Goal: Find contact information: Find contact information

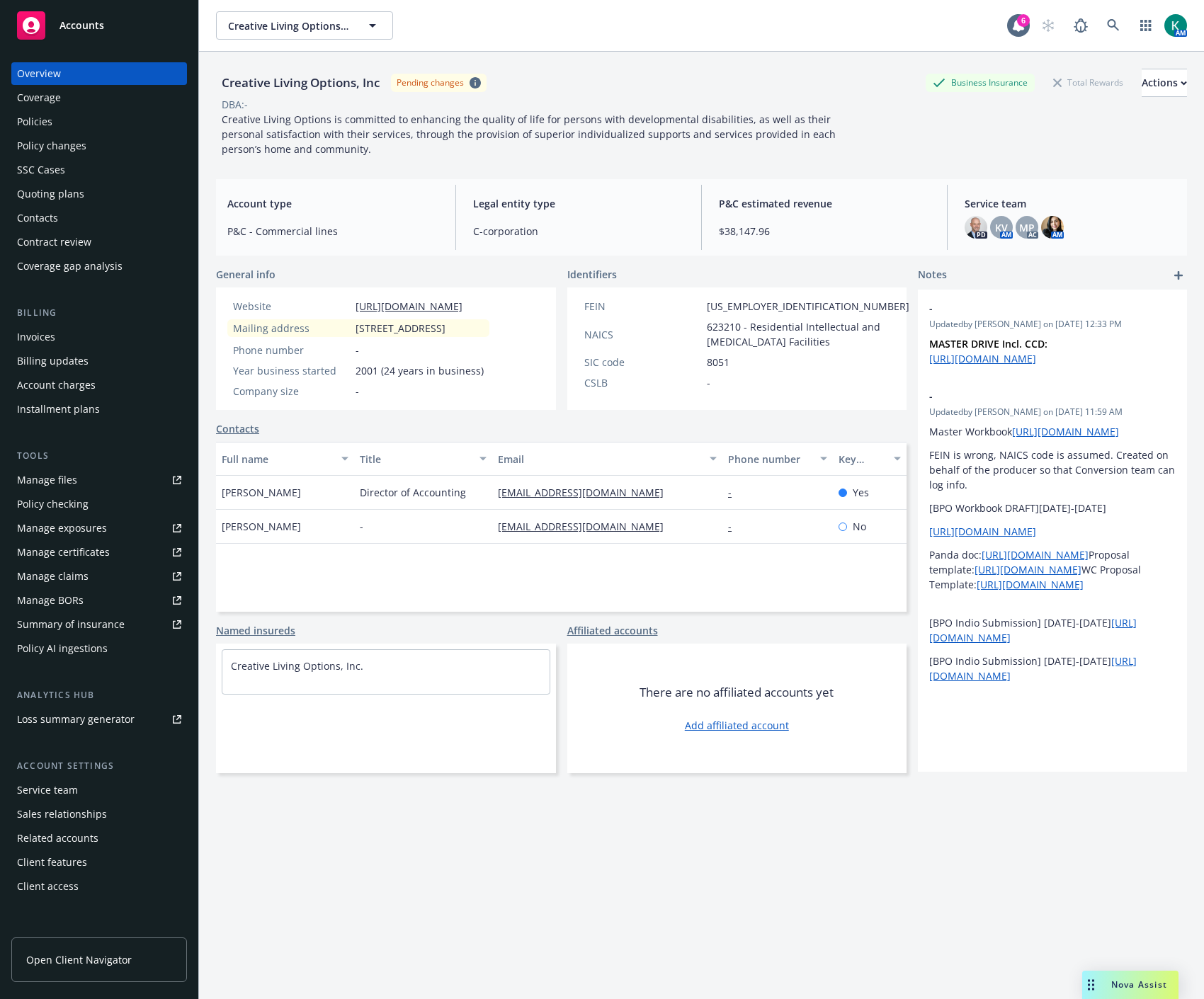
click at [100, 132] on div "Policies" at bounding box center [99, 122] width 164 height 23
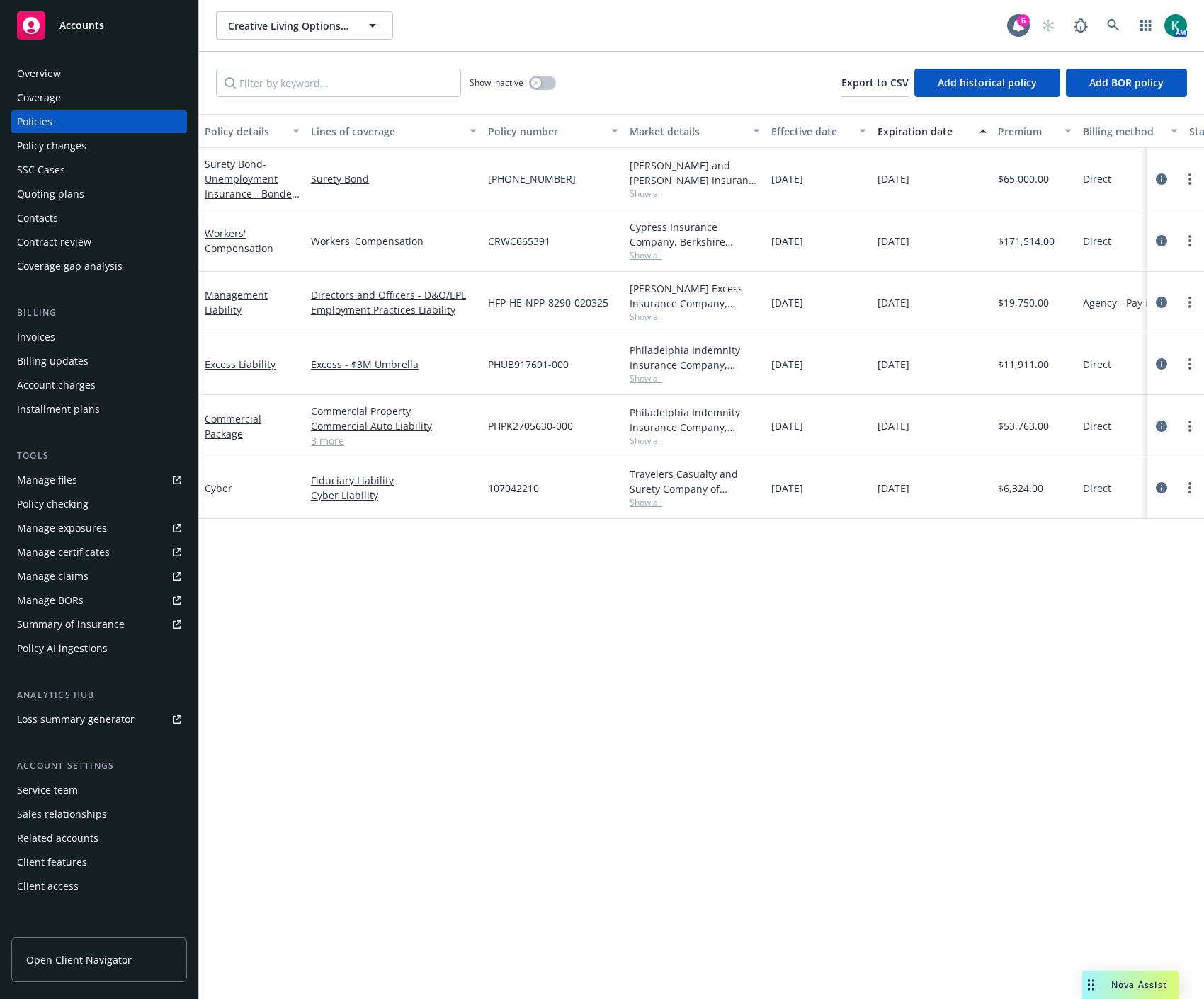
click at [1158, 427] on icon "circleInformation" at bounding box center [1161, 426] width 11 height 11
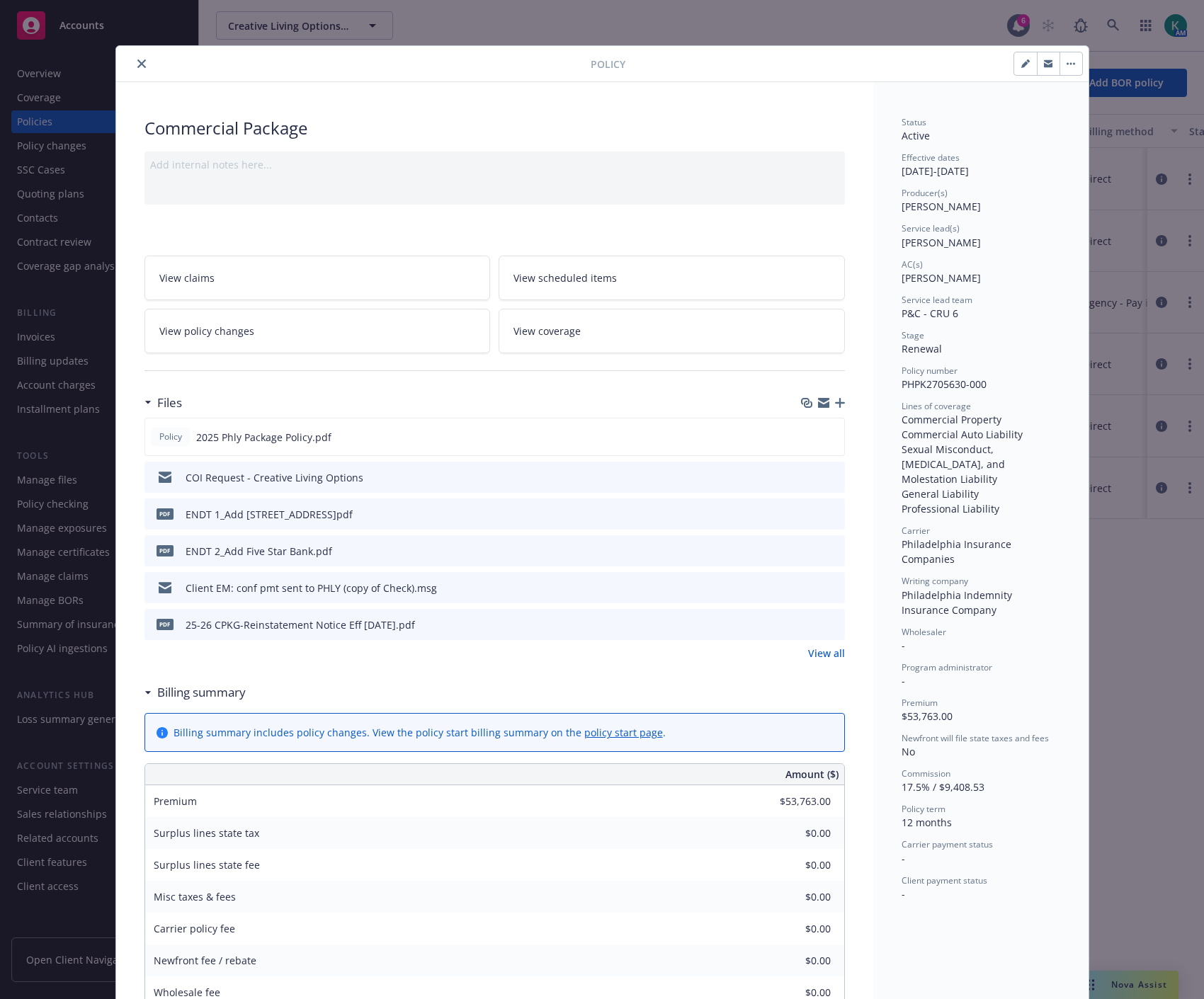
click at [139, 60] on icon "close" at bounding box center [142, 64] width 8 height 8
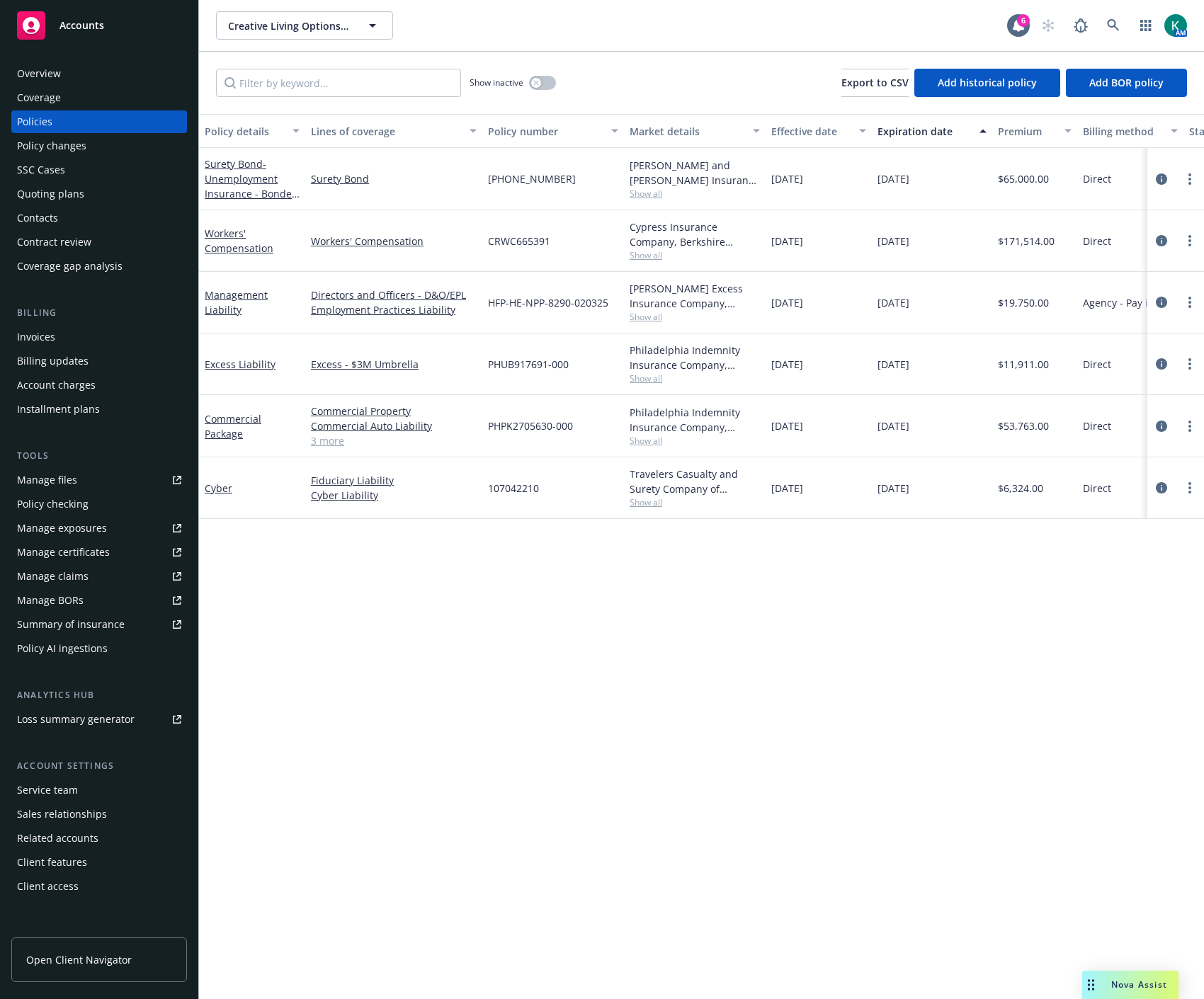
drag, startPoint x: 91, startPoint y: 75, endPoint x: 98, endPoint y: 71, distance: 8.1
click at [91, 75] on div "Overview" at bounding box center [99, 74] width 164 height 23
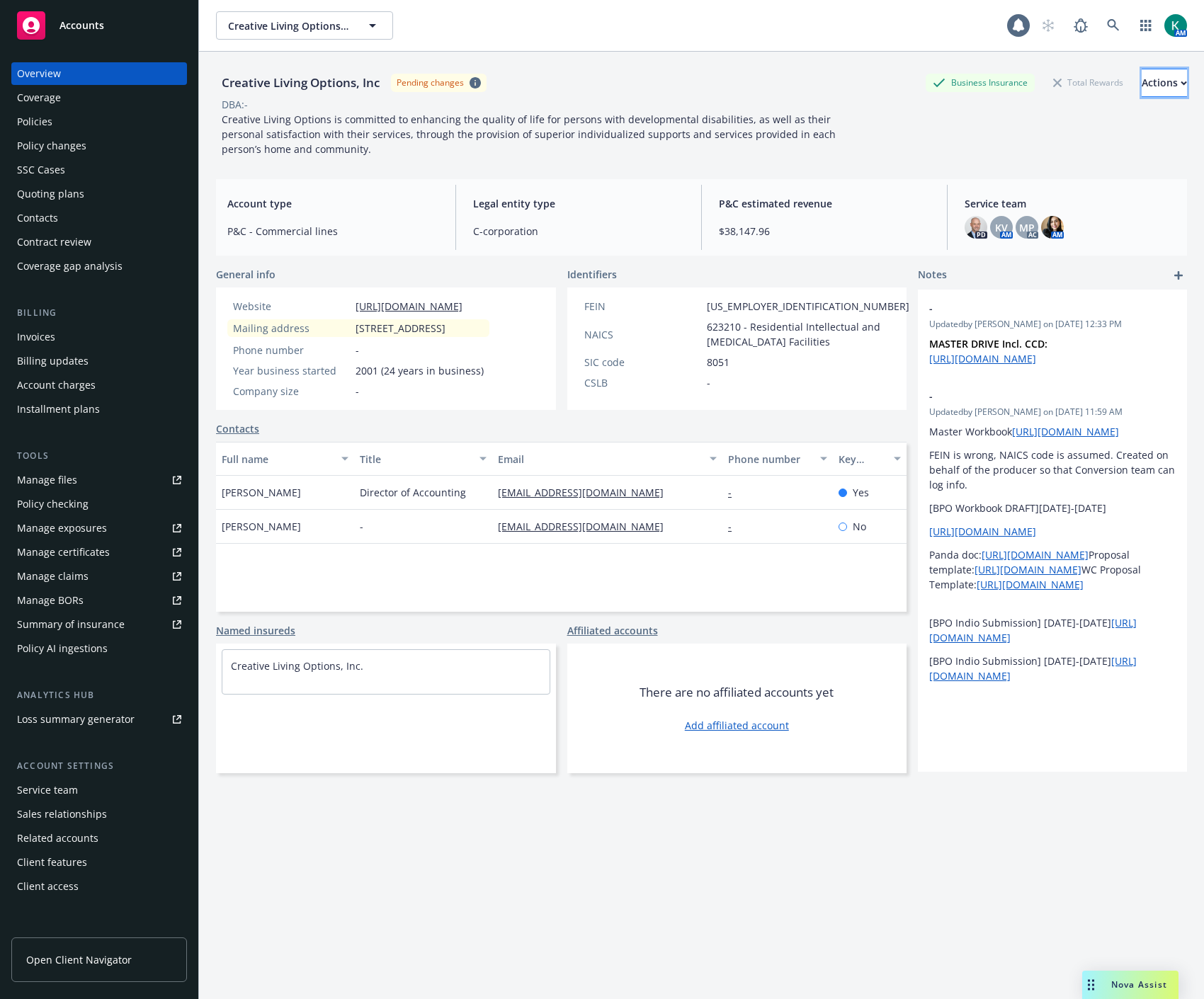
click at [1157, 82] on button "Actions" at bounding box center [1164, 83] width 45 height 29
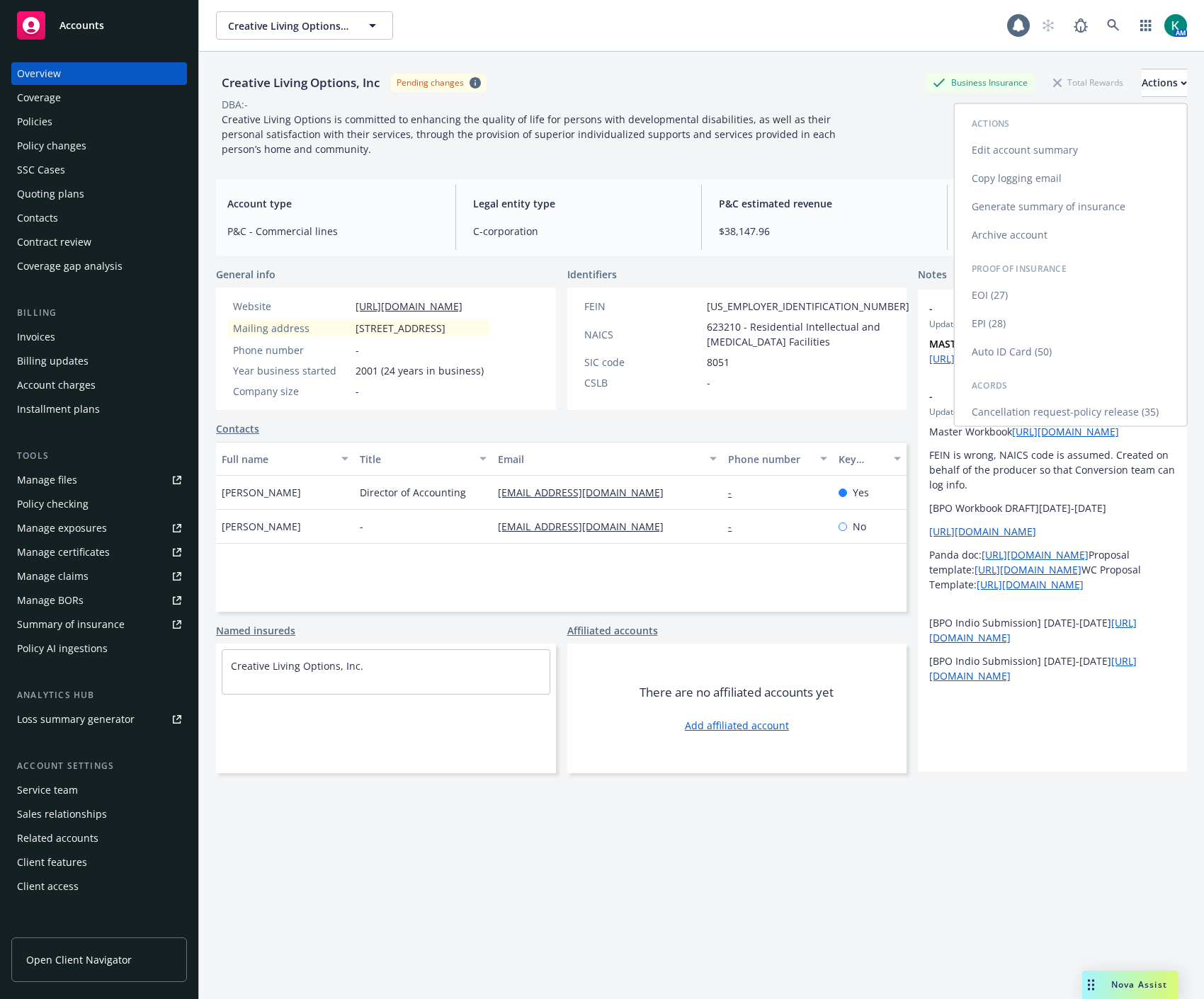
click at [1087, 168] on link "Copy logging email" at bounding box center [1070, 178] width 232 height 29
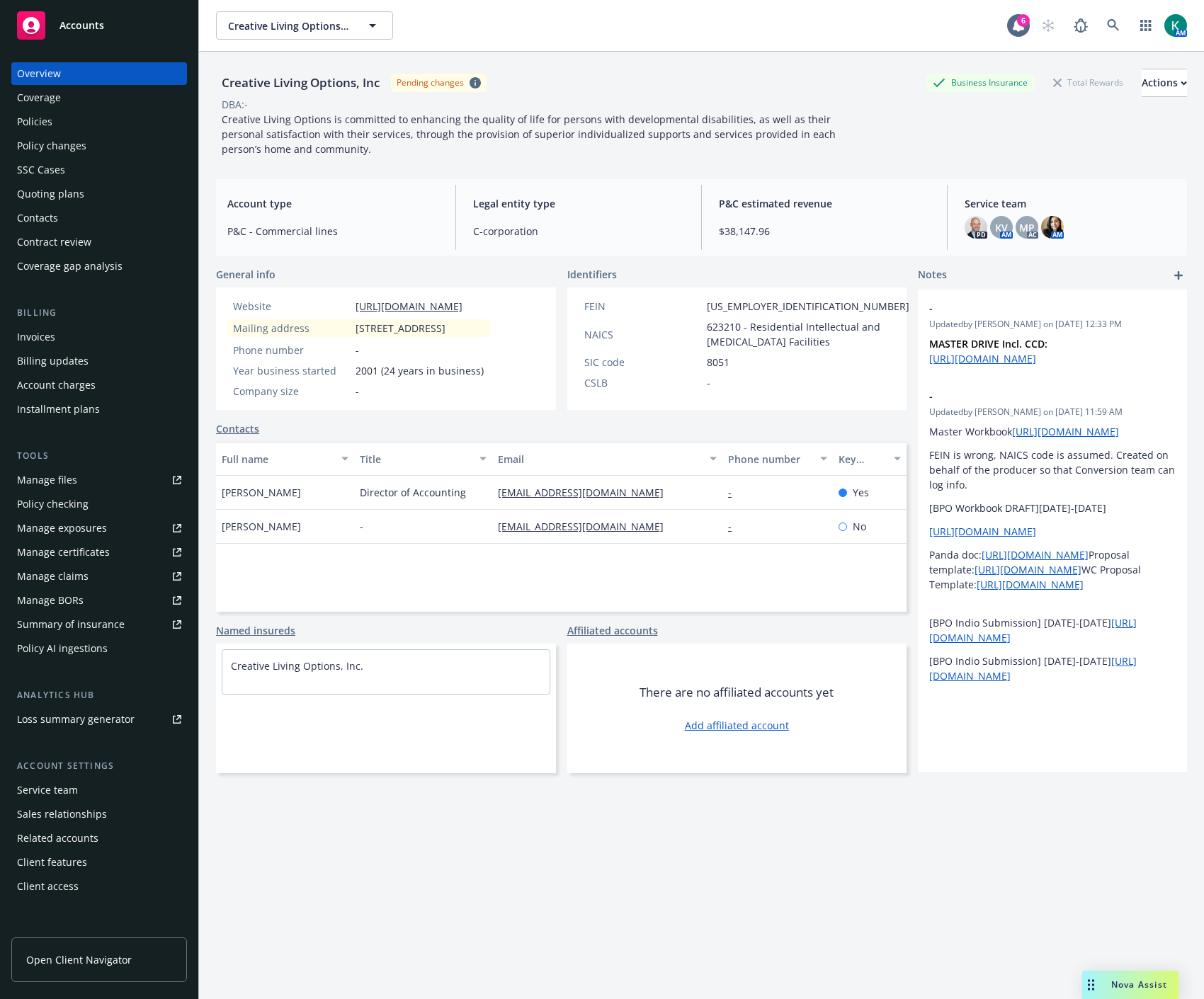
click at [953, 231] on div "Service team PD KV AM MP AC AM" at bounding box center [1070, 218] width 234 height 66
click at [113, 122] on div "Policies" at bounding box center [99, 122] width 164 height 23
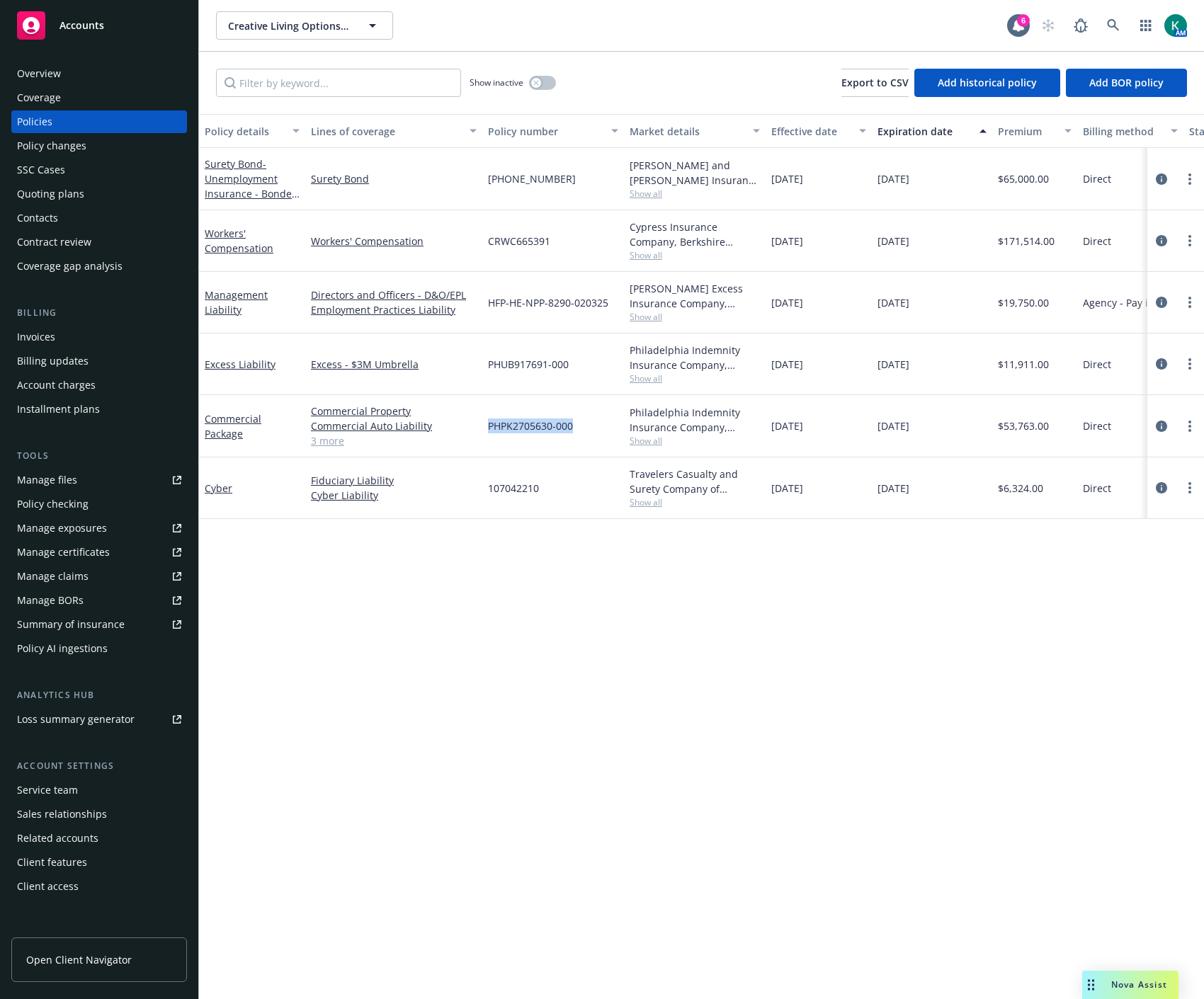
drag, startPoint x: 486, startPoint y: 424, endPoint x: 575, endPoint y: 434, distance: 89.6
click at [575, 434] on div "PHPK2705630-000" at bounding box center [552, 426] width 142 height 62
copy span "PHPK2705630-000"
click at [75, 145] on div "Policy changes" at bounding box center [52, 146] width 70 height 23
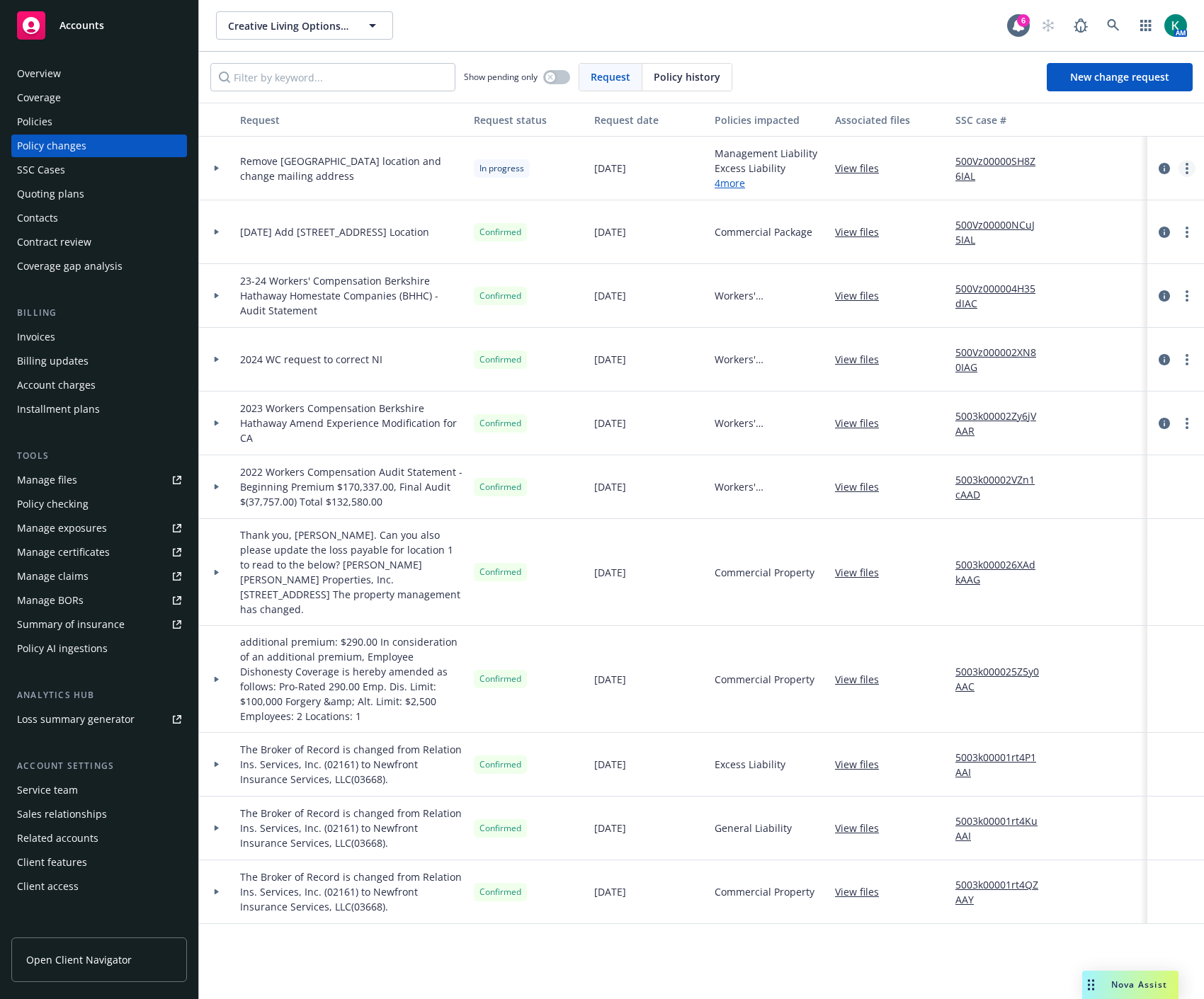
click at [1187, 172] on circle "more" at bounding box center [1187, 172] width 2 height 2
click at [1124, 193] on link "Copy logging email" at bounding box center [1073, 198] width 243 height 29
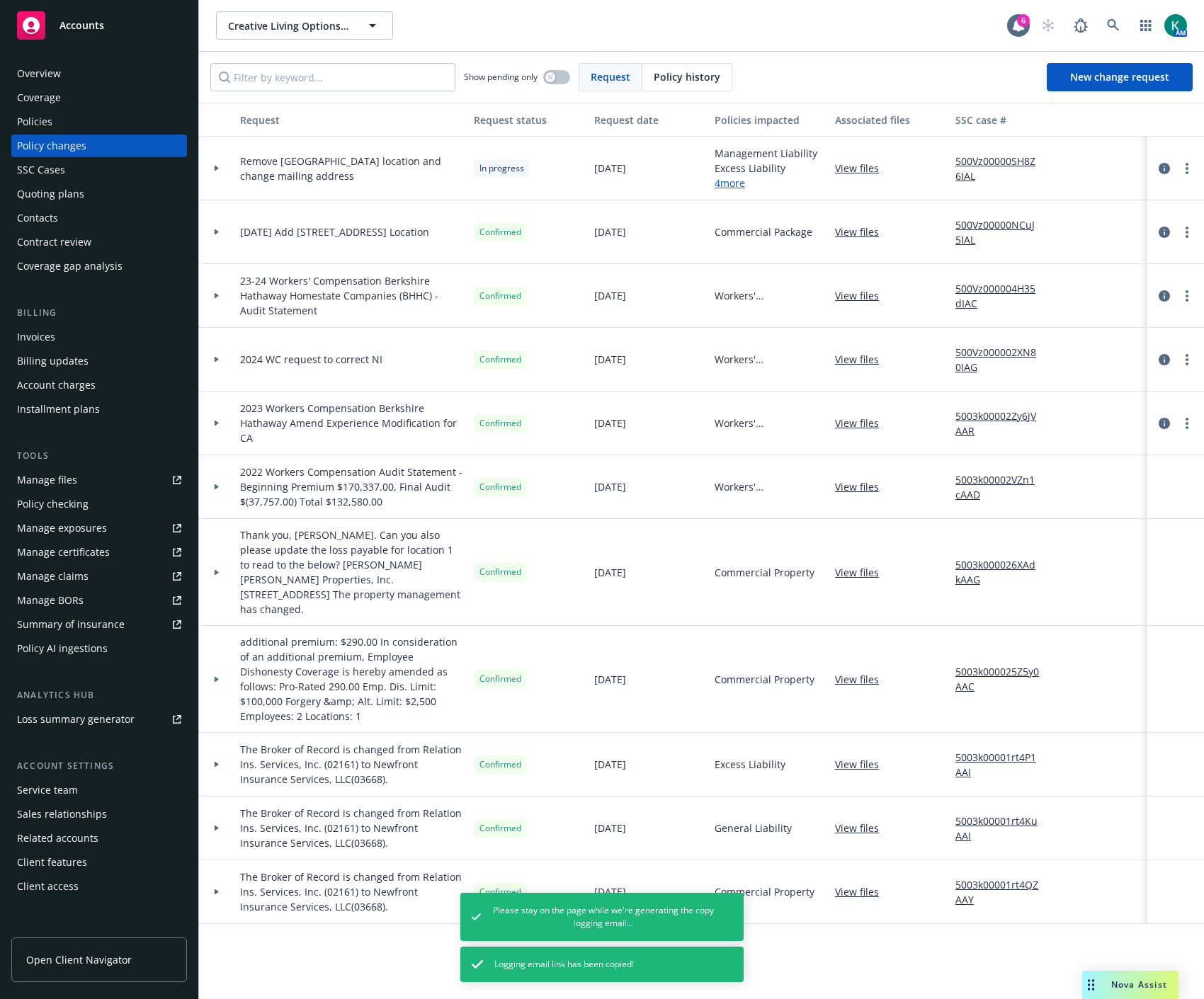
click at [66, 111] on div "Policies" at bounding box center [99, 122] width 164 height 23
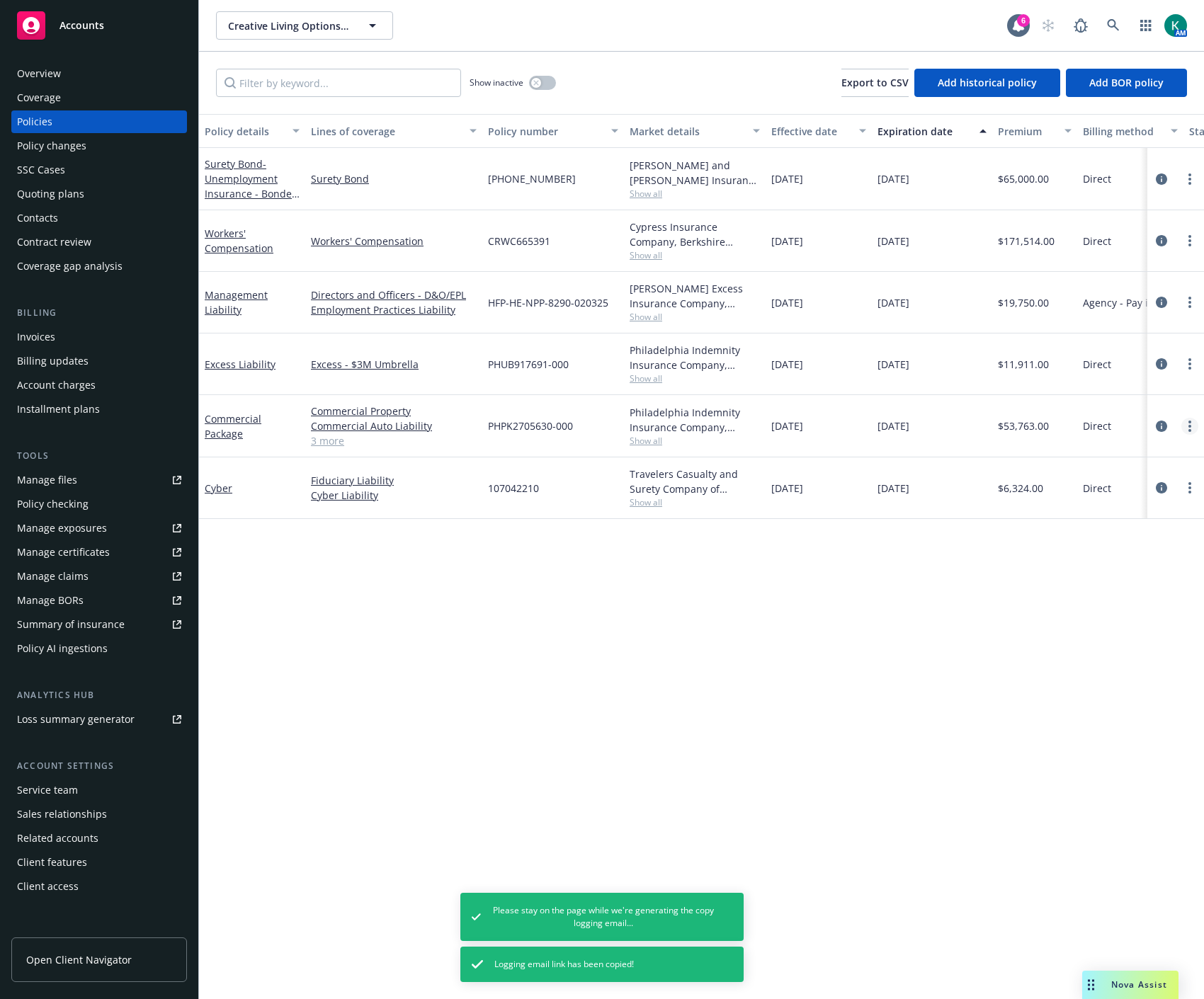
click at [1186, 426] on link "more" at bounding box center [1189, 426] width 17 height 17
click at [1102, 631] on link "Copy logging email" at bounding box center [1114, 625] width 166 height 29
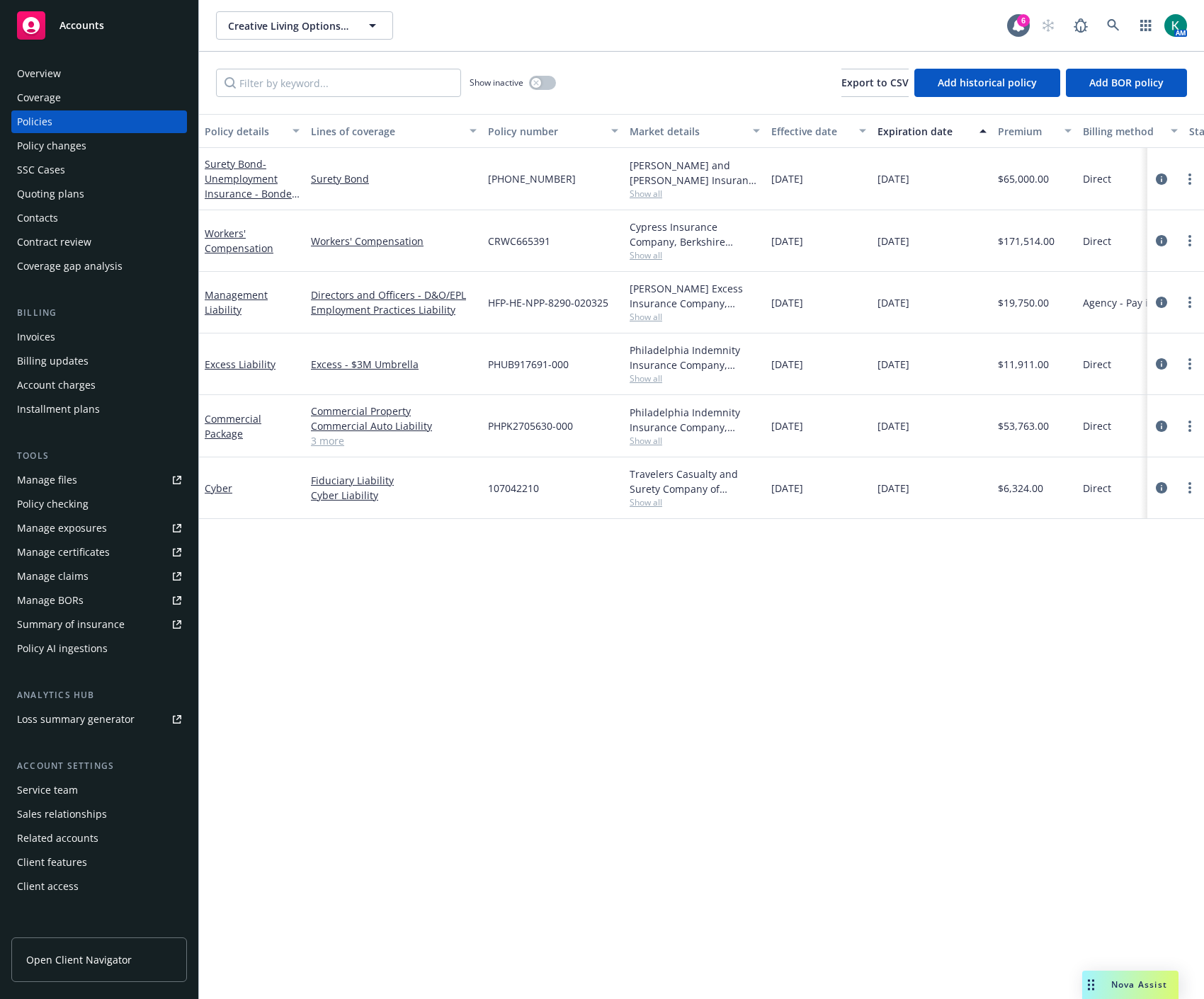
drag, startPoint x: 366, startPoint y: 664, endPoint x: 379, endPoint y: 653, distance: 17.0
click at [366, 664] on div "Policy details Lines of coverage Policy number Market details Effective date Ex…" at bounding box center [702, 556] width 1005 height 885
click at [1195, 357] on link "more" at bounding box center [1189, 364] width 17 height 17
drag, startPoint x: 1119, startPoint y: 560, endPoint x: 1165, endPoint y: 570, distance: 47.1
click at [1119, 560] on link "Copy logging email" at bounding box center [1114, 563] width 166 height 29
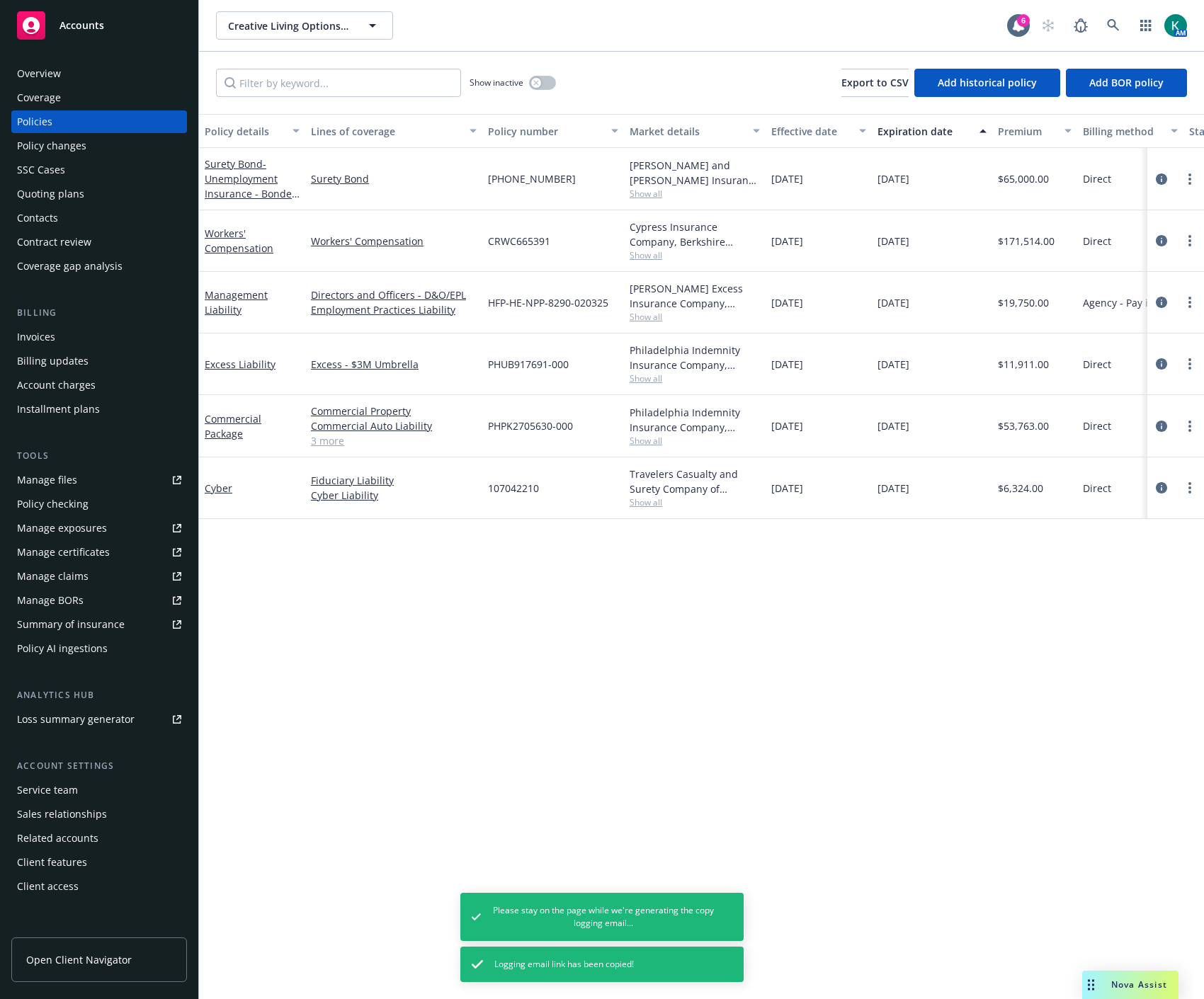
click at [593, 618] on div "Policy details Lines of coverage Policy number Market details Effective date Ex…" at bounding box center [702, 556] width 1005 height 885
drag, startPoint x: 592, startPoint y: 361, endPoint x: 466, endPoint y: 363, distance: 126.0
click at [466, 363] on div "Excess Liability Excess - $3M Umbrella PHUB917691-000 Philadelphia Indemnity In…" at bounding box center [883, 364] width 1367 height 61
copy div "PHUB917691-000"
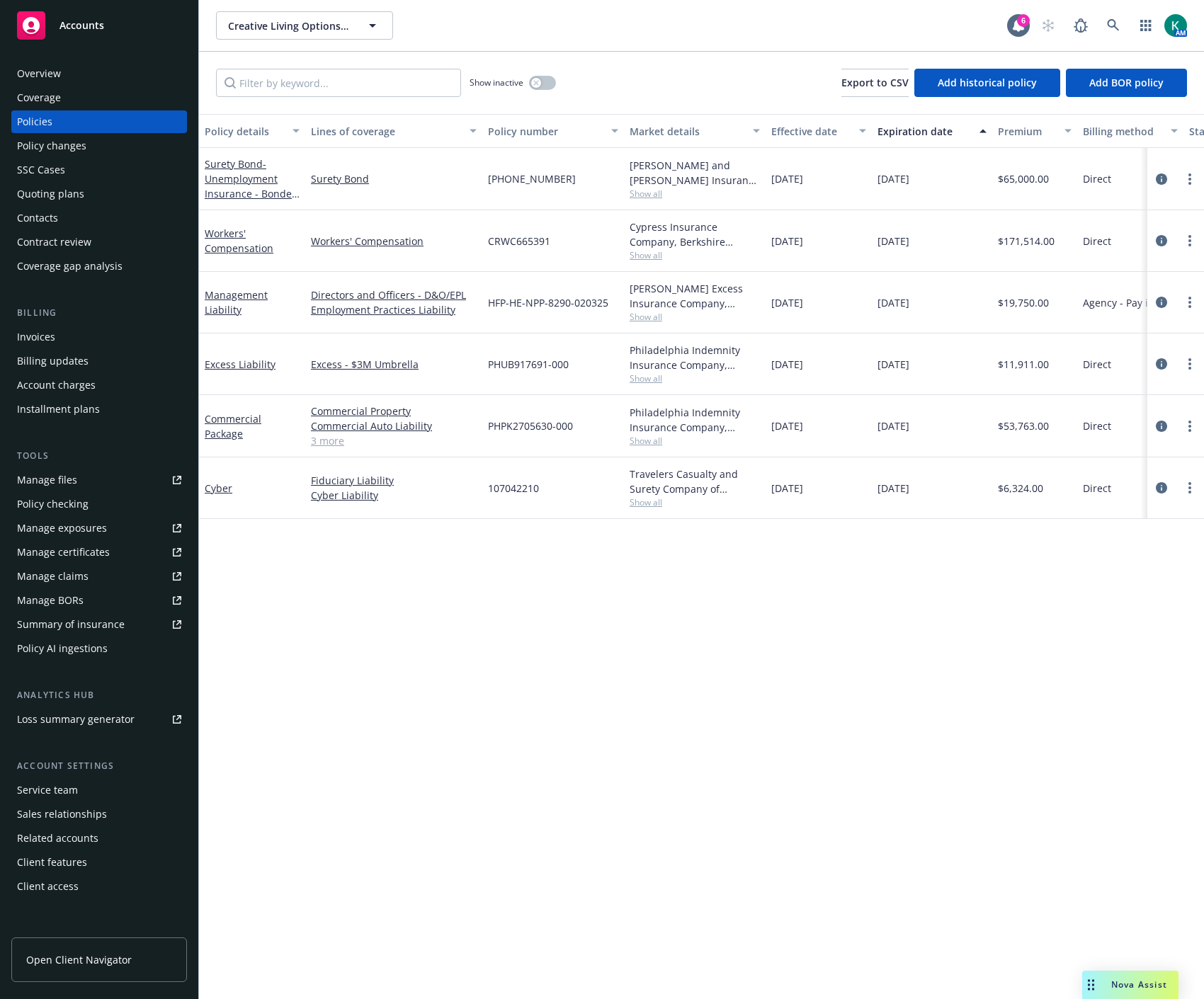
click at [521, 356] on div "PHUB917691-000" at bounding box center [552, 364] width 142 height 61
click at [516, 361] on span "PHUB917691-000" at bounding box center [528, 365] width 81 height 15
click at [516, 360] on span "PHUB917691-000" at bounding box center [528, 365] width 81 height 15
copy span "PHUB917691-000"
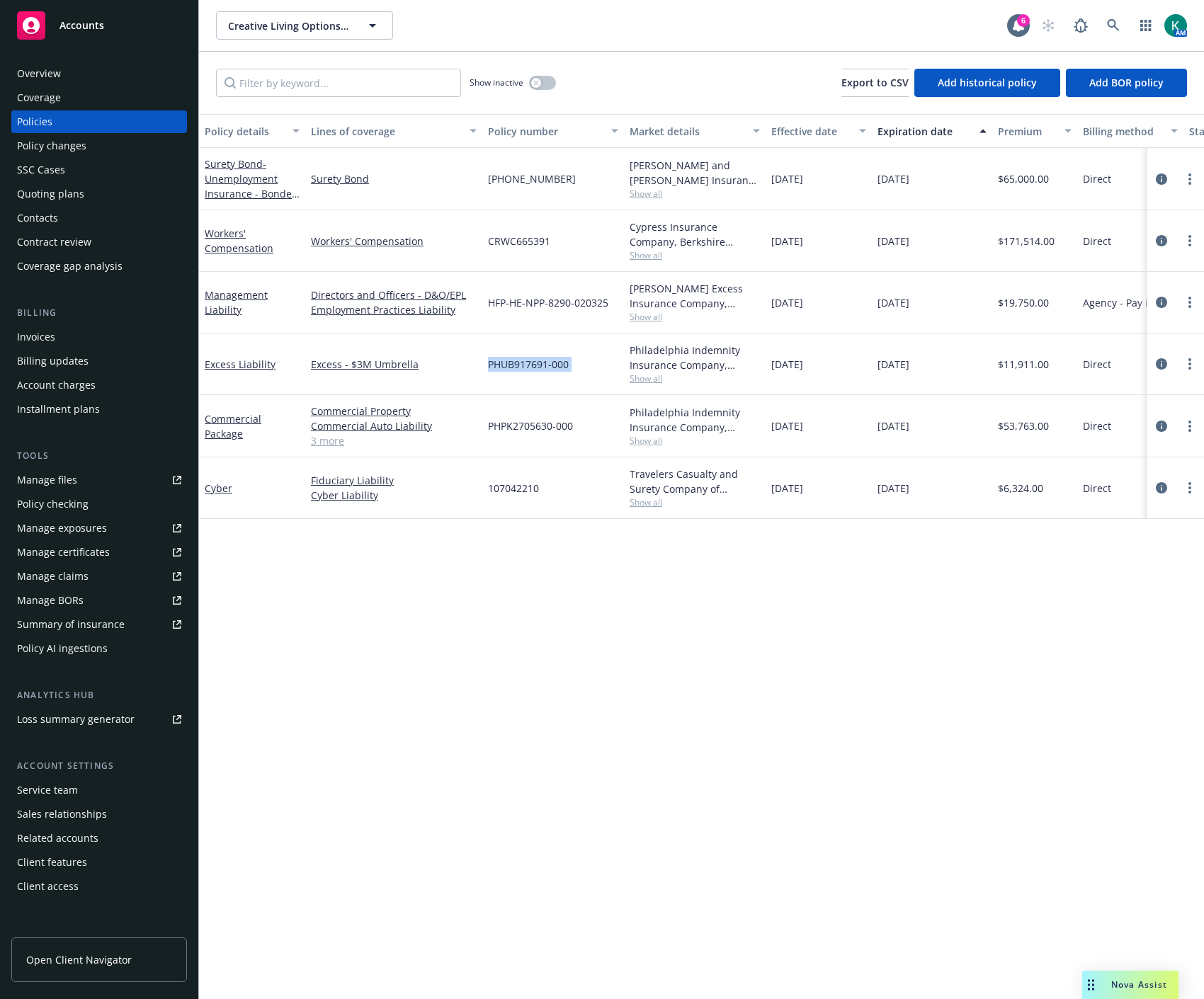
click at [60, 153] on div "Policy changes" at bounding box center [52, 146] width 70 height 23
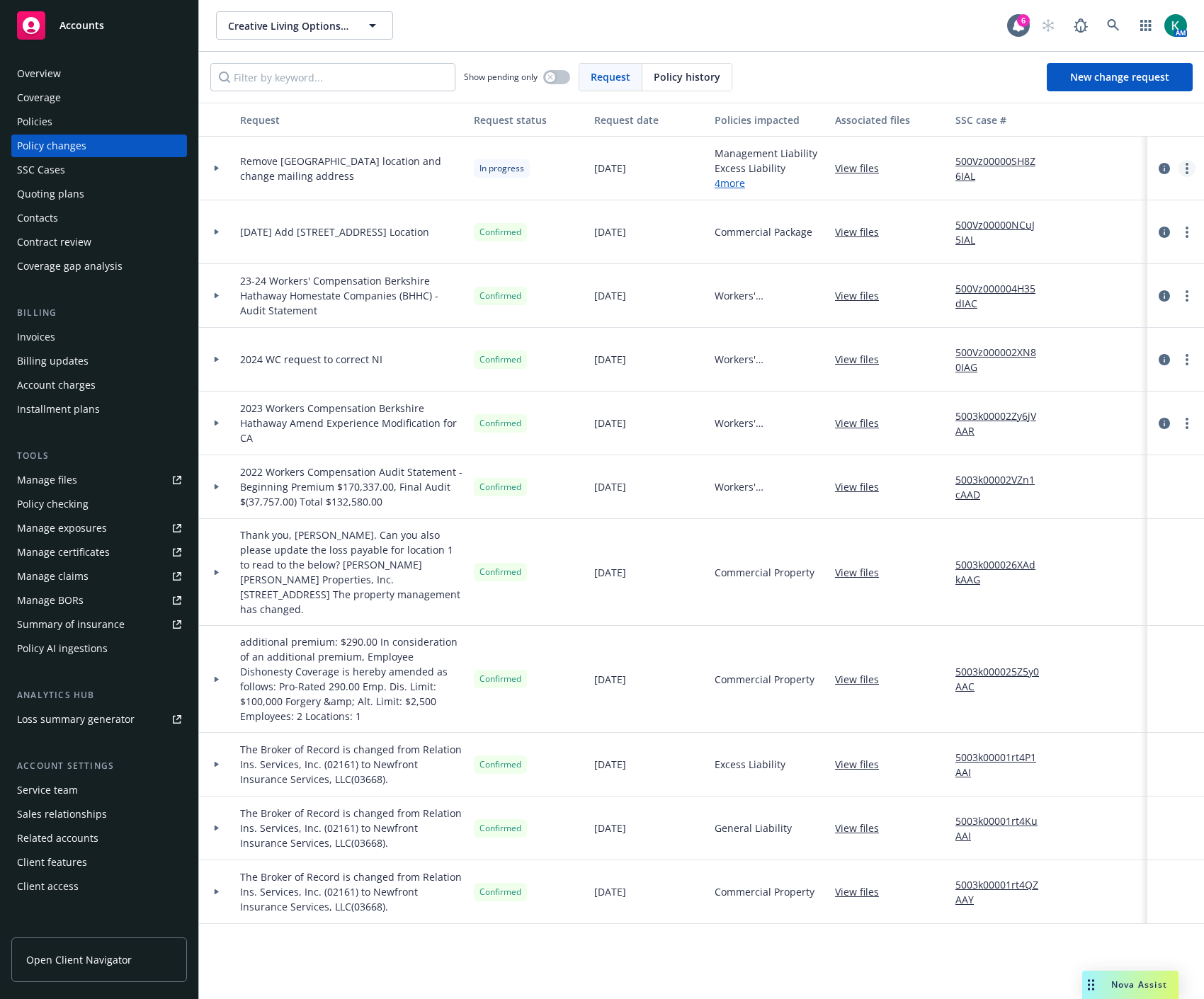
click at [1187, 169] on circle "more" at bounding box center [1187, 168] width 2 height 2
click at [1051, 196] on link "Copy logging email" at bounding box center [1073, 198] width 243 height 29
click at [89, 116] on div "Policies" at bounding box center [99, 122] width 164 height 23
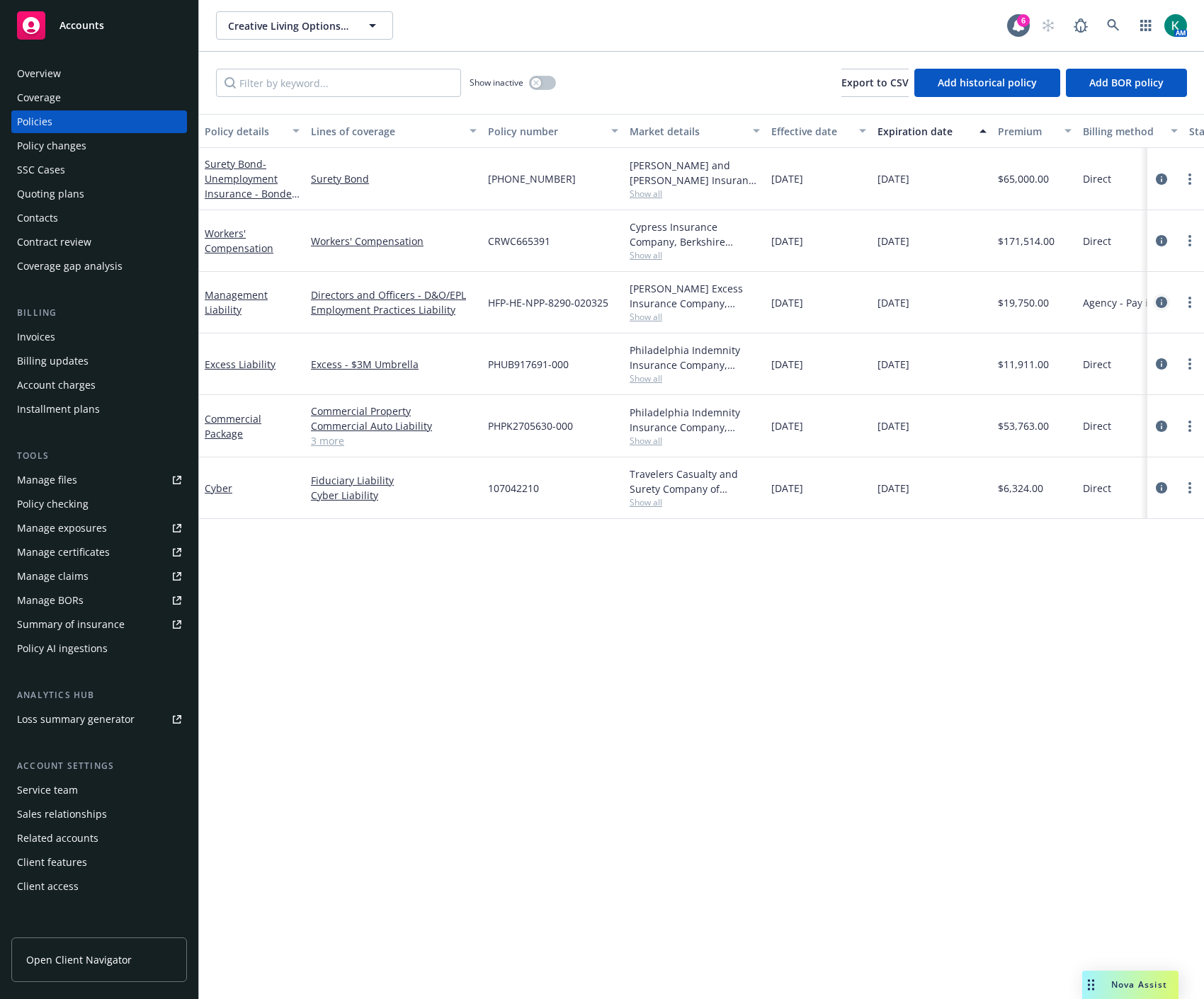
click at [1157, 303] on icon "circleInformation" at bounding box center [1161, 302] width 11 height 11
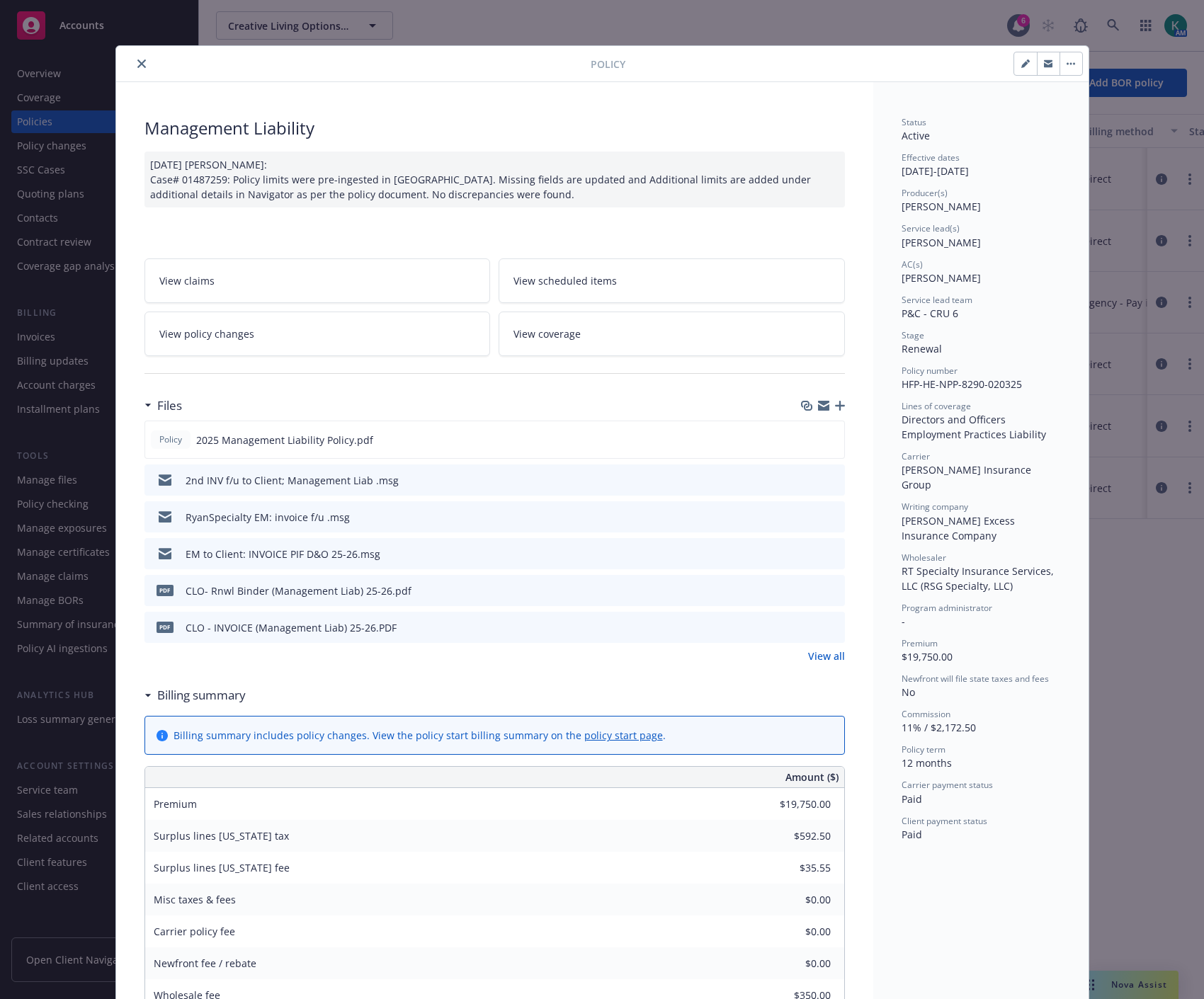
click at [826, 517] on icon "preview file" at bounding box center [832, 516] width 13 height 10
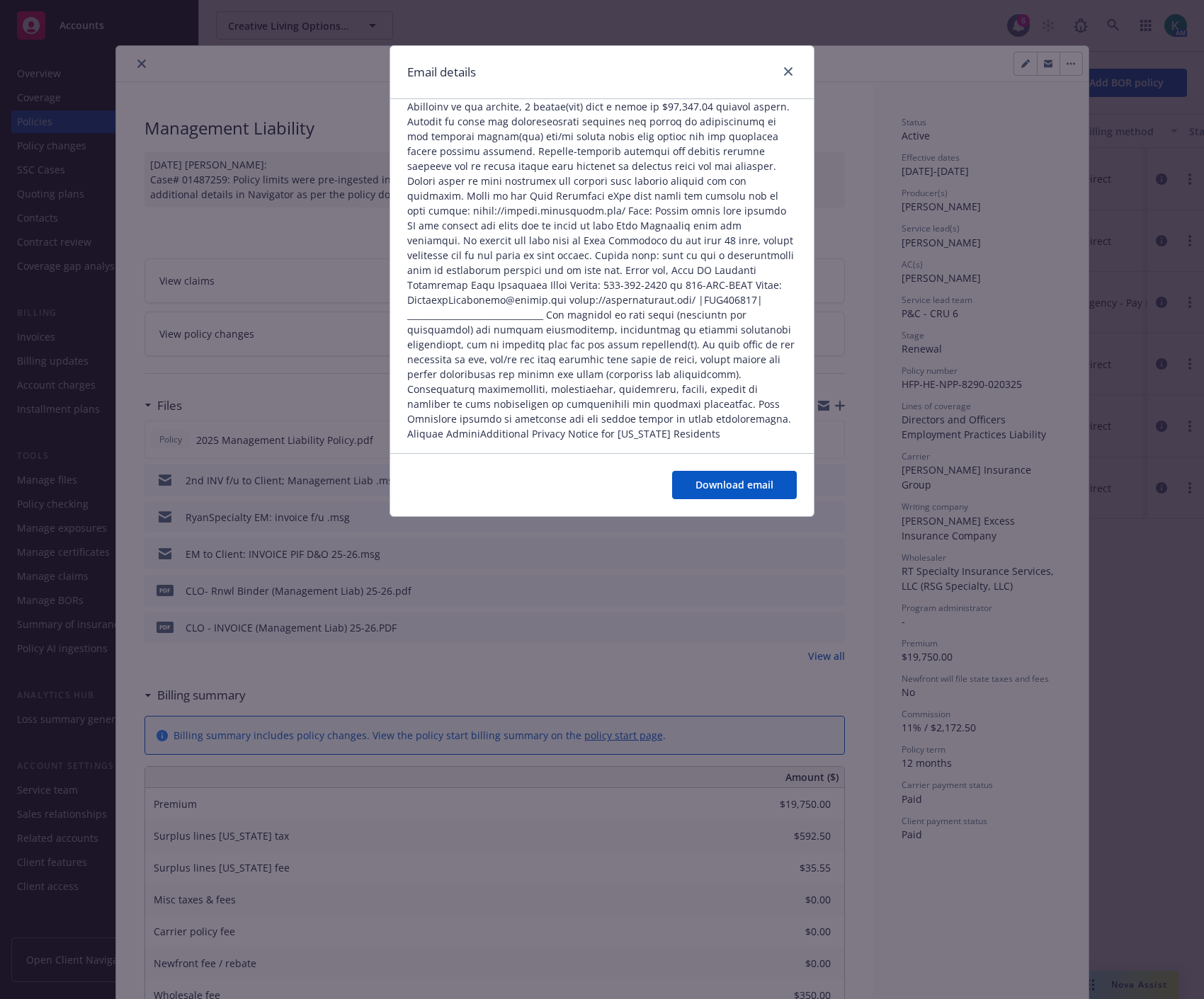
scroll to position [175, 0]
click at [789, 67] on icon "close" at bounding box center [788, 71] width 8 height 8
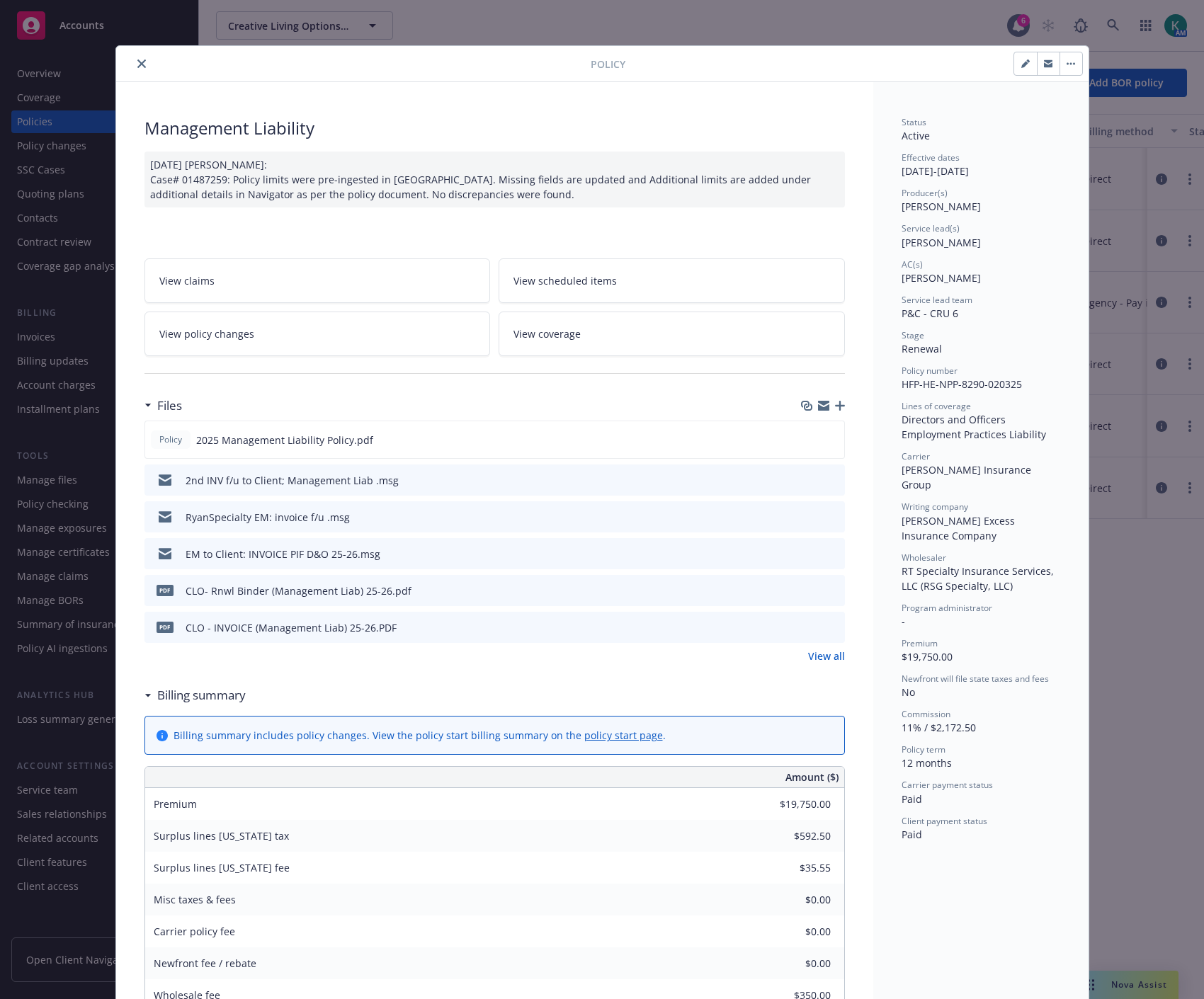
click at [826, 655] on link "View all" at bounding box center [826, 656] width 37 height 15
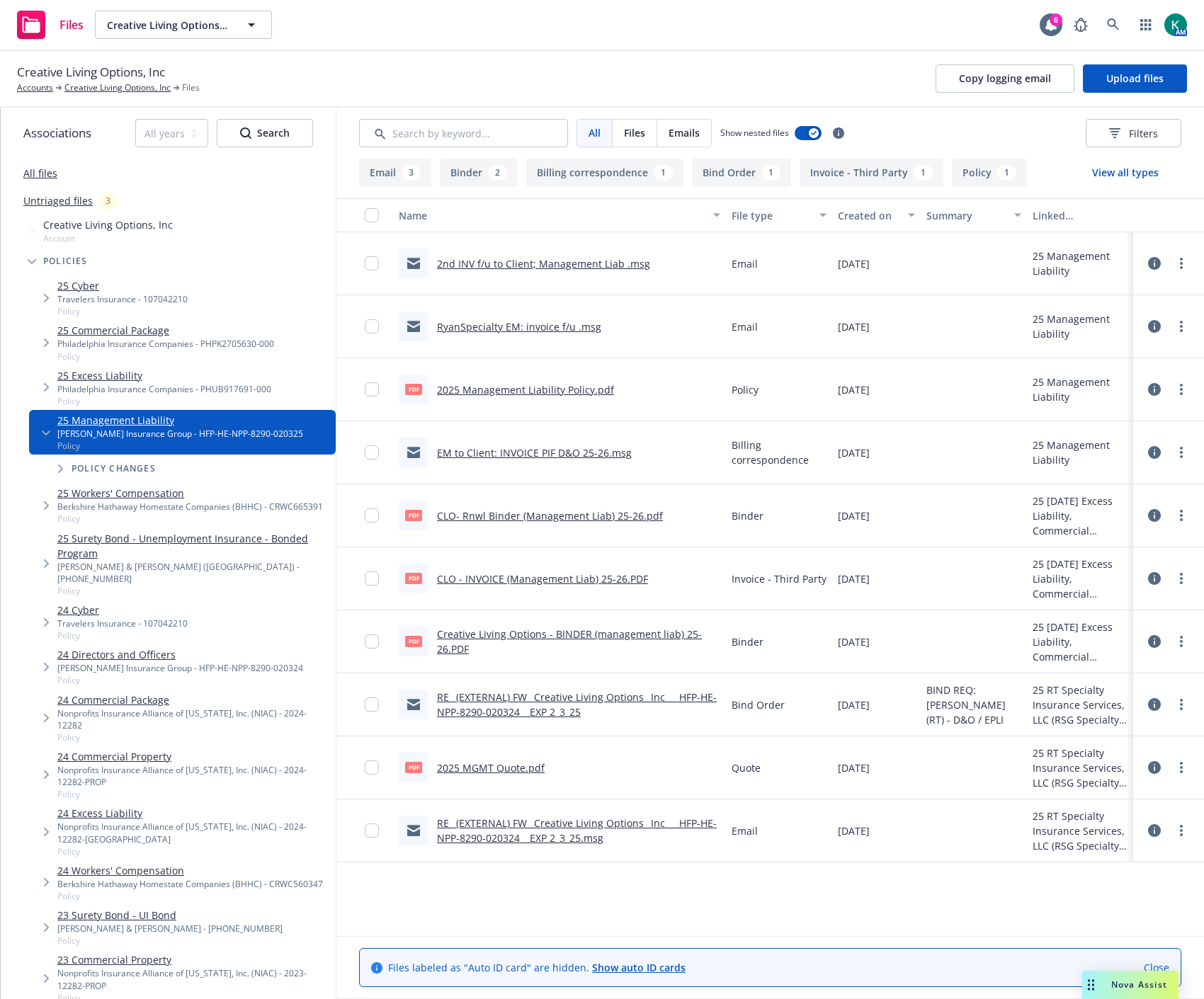
click at [564, 711] on link "RE_ (EXTERNAL) FW_ Creative Living Options_ Inc_ _ HFP-HE-NPP-8290-020324 _ EXP…" at bounding box center [576, 705] width 279 height 29
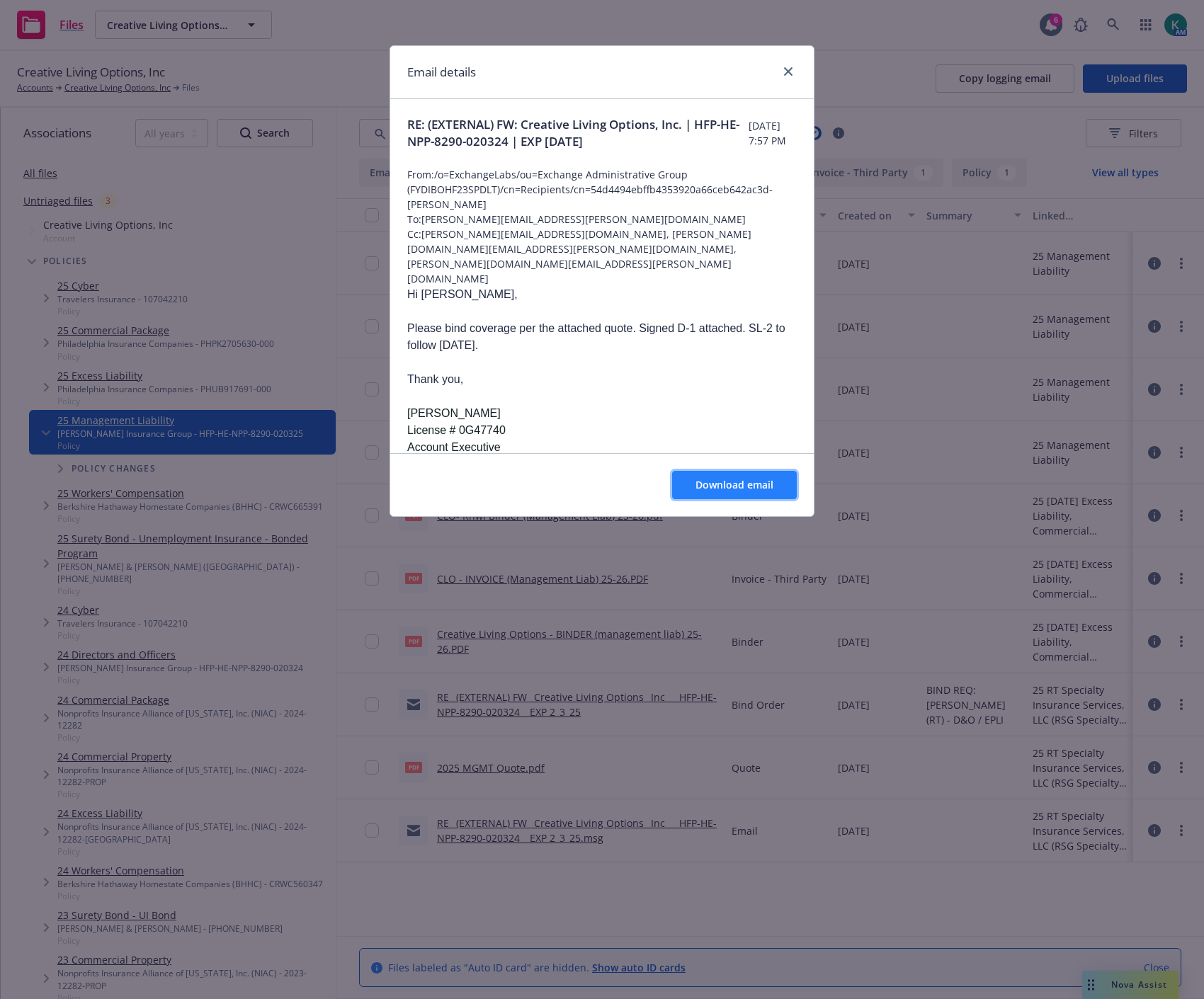
click at [727, 478] on span "Download email" at bounding box center [734, 484] width 78 height 13
click at [782, 68] on link "close" at bounding box center [788, 71] width 17 height 17
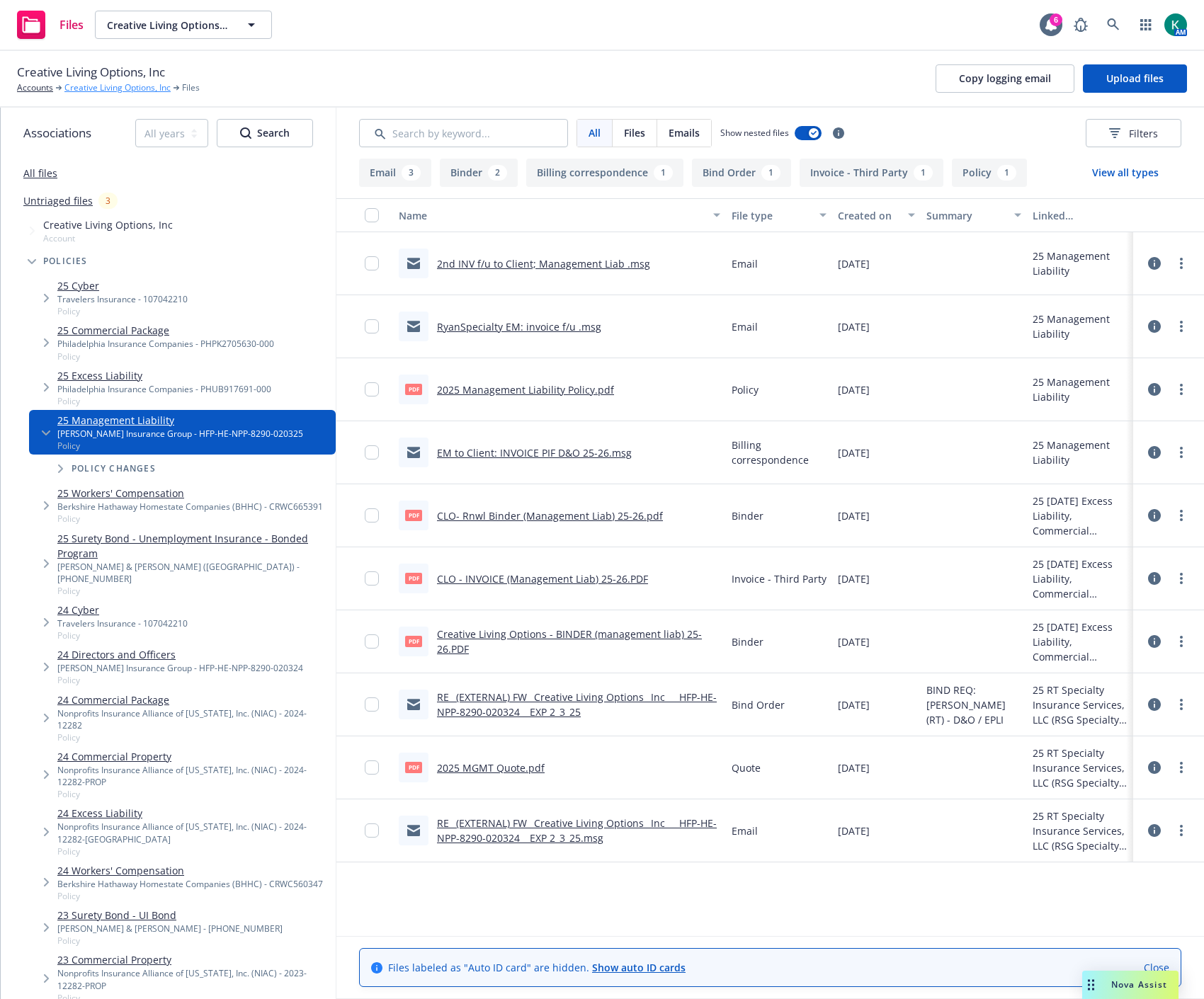
click at [100, 88] on link "Creative Living Options, Inc" at bounding box center [118, 88] width 107 height 13
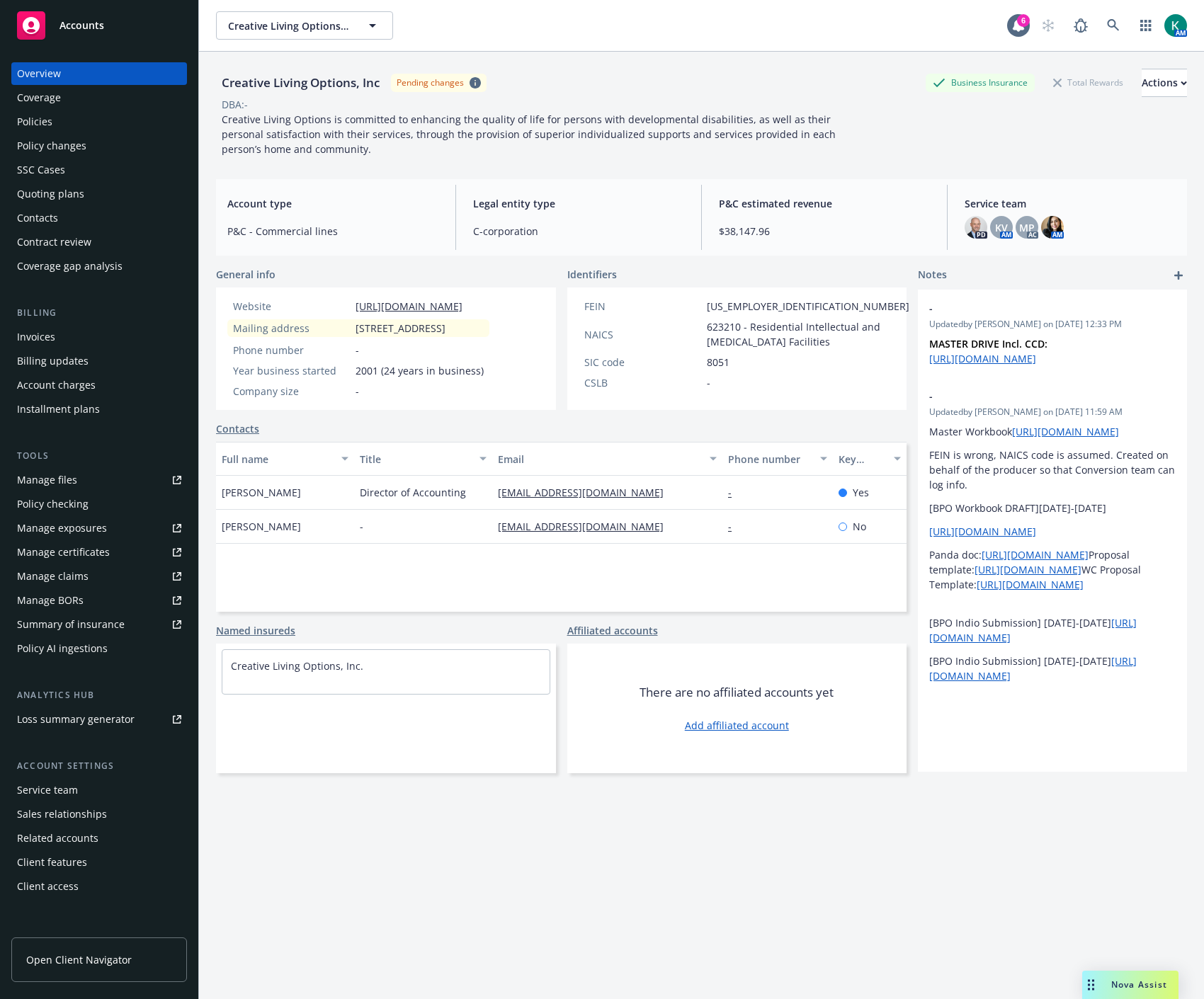
click at [153, 129] on div "Policies" at bounding box center [99, 122] width 164 height 23
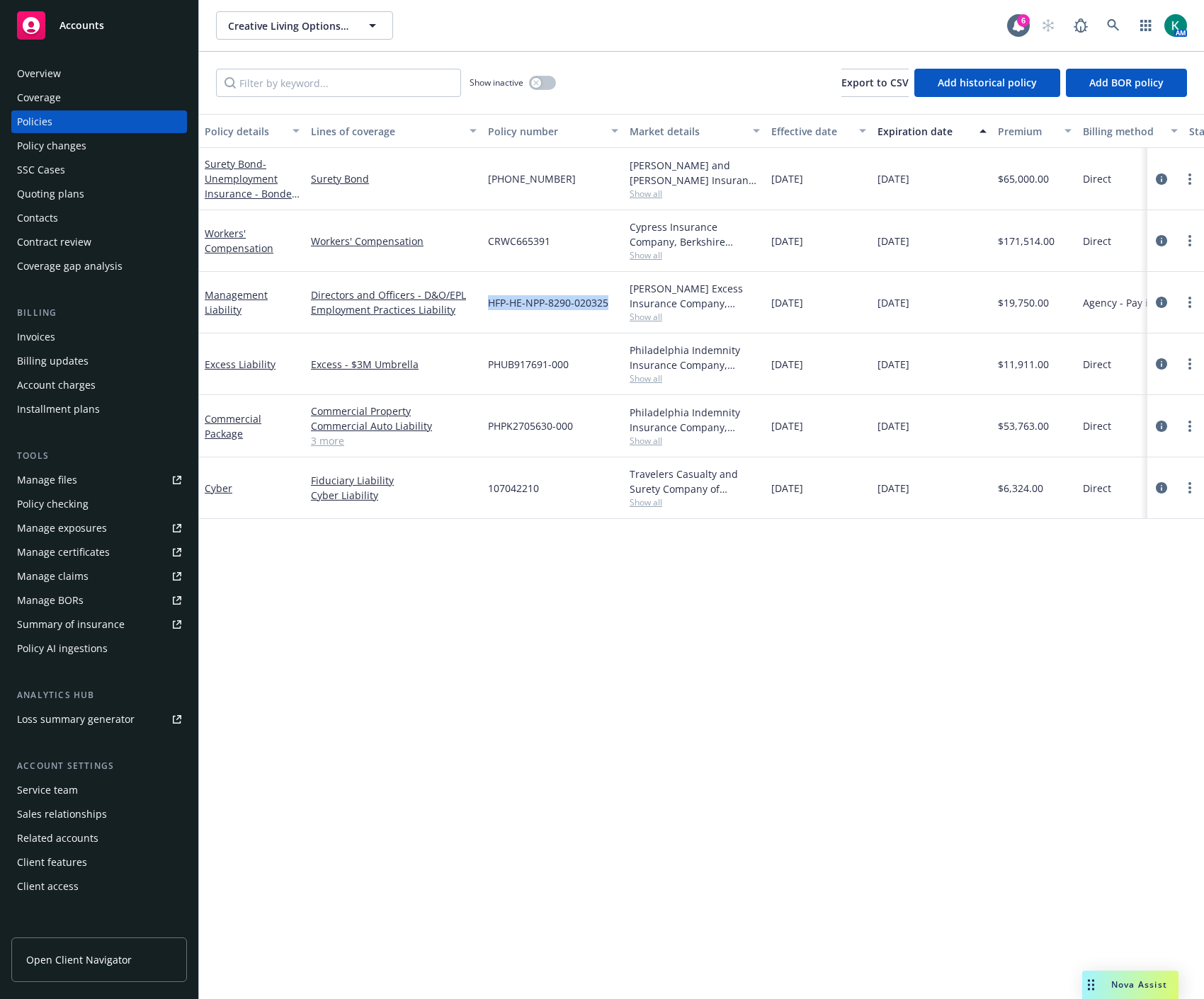
drag, startPoint x: 612, startPoint y: 302, endPoint x: 485, endPoint y: 311, distance: 127.3
click at [485, 311] on div "HFP-HE-NPP-8290-020325" at bounding box center [552, 302] width 142 height 61
copy span "HFP-HE-NPP-8290-020325"
click at [1191, 302] on circle "more" at bounding box center [1189, 302] width 2 height 2
click at [1119, 502] on link "Copy logging email" at bounding box center [1114, 502] width 166 height 29
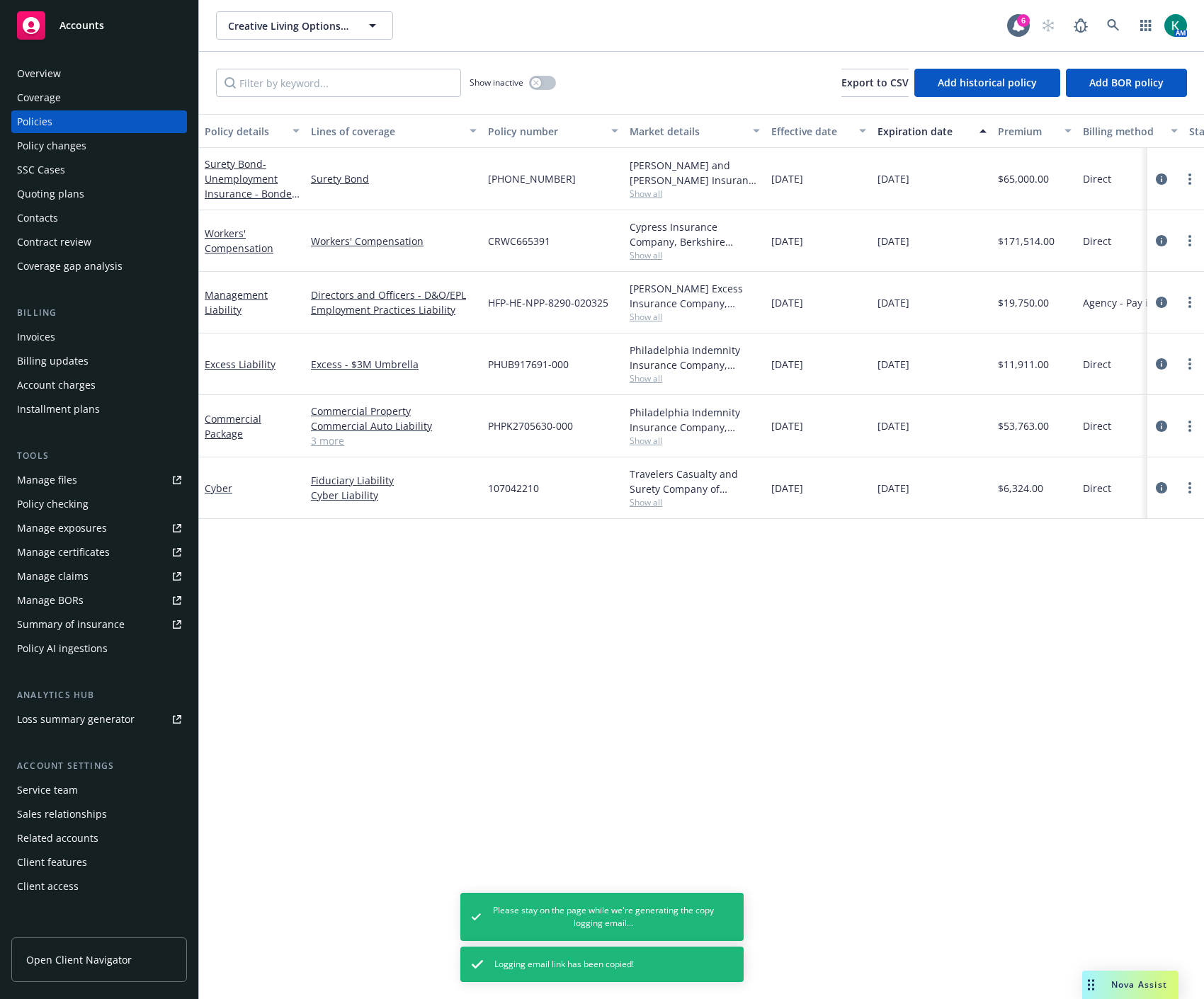
click at [91, 133] on div "Policies" at bounding box center [99, 122] width 164 height 23
click at [92, 144] on div "Policy changes" at bounding box center [99, 146] width 164 height 23
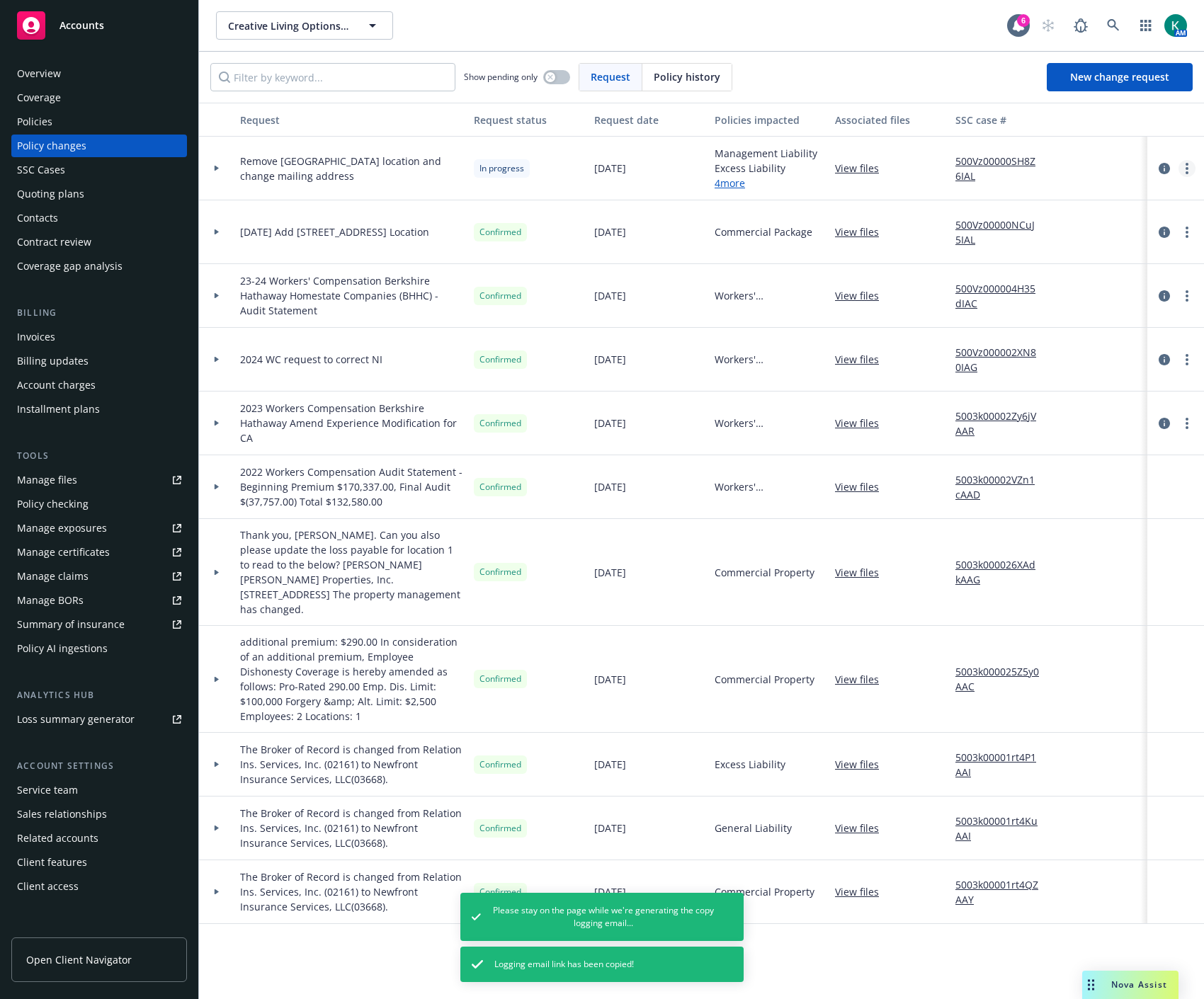
click at [1188, 167] on link "more" at bounding box center [1187, 168] width 17 height 17
click at [1061, 197] on link "Copy logging email" at bounding box center [1073, 198] width 243 height 29
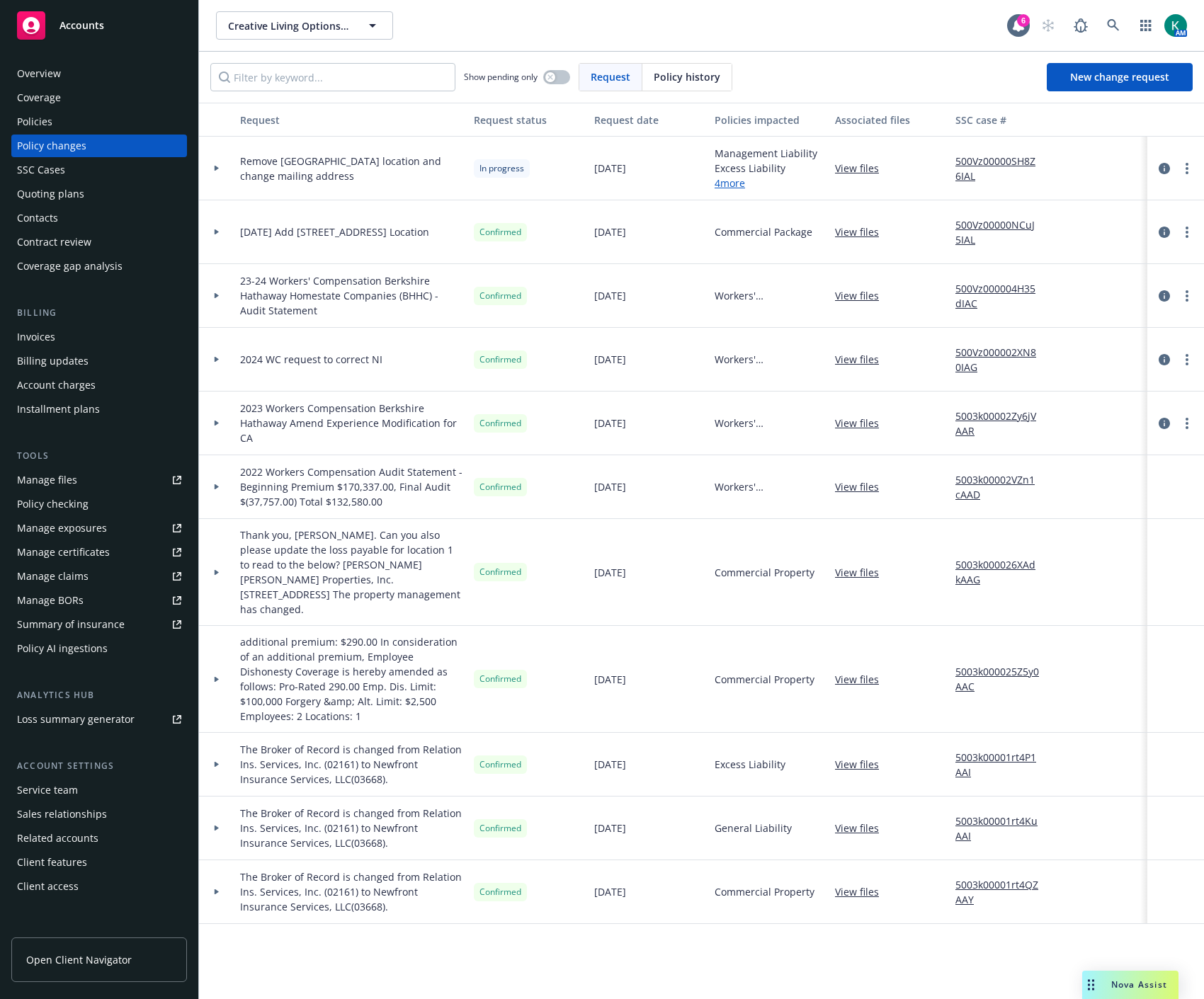
click at [116, 120] on div "Policies" at bounding box center [99, 122] width 164 height 23
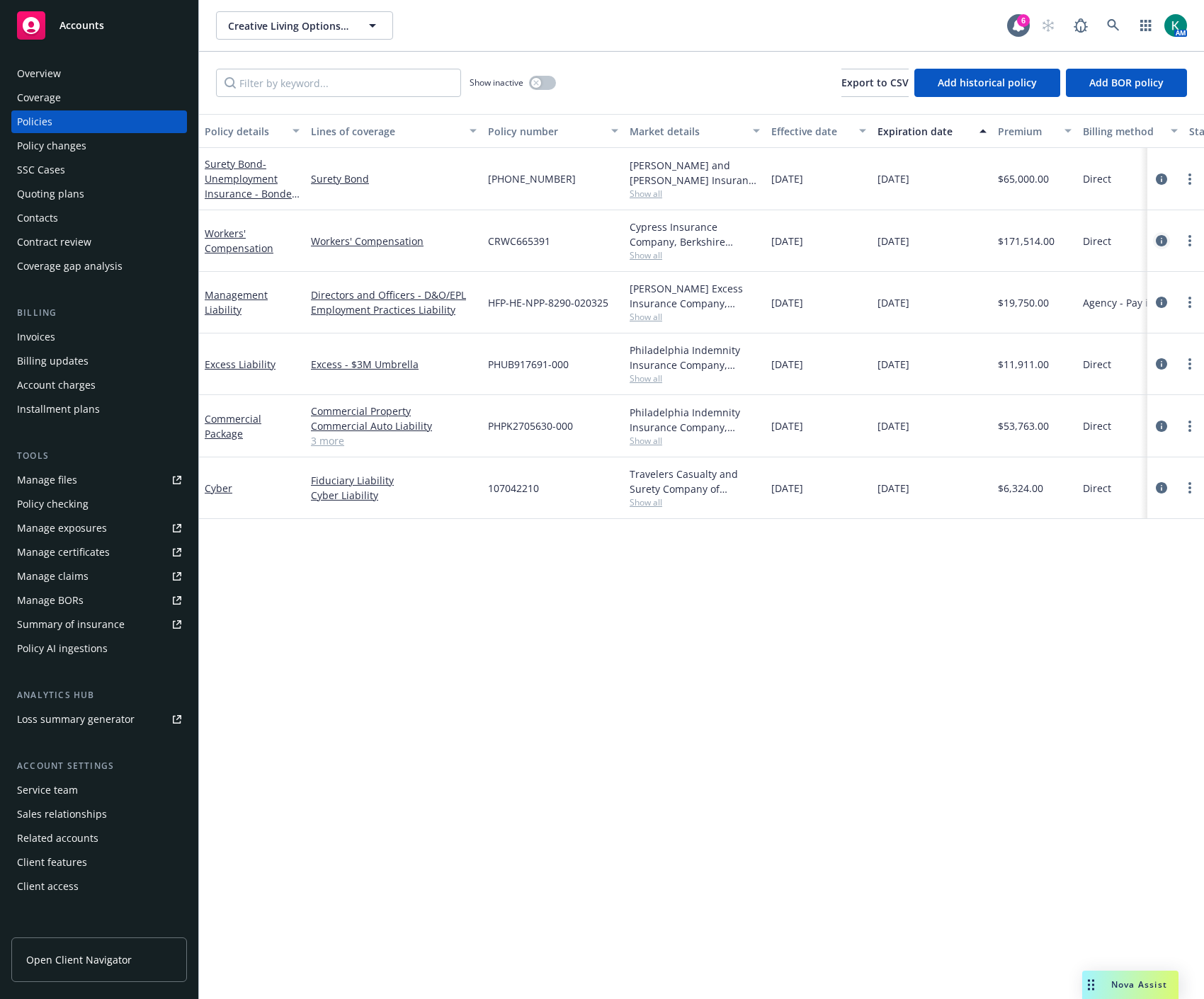
click at [1158, 247] on link "circleInformation" at bounding box center [1161, 240] width 17 height 17
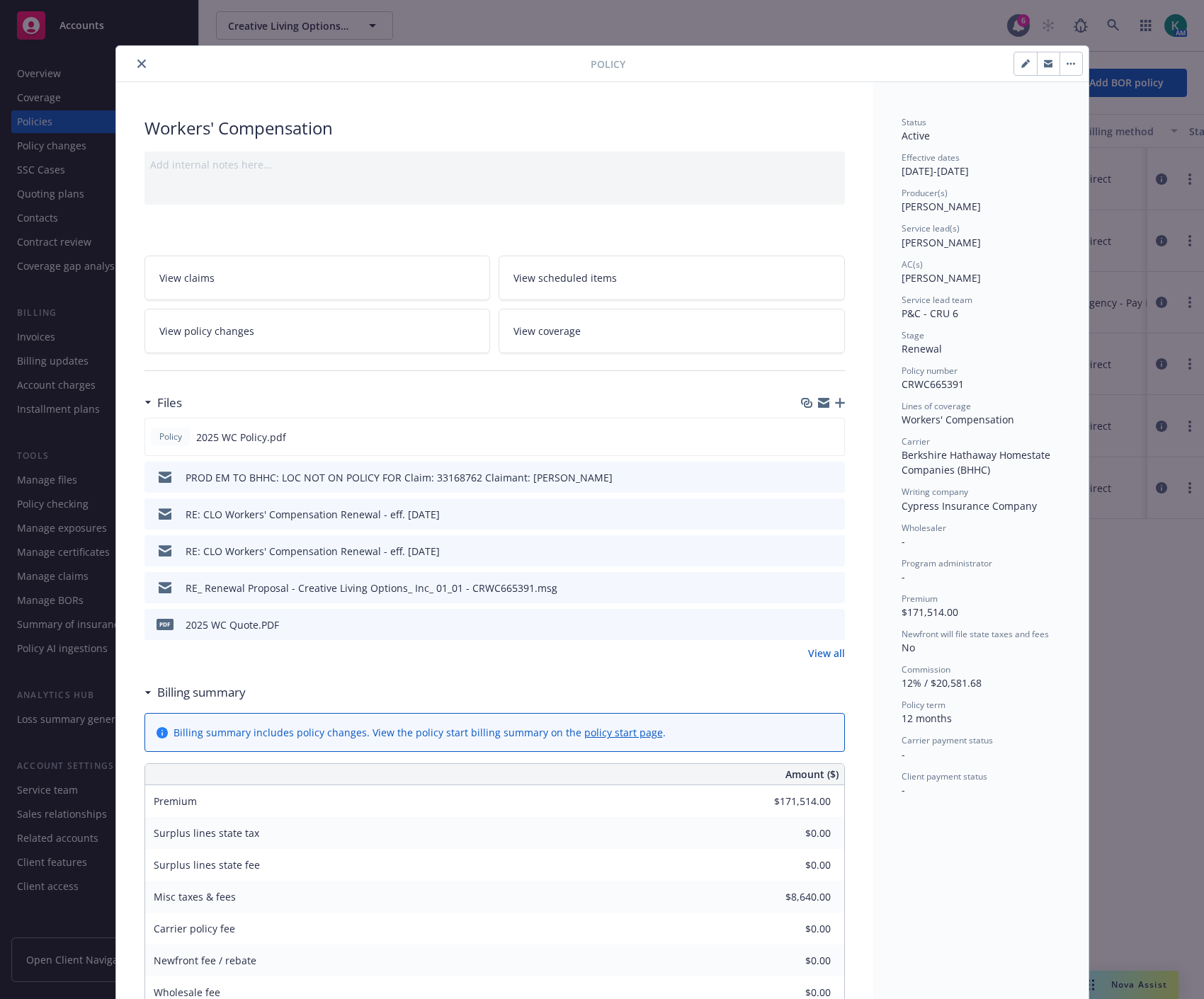
click at [829, 475] on icon "preview file" at bounding box center [832, 477] width 13 height 10
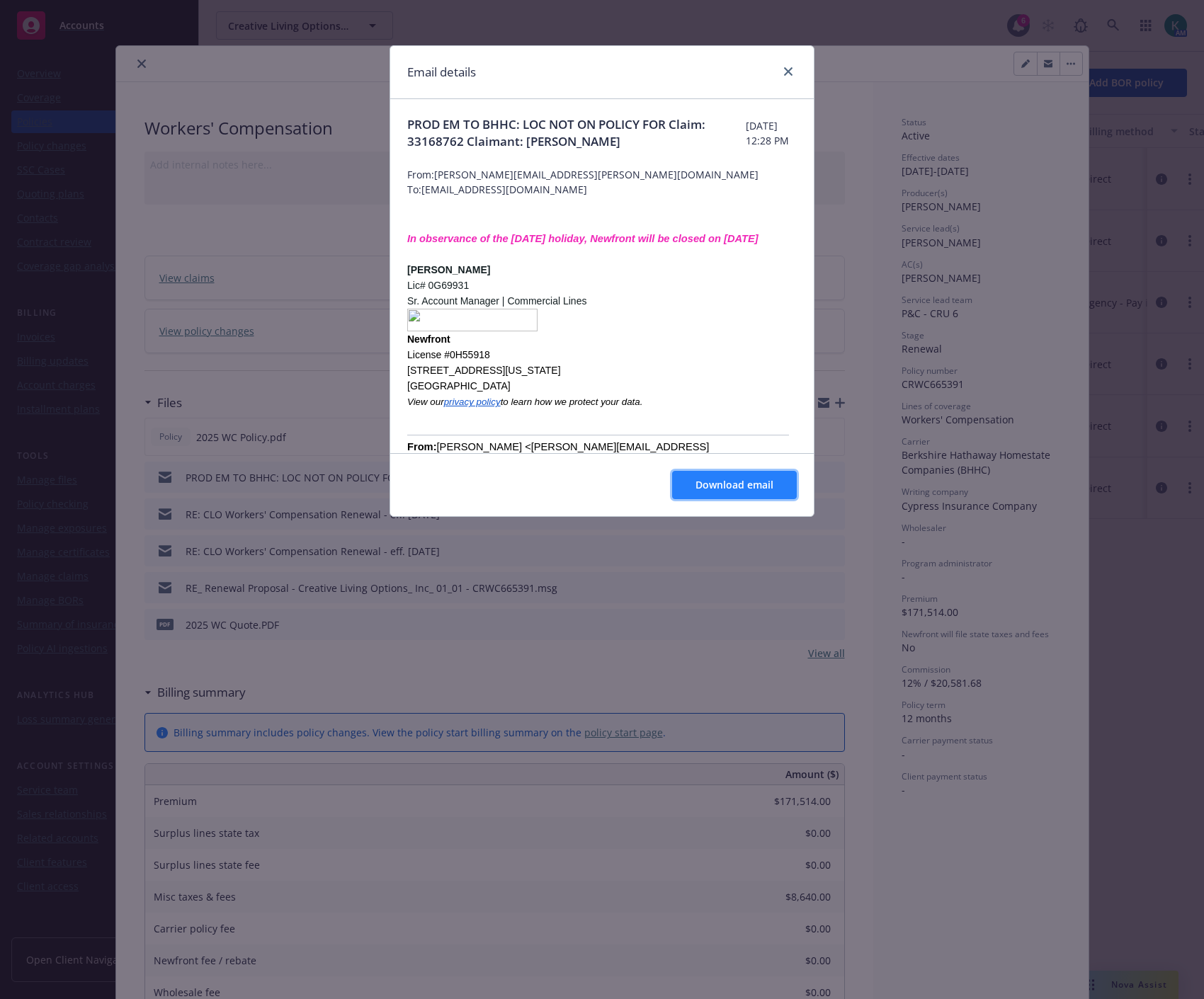
click at [737, 488] on span "Download email" at bounding box center [734, 484] width 78 height 13
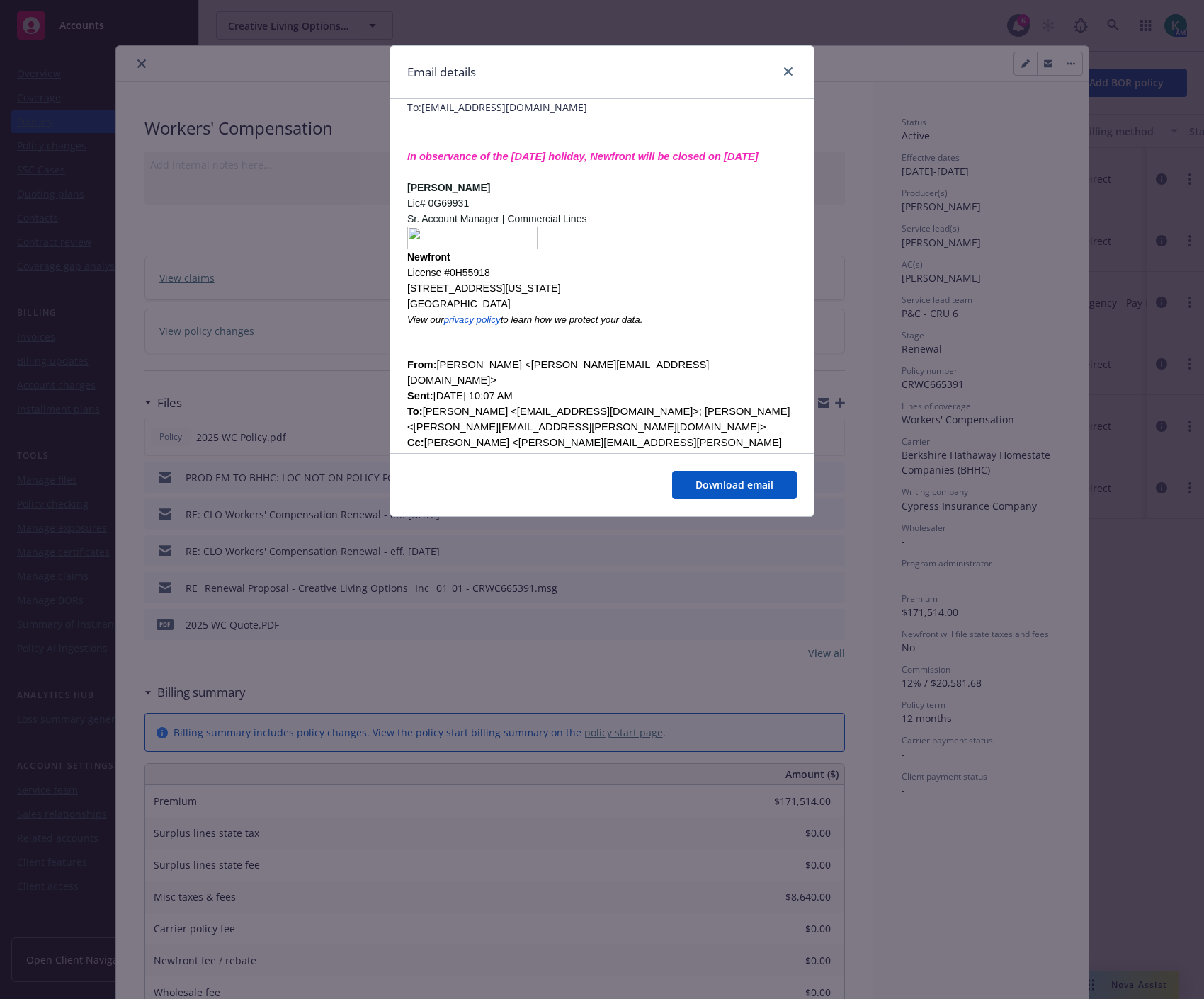
scroll to position [157, 0]
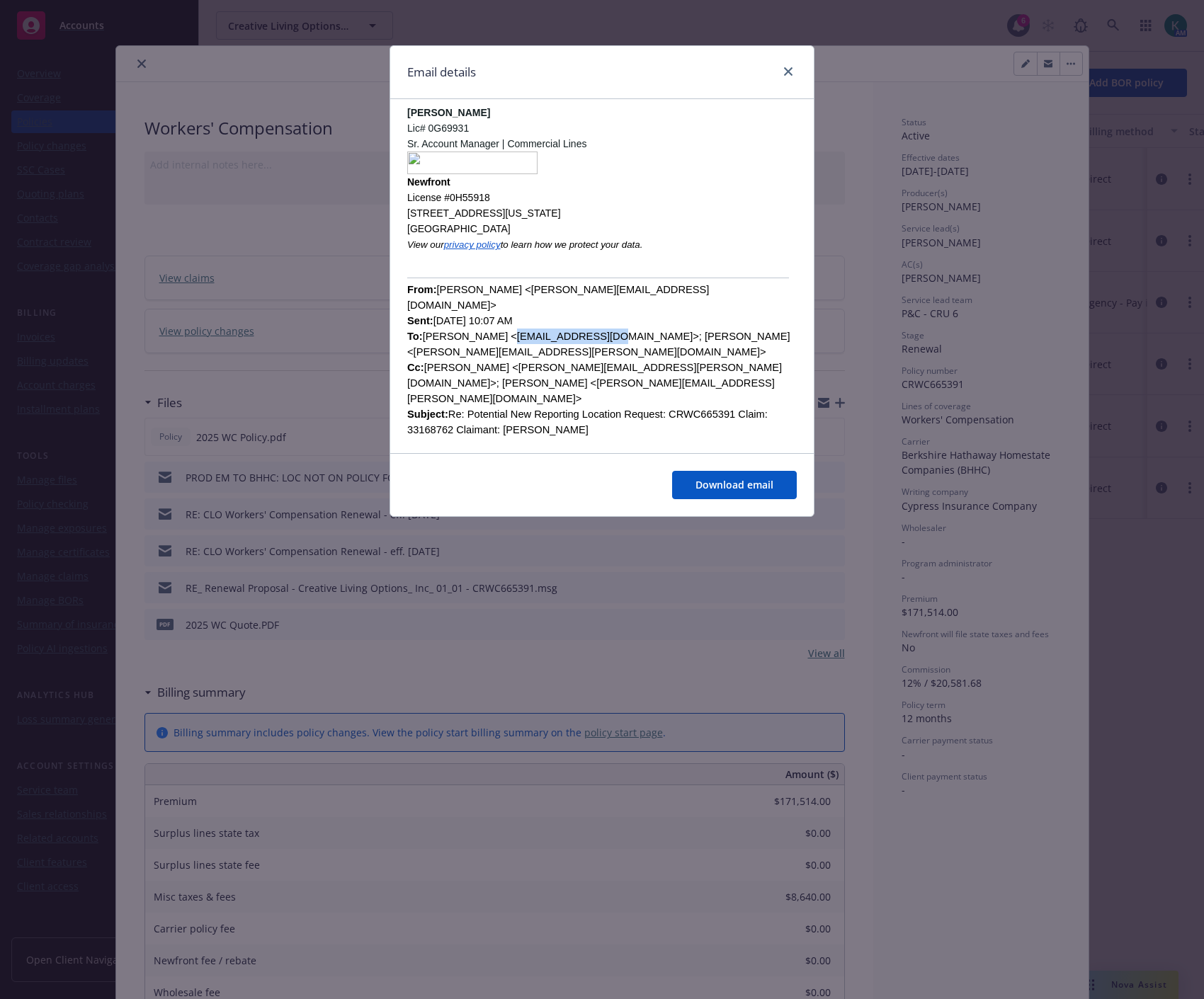
drag, startPoint x: 492, startPoint y: 331, endPoint x: 595, endPoint y: 326, distance: 103.1
click at [595, 326] on font "From: Jeff Chenu <jeff.chenu@newfront.com> Sent: Tuesday, June 24, 2025 10:07 A…" at bounding box center [599, 360] width 384 height 152
copy font "bcampagna@bhhc.com"
click at [790, 75] on link "close" at bounding box center [788, 71] width 17 height 17
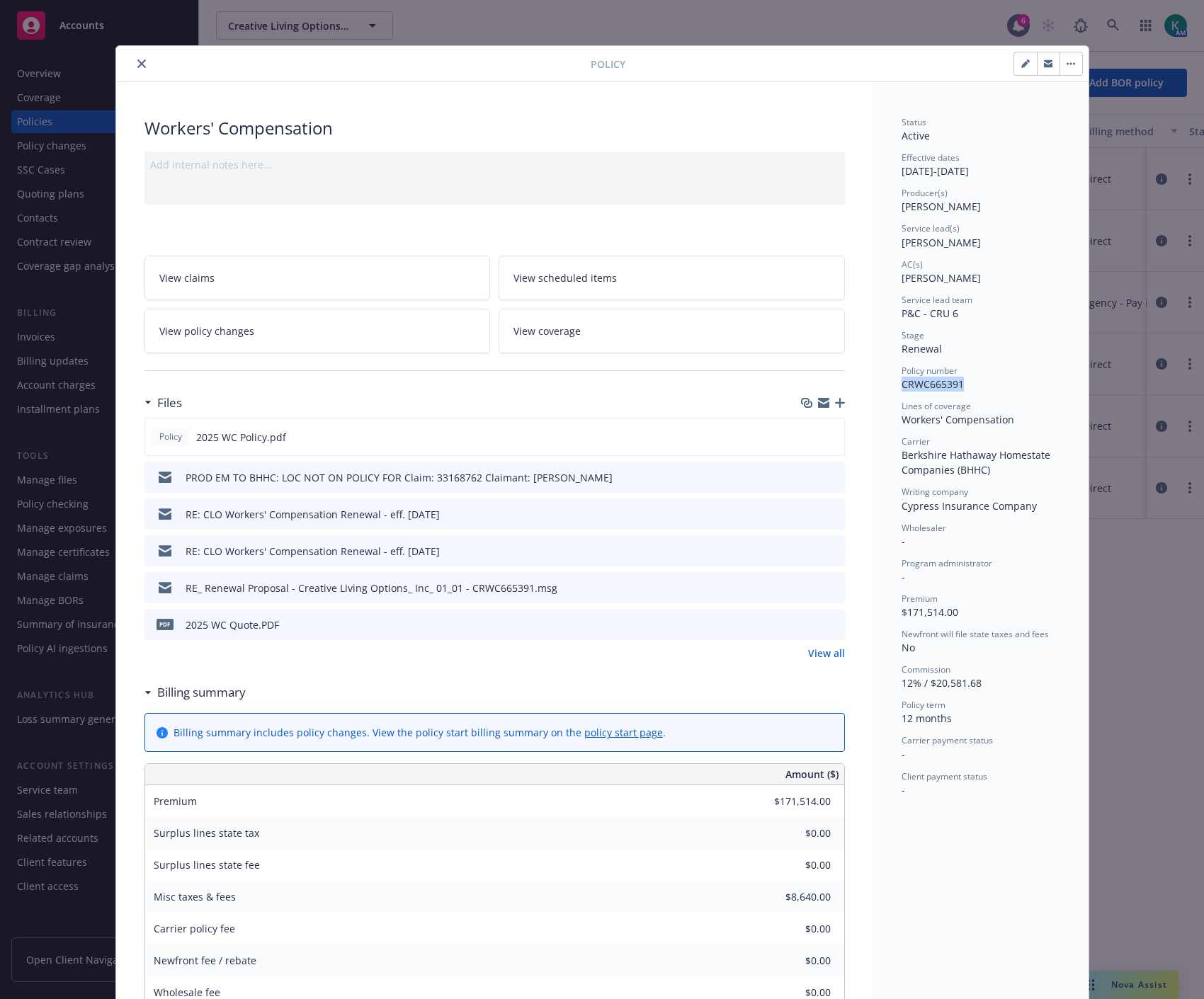
drag, startPoint x: 958, startPoint y: 387, endPoint x: 893, endPoint y: 388, distance: 65.0
click at [893, 388] on div "Status Active Effective dates 01/01/2025 - 01/01/2026 Producer(s) Jeff Chenu Se…" at bounding box center [981, 780] width 216 height 1396
copy span "CRWC665391"
click at [1037, 66] on button "button" at bounding box center [1048, 64] width 23 height 23
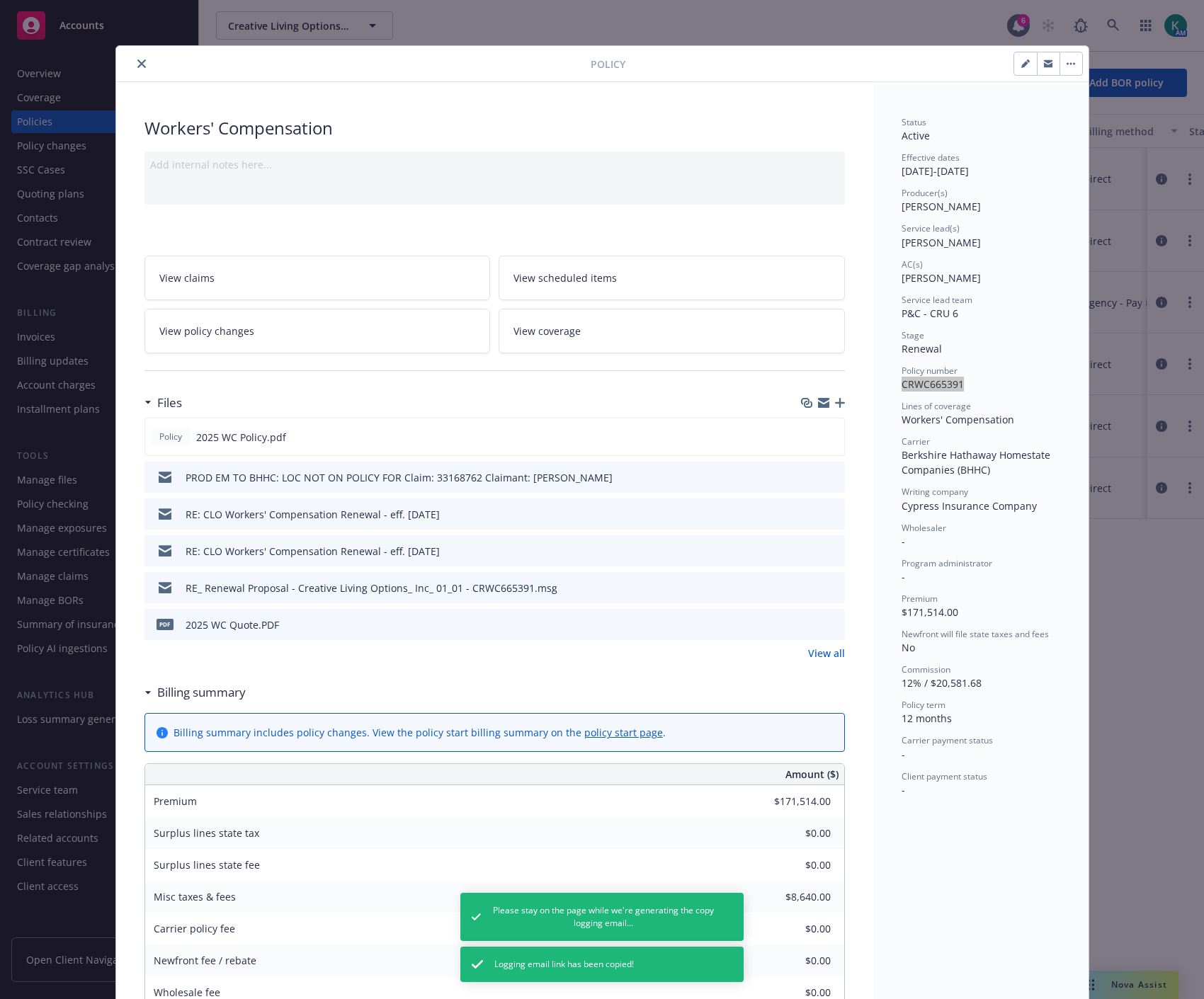
drag, startPoint x: 135, startPoint y: 62, endPoint x: 111, endPoint y: 78, distance: 28.8
click at [138, 62] on icon "close" at bounding box center [142, 64] width 8 height 8
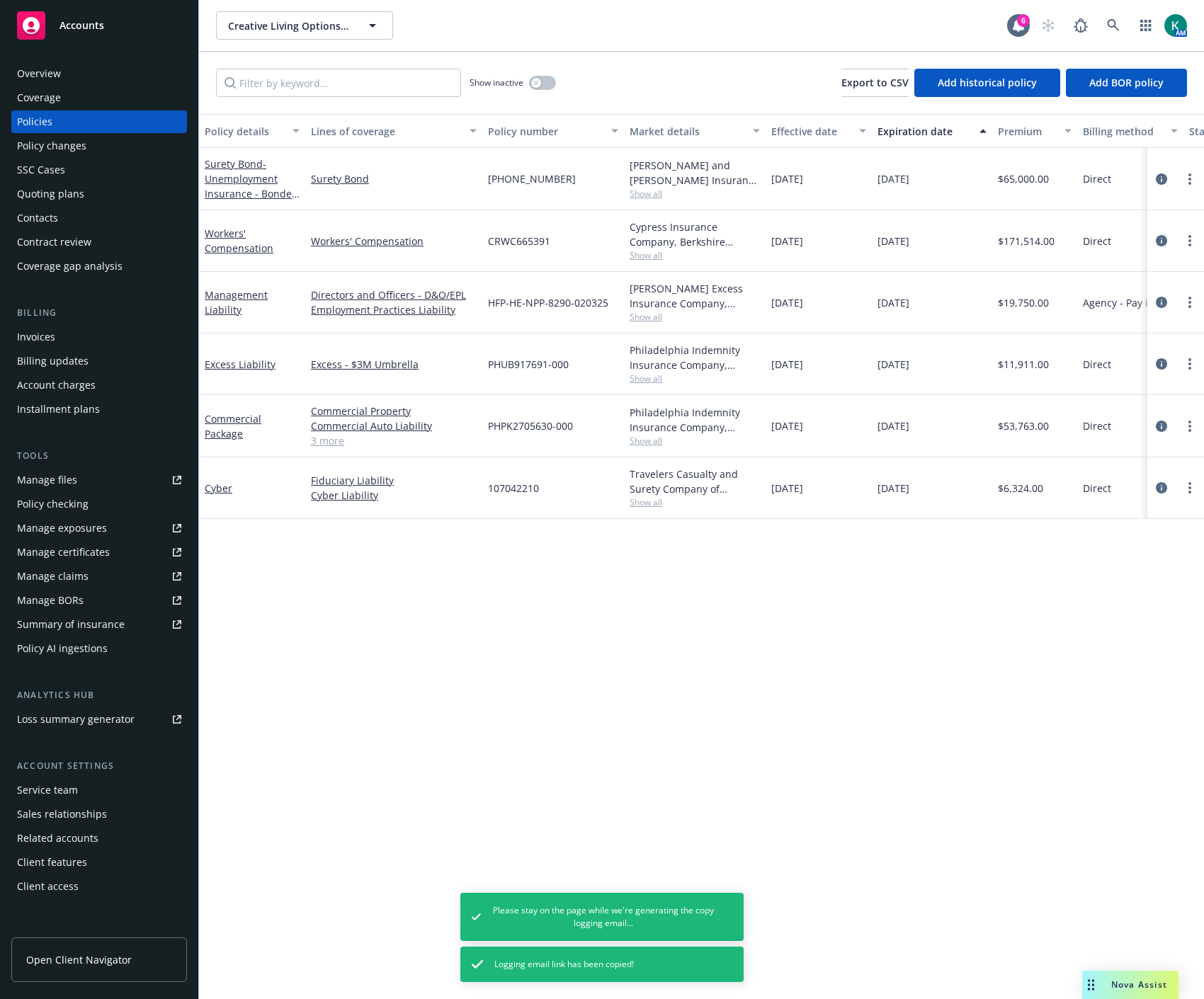
click at [61, 145] on div "Policy changes" at bounding box center [52, 146] width 70 height 23
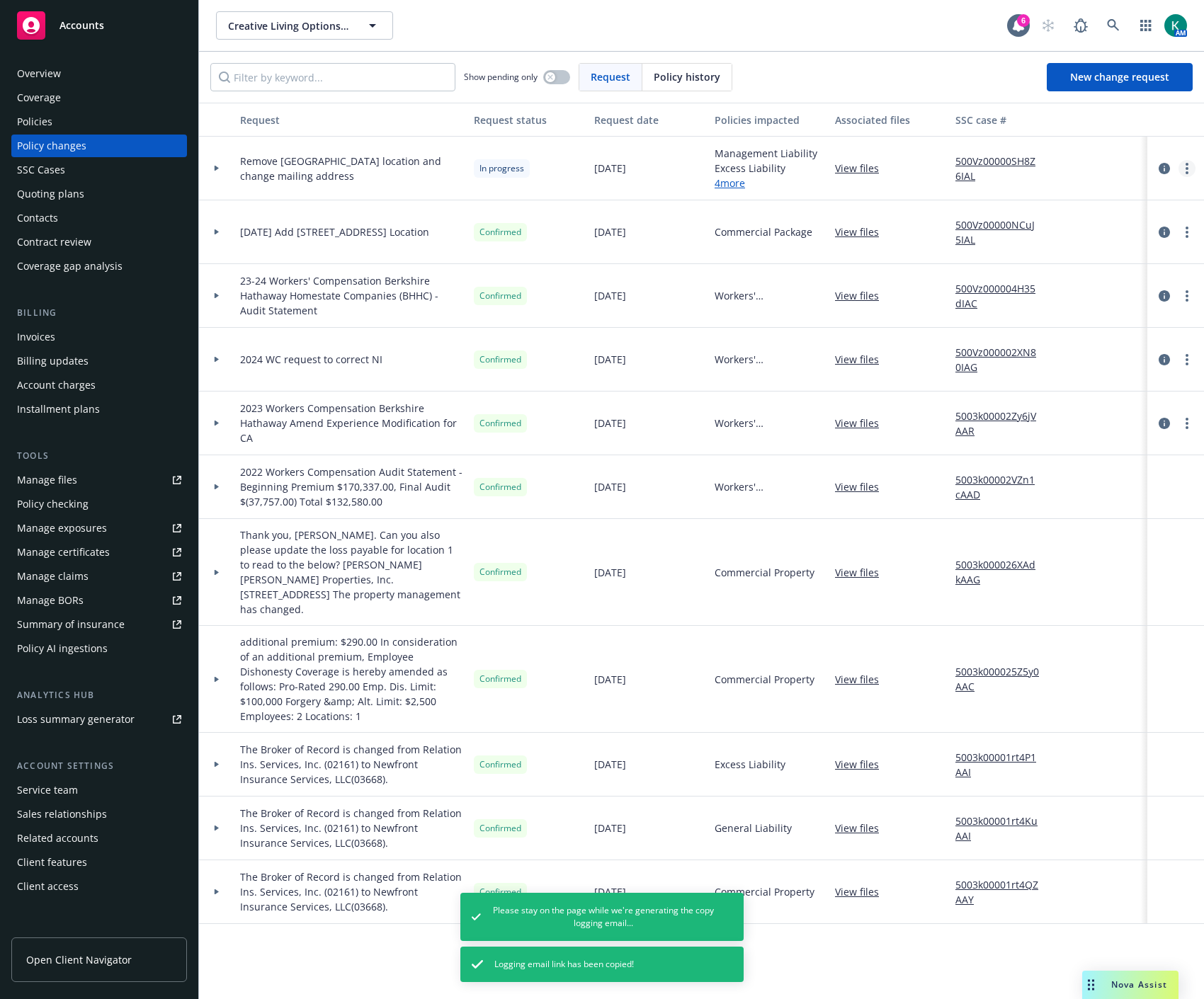
click at [1186, 171] on icon "more" at bounding box center [1187, 169] width 2 height 11
click at [1111, 196] on link "Copy logging email" at bounding box center [1073, 198] width 243 height 29
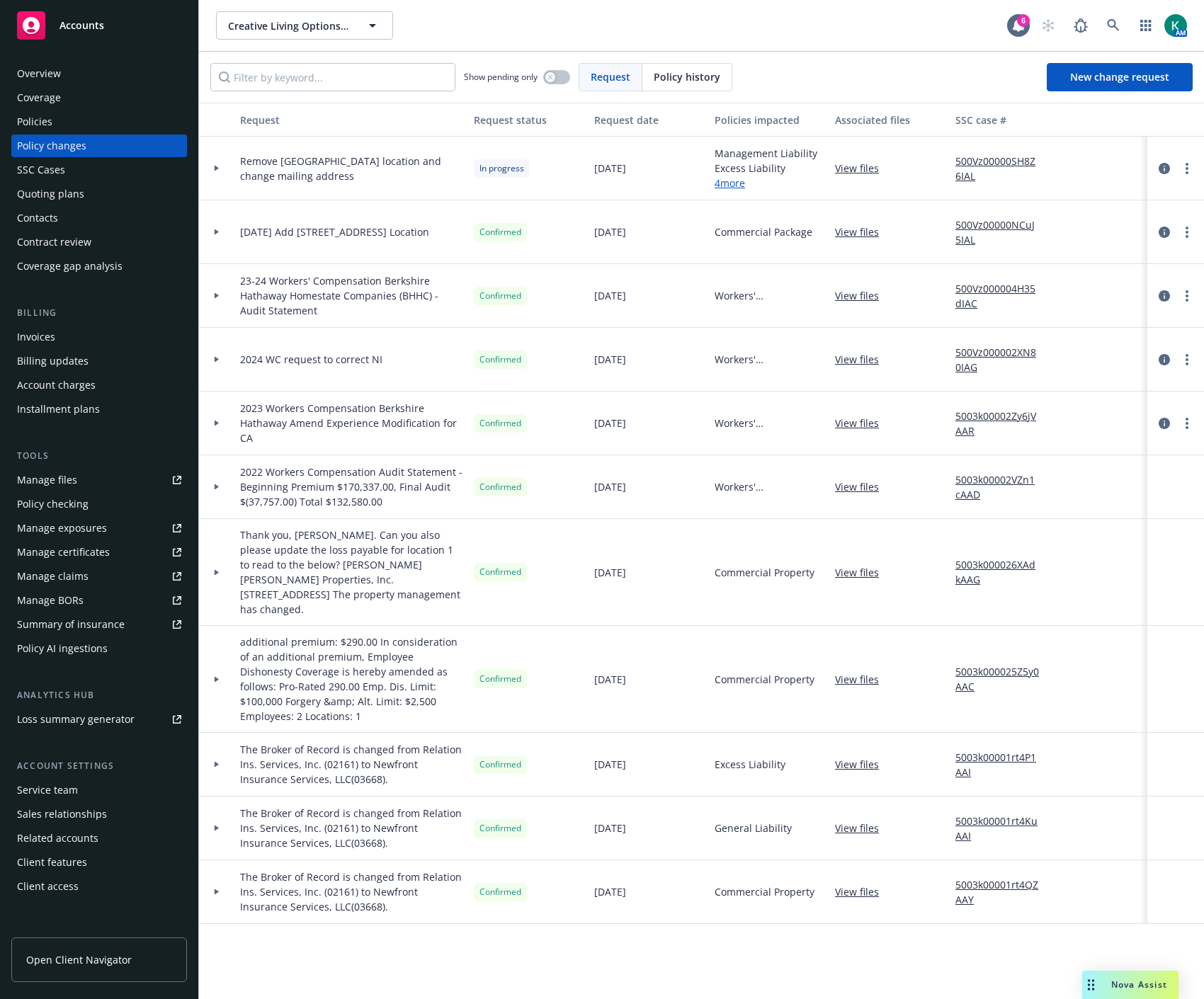
click at [38, 117] on div "Policies" at bounding box center [34, 122] width 35 height 23
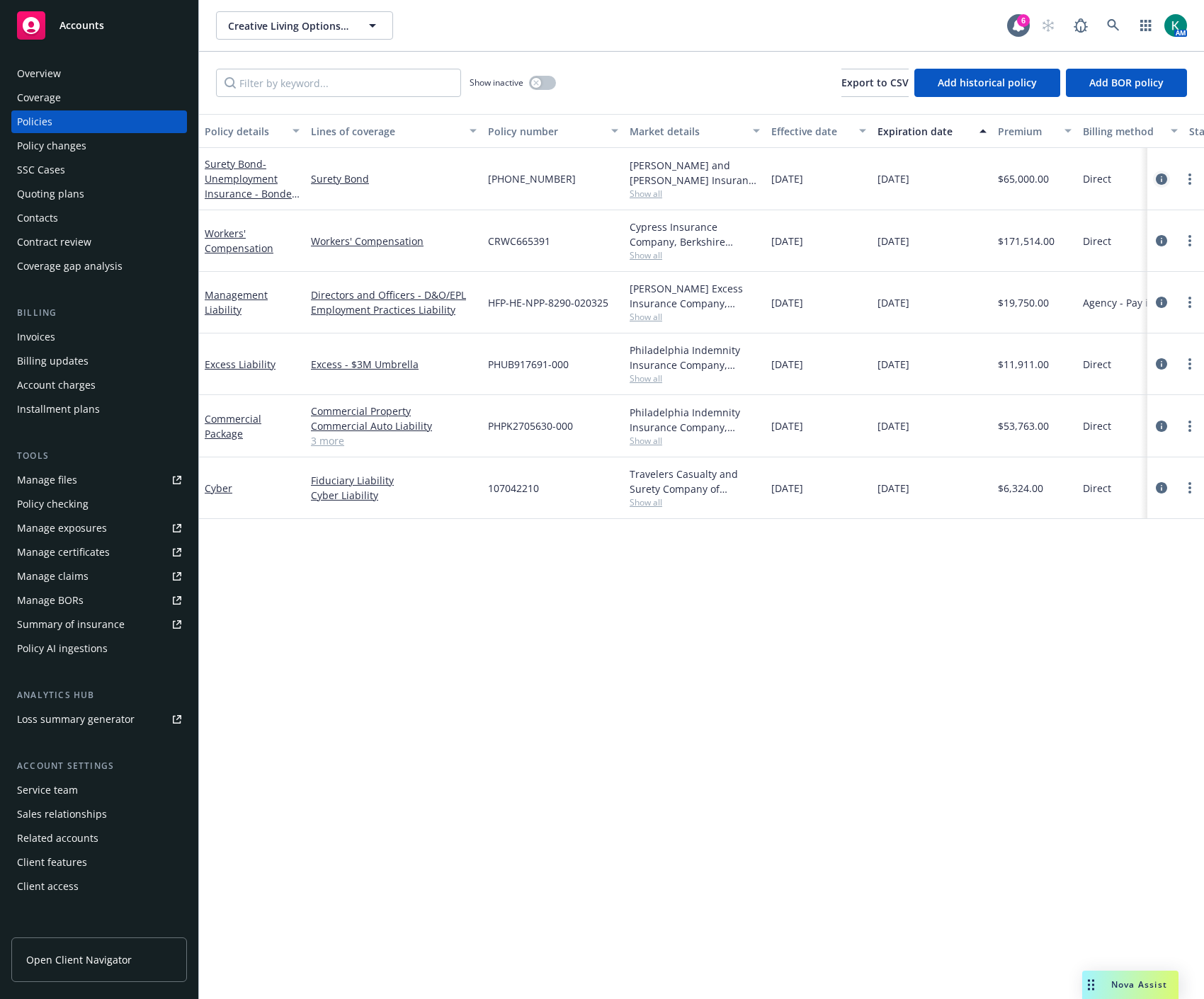
click at [1165, 175] on icon "circleInformation" at bounding box center [1161, 179] width 11 height 11
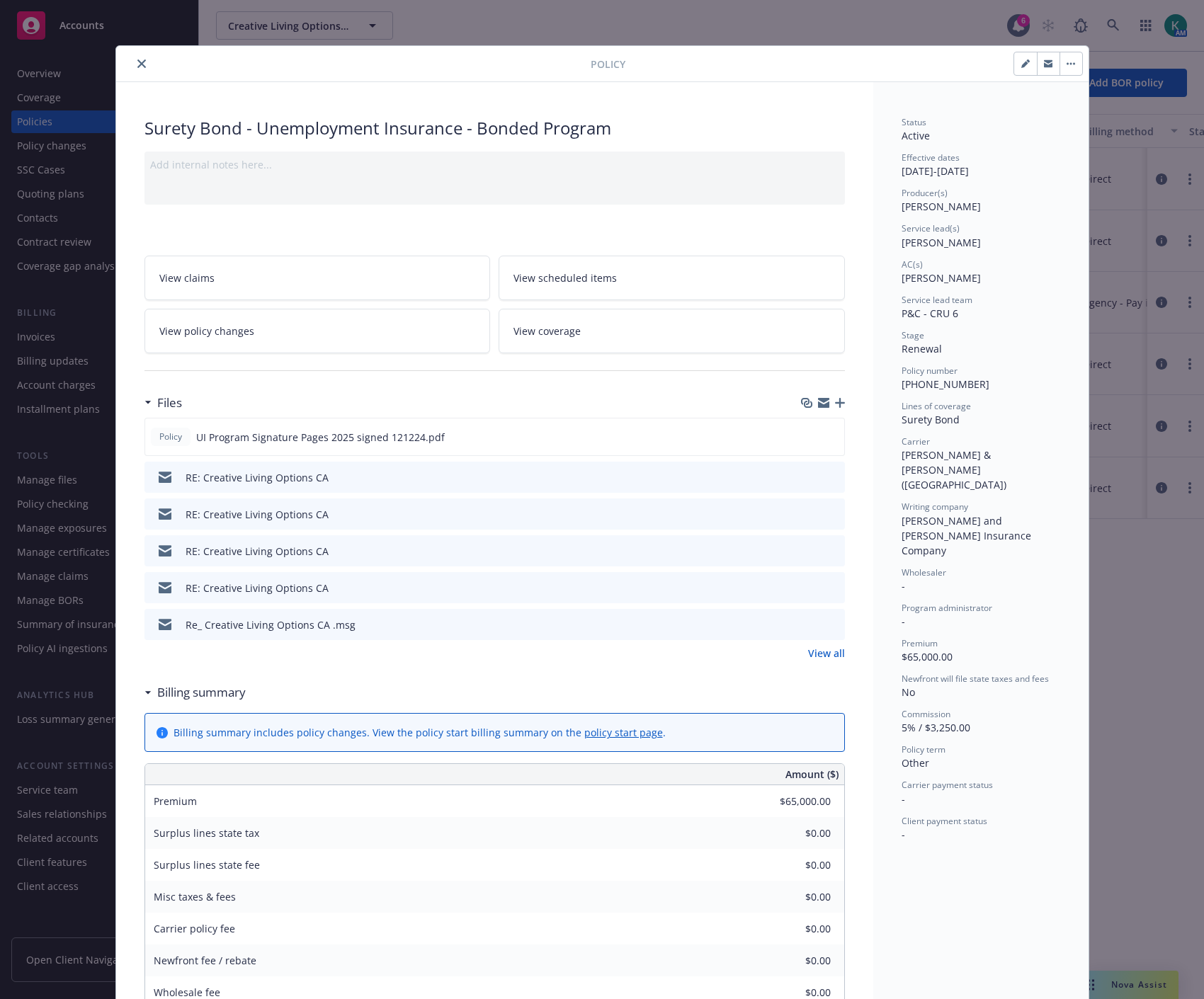
click at [826, 482] on button at bounding box center [833, 478] width 13 height 15
click at [826, 475] on icon "preview file" at bounding box center [832, 477] width 13 height 10
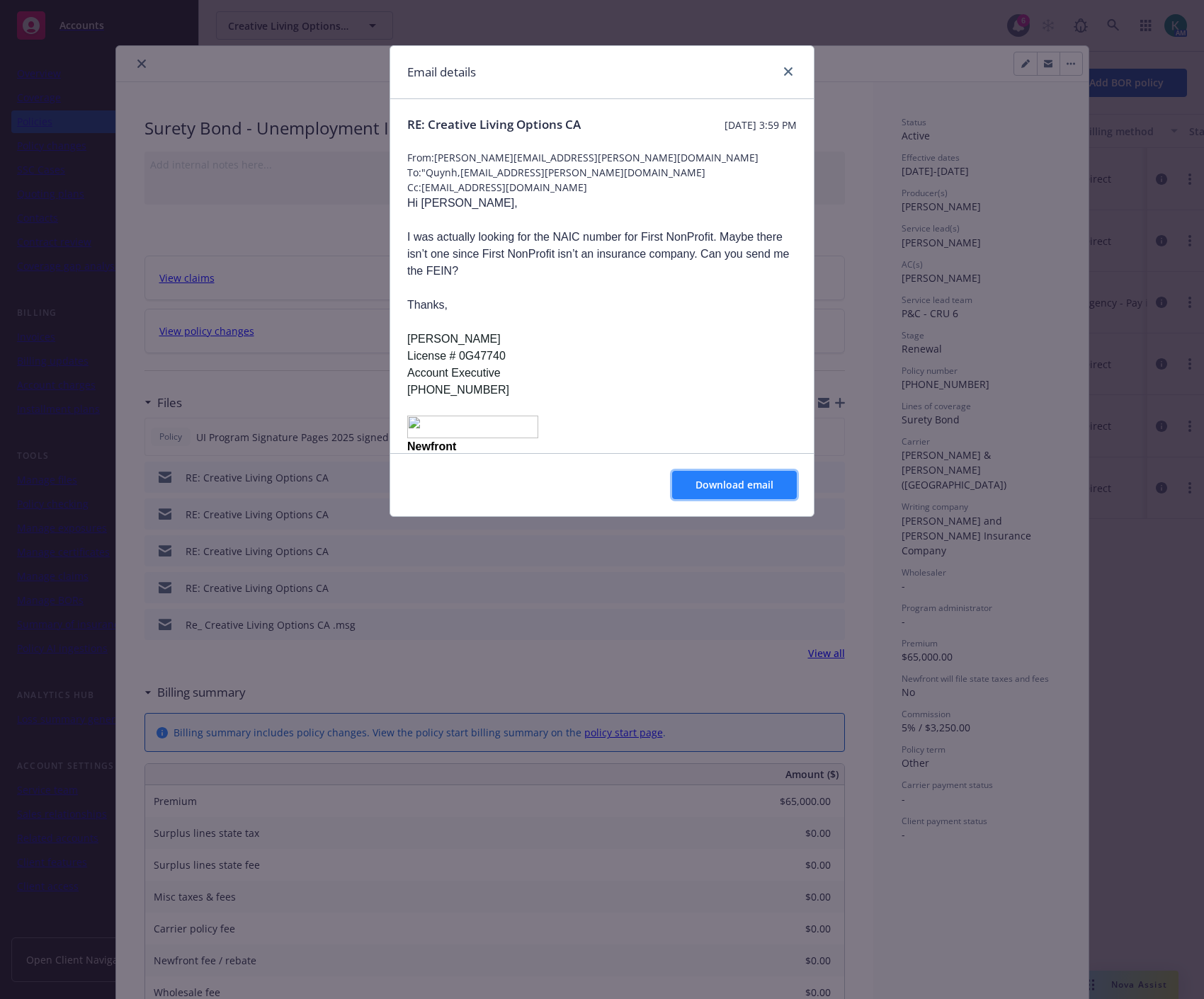
click at [746, 486] on span "Download email" at bounding box center [734, 484] width 78 height 13
click at [780, 74] on link "close" at bounding box center [788, 71] width 17 height 17
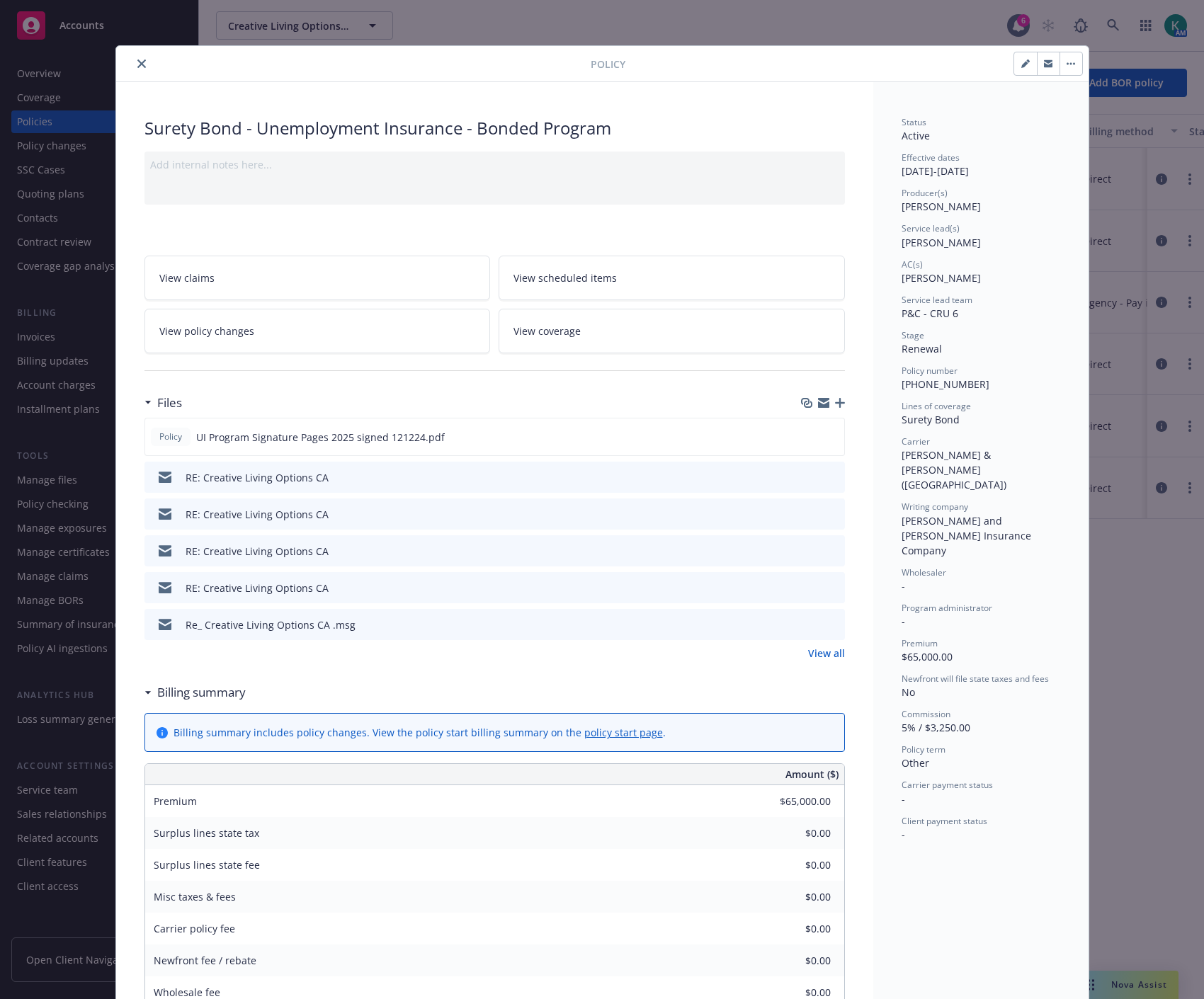
click at [1051, 61] on button "button" at bounding box center [1048, 64] width 23 height 23
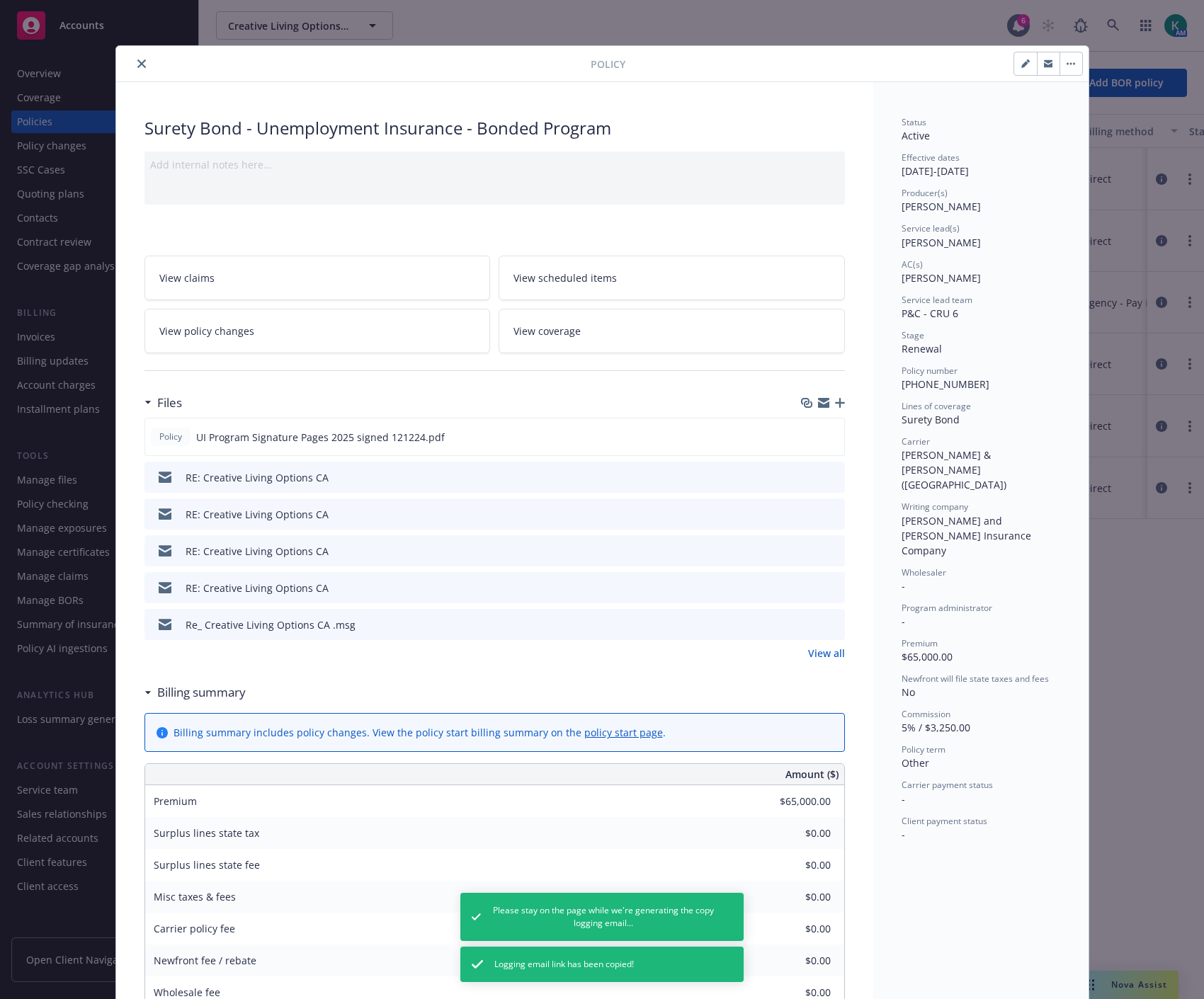
click at [140, 66] on button "close" at bounding box center [141, 63] width 17 height 17
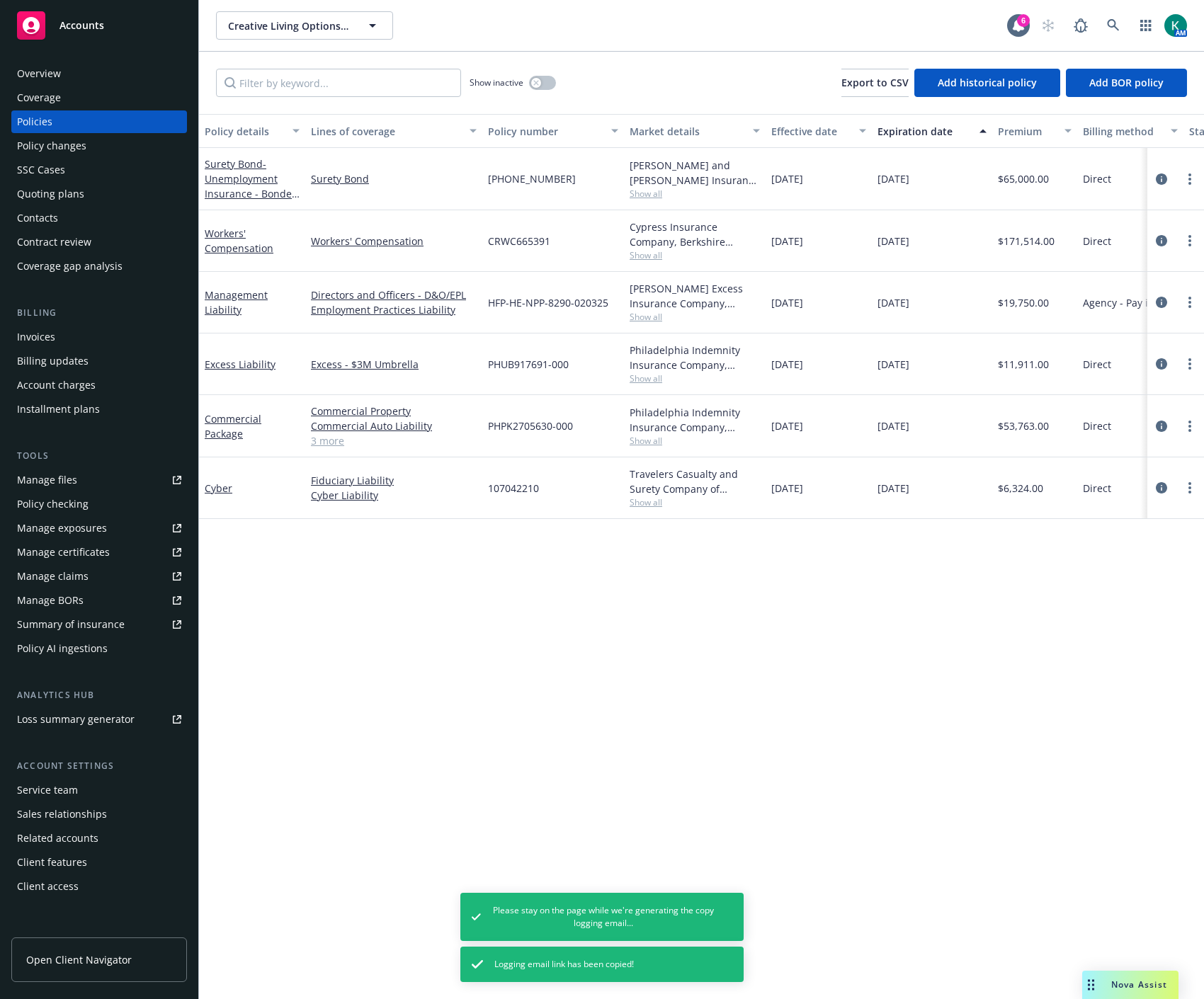
click at [103, 142] on div "Policy changes" at bounding box center [99, 146] width 164 height 23
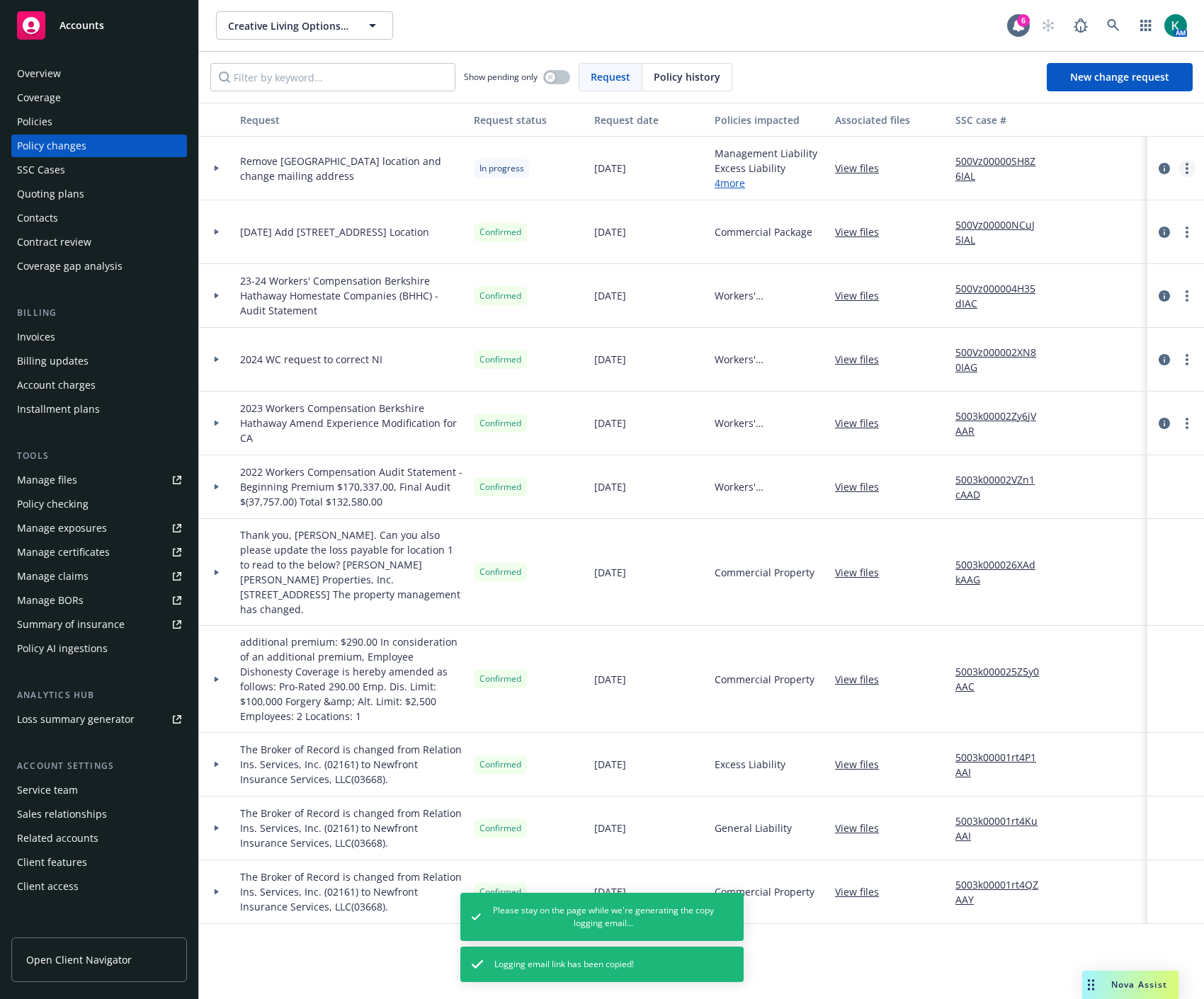
click at [1188, 163] on icon "more" at bounding box center [1187, 169] width 2 height 11
click at [1088, 202] on link "Copy logging email" at bounding box center [1073, 198] width 243 height 29
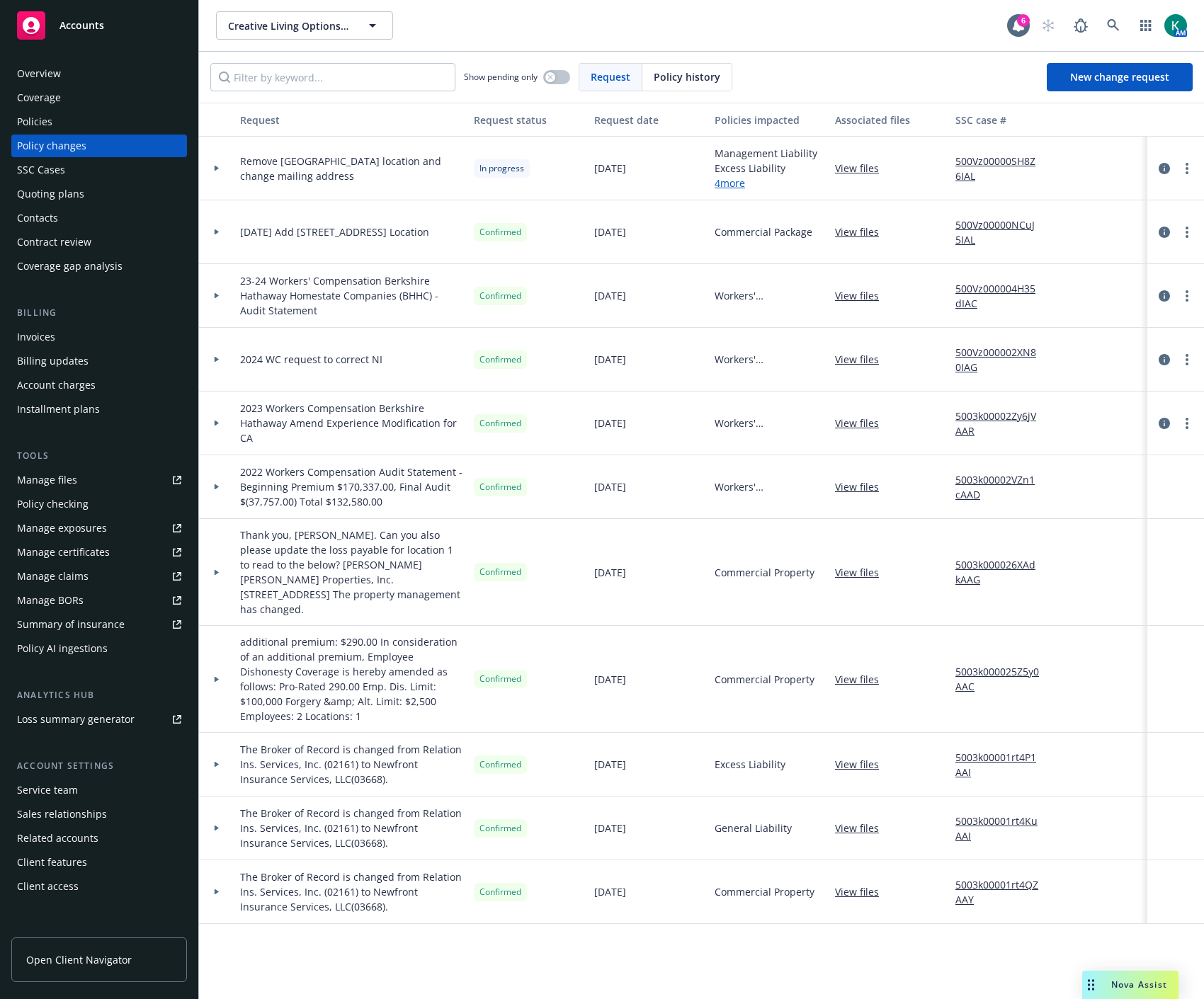
click at [122, 128] on div "Policies" at bounding box center [99, 122] width 164 height 23
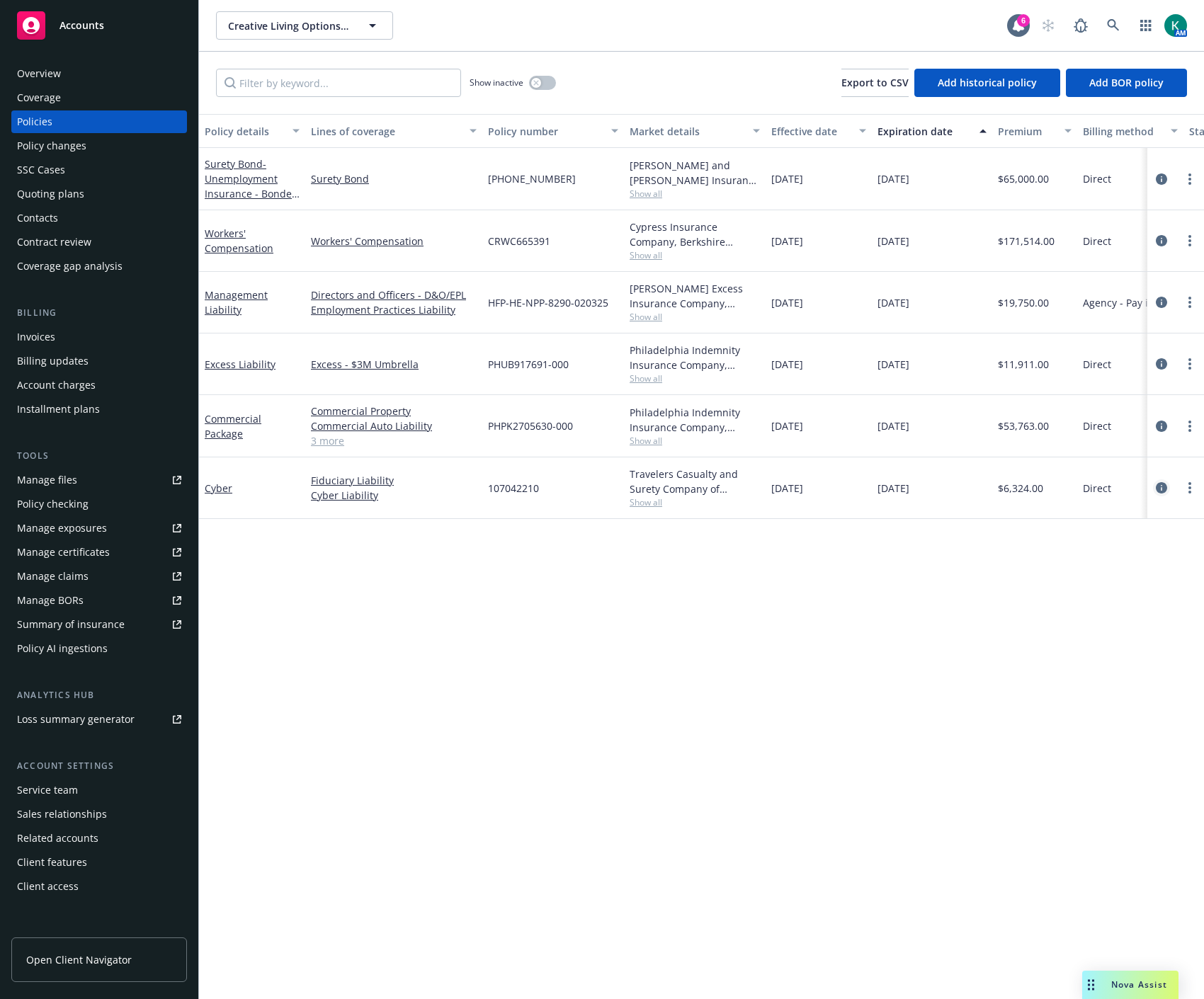
click at [1165, 484] on icon "circleInformation" at bounding box center [1161, 488] width 11 height 11
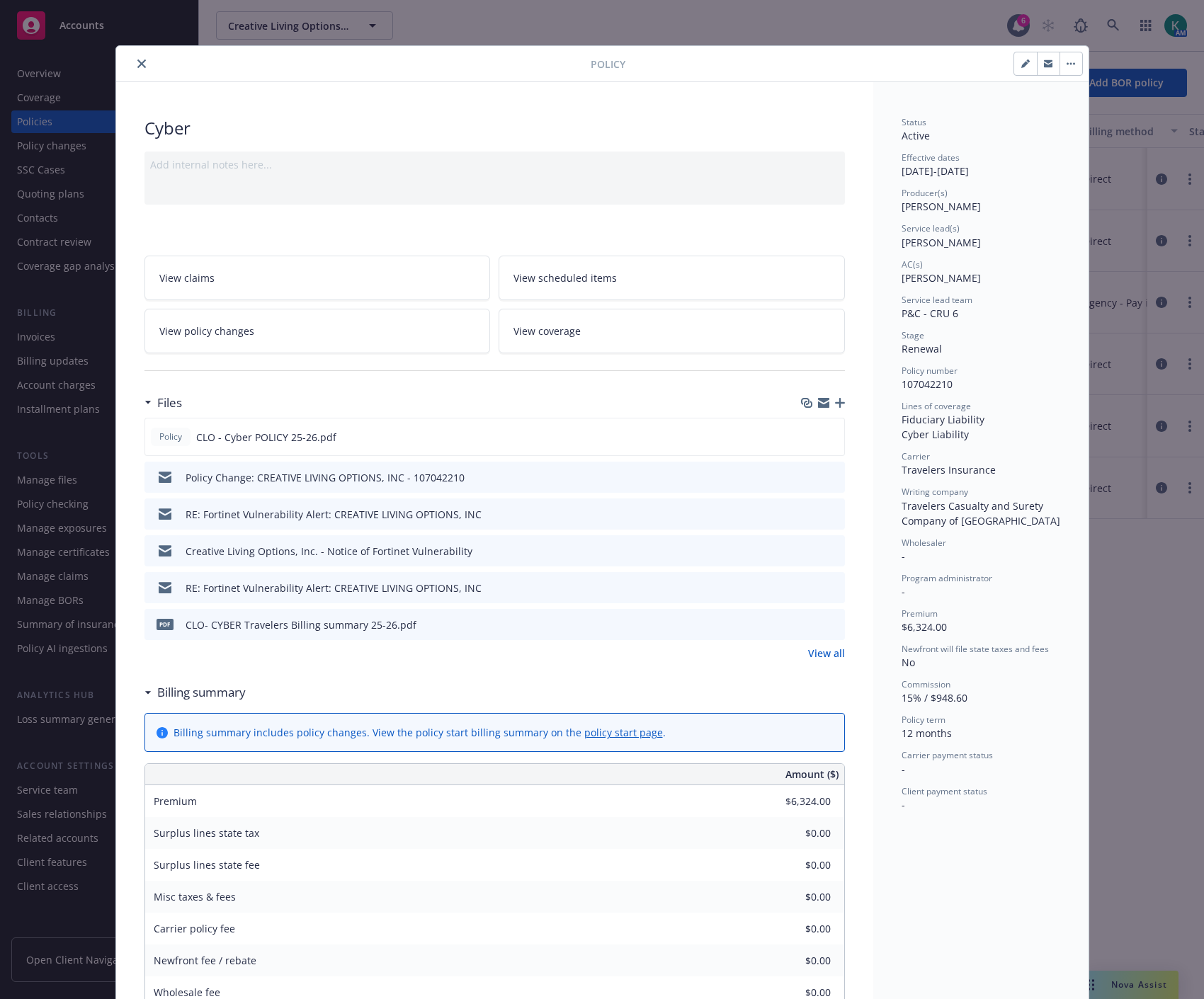
click at [826, 515] on icon "preview file" at bounding box center [832, 513] width 13 height 10
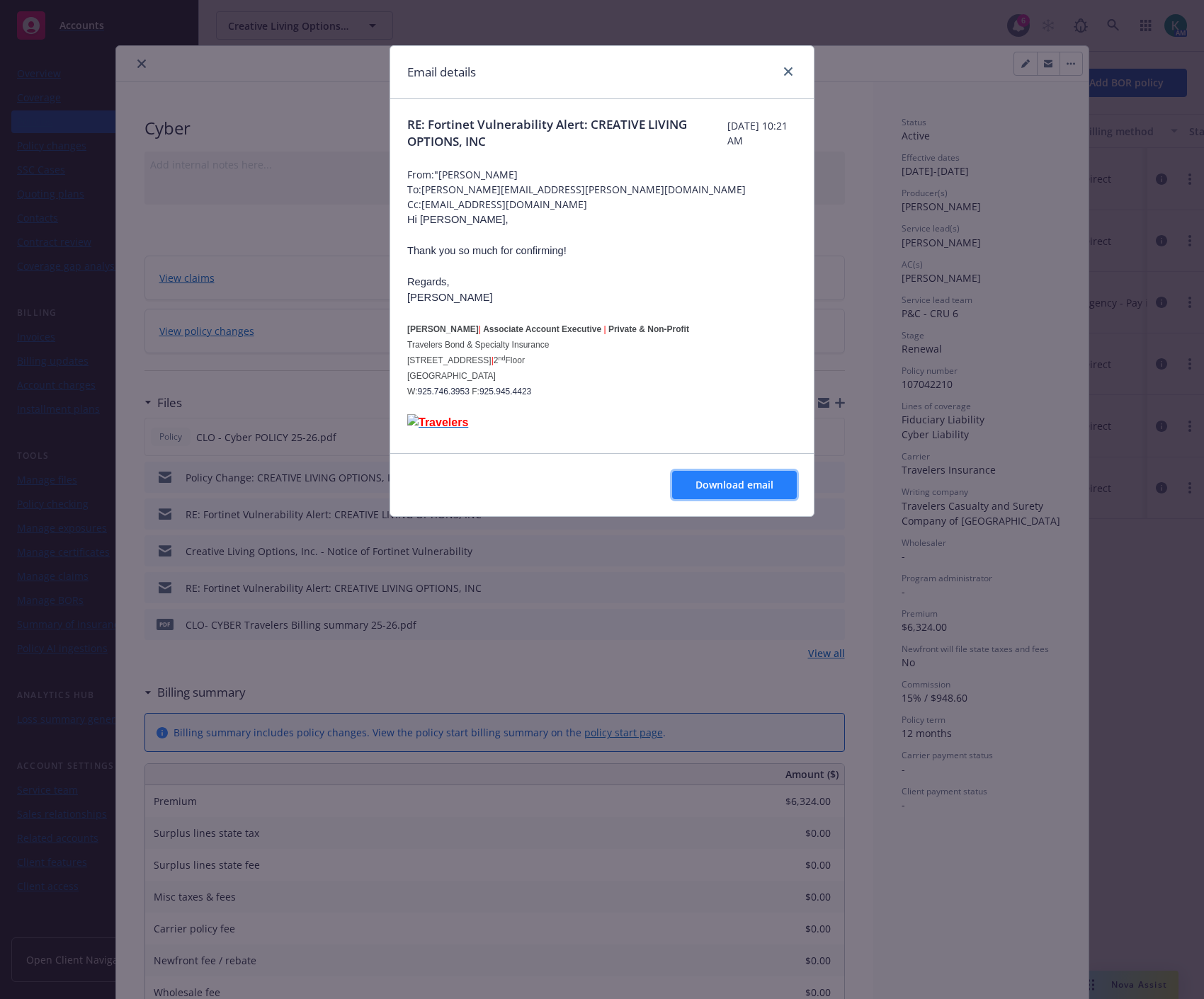
click at [765, 488] on span "Download email" at bounding box center [734, 484] width 78 height 13
click at [794, 72] on link "close" at bounding box center [788, 71] width 17 height 17
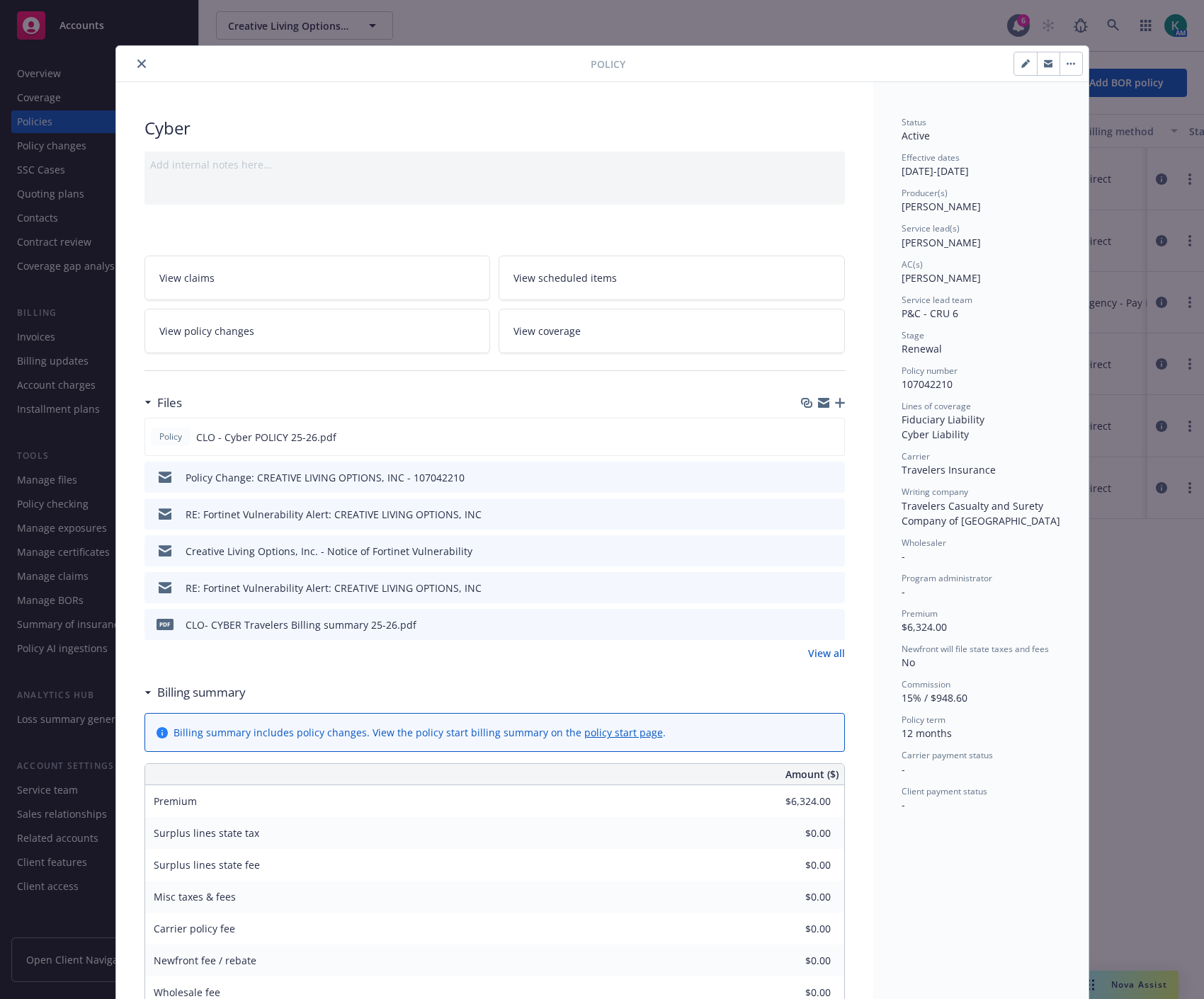
click at [816, 655] on link "View all" at bounding box center [826, 653] width 37 height 15
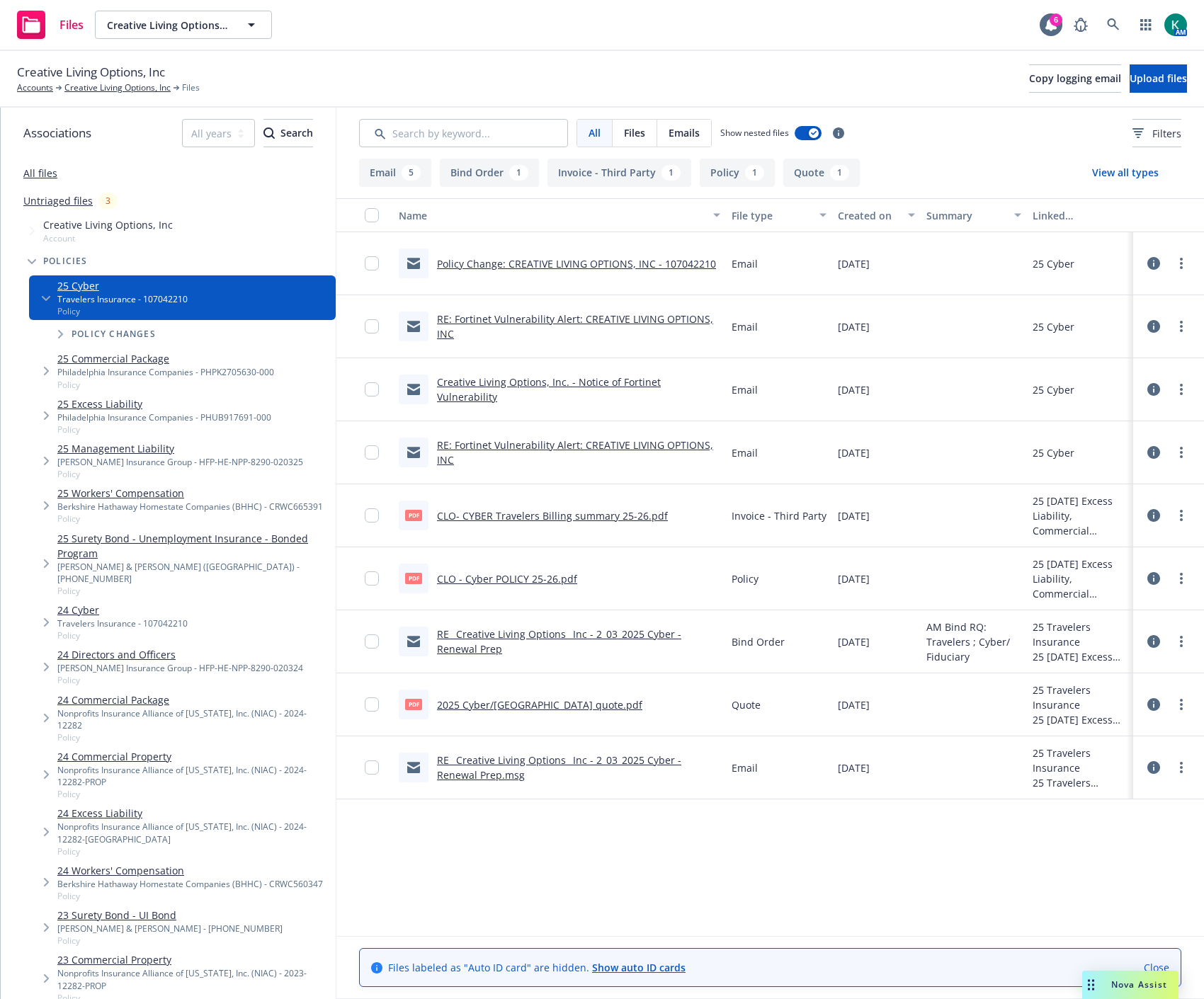
click at [616, 755] on link "RE_ Creative Living Options_ Inc - 2_03_2025 Cyber - Renewal Prep.msg" at bounding box center [559, 767] width 244 height 29
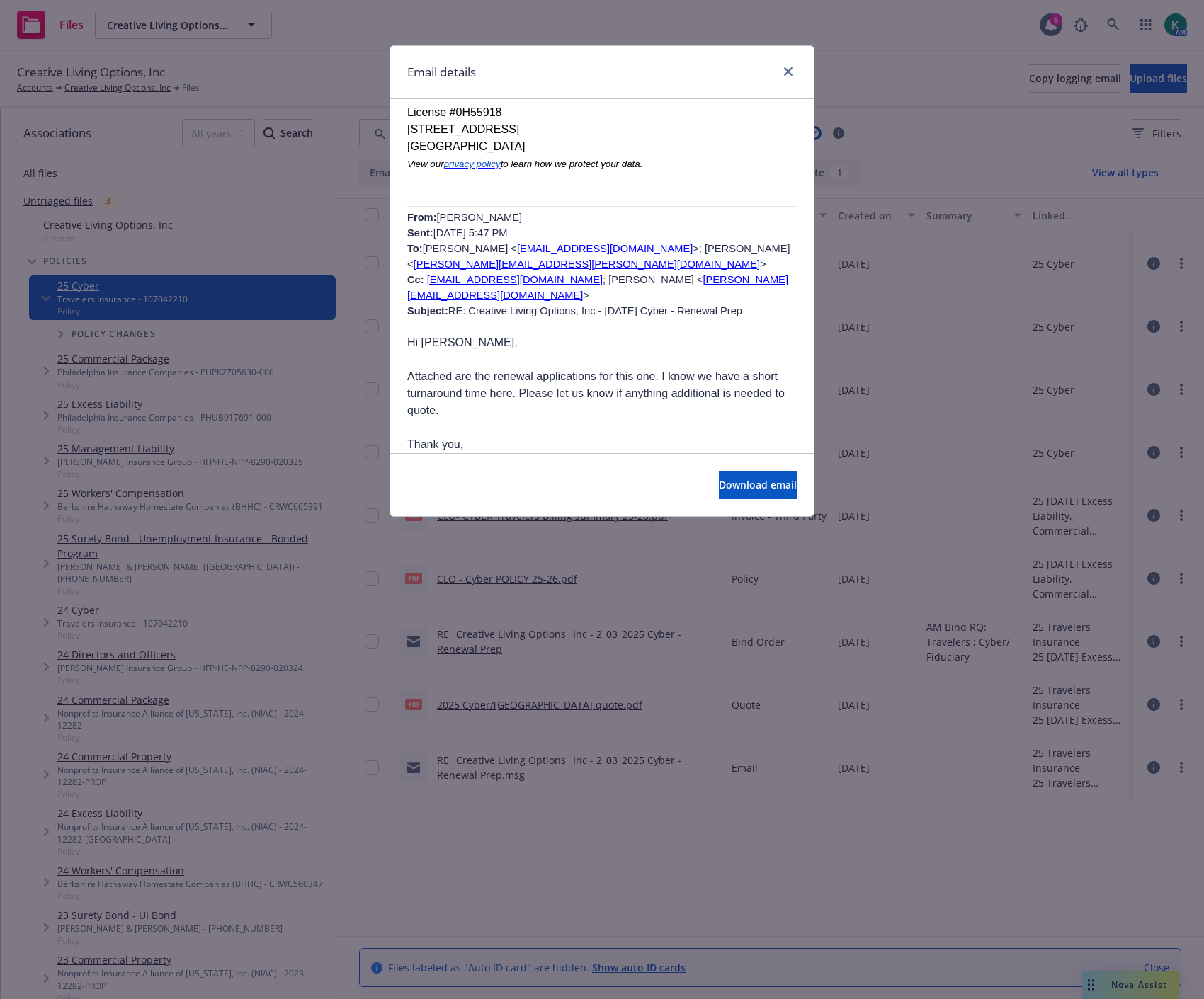
scroll to position [1101, 0]
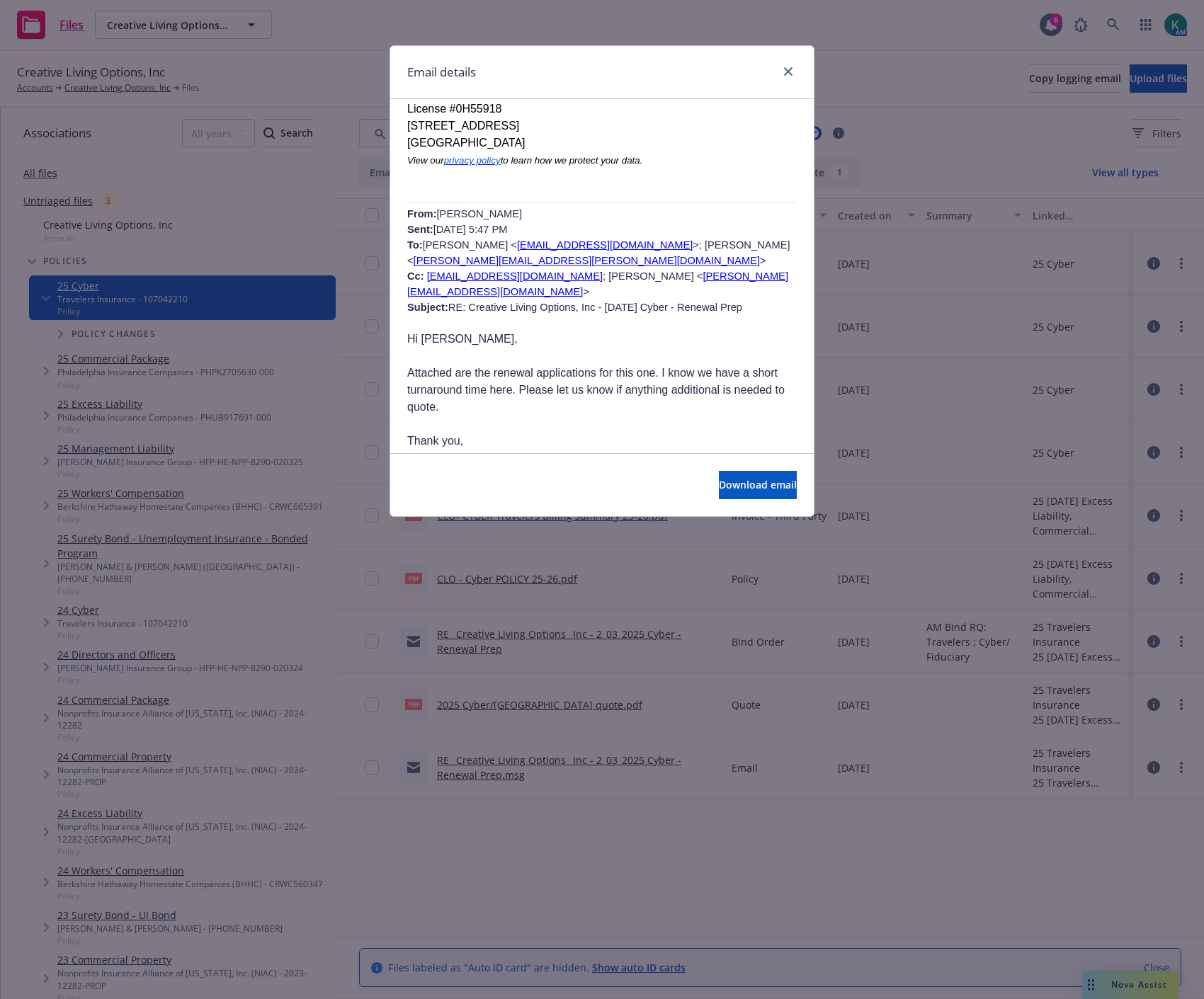
click at [673, 450] on p at bounding box center [602, 458] width 389 height 17
click at [788, 70] on icon "close" at bounding box center [788, 71] width 8 height 8
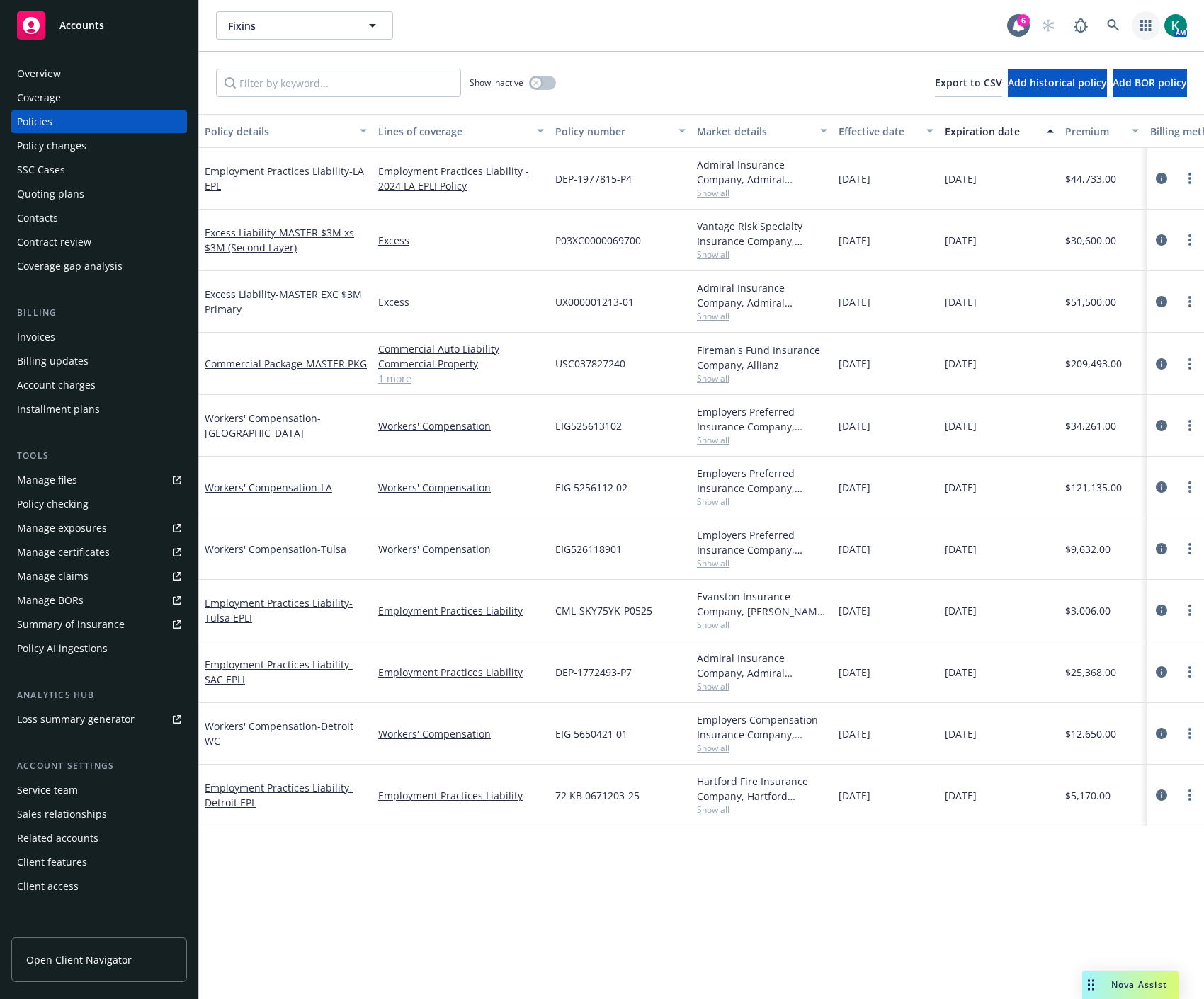
click at [1150, 20] on icon "button" at bounding box center [1146, 25] width 11 height 11
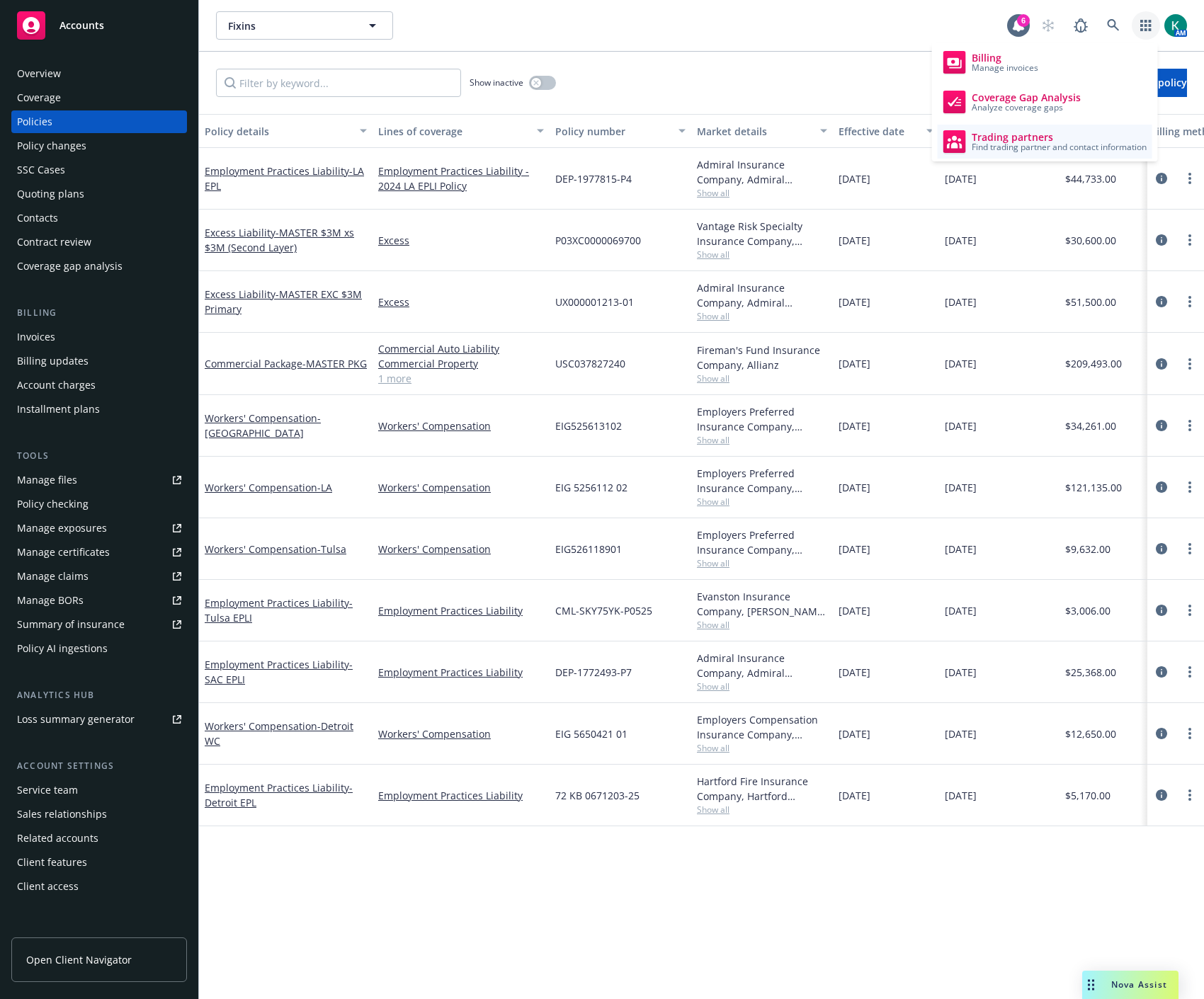
click at [986, 136] on span "Trading partners" at bounding box center [1059, 138] width 175 height 11
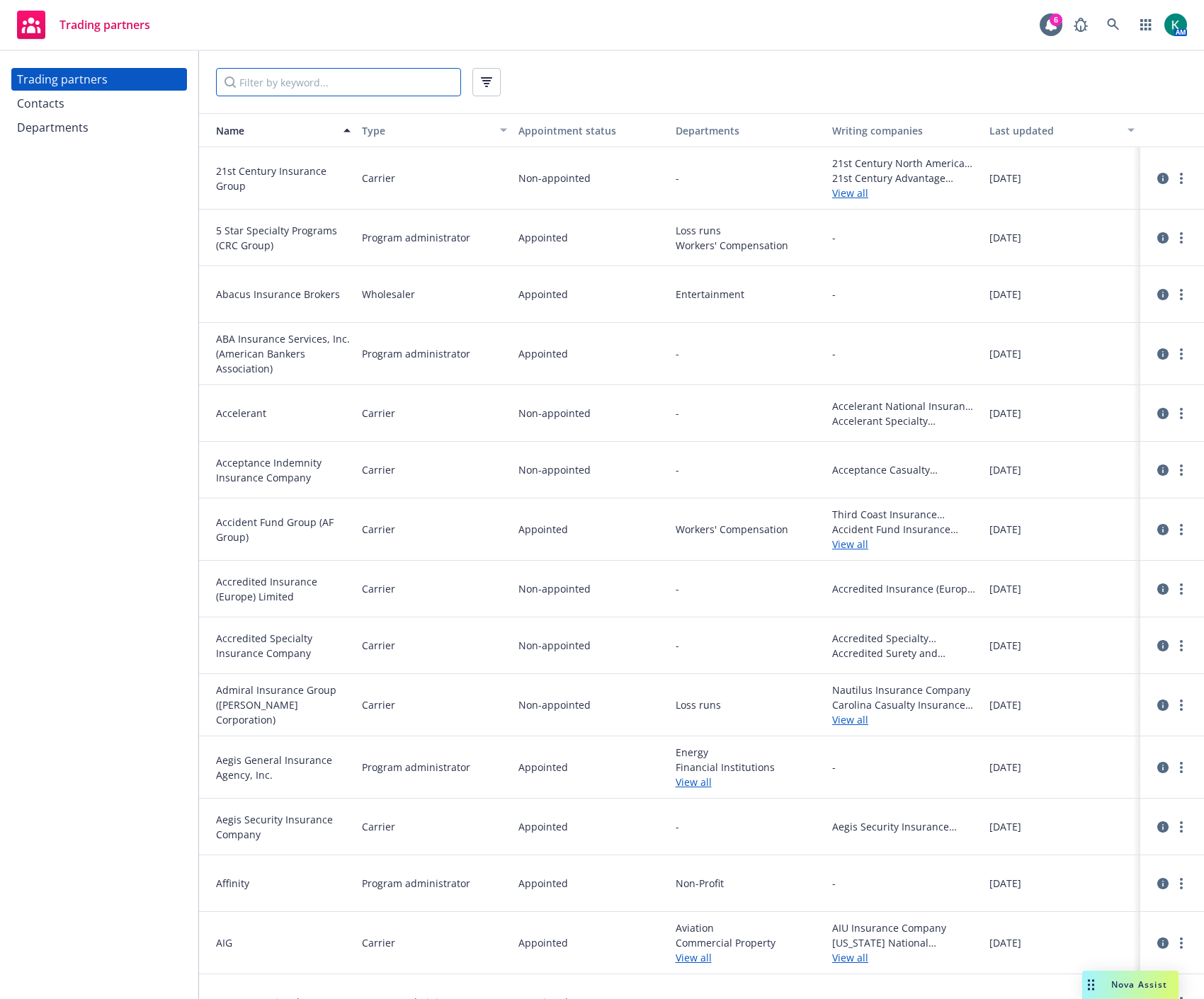
click at [344, 86] on input "Filter by keyword..." at bounding box center [338, 82] width 245 height 29
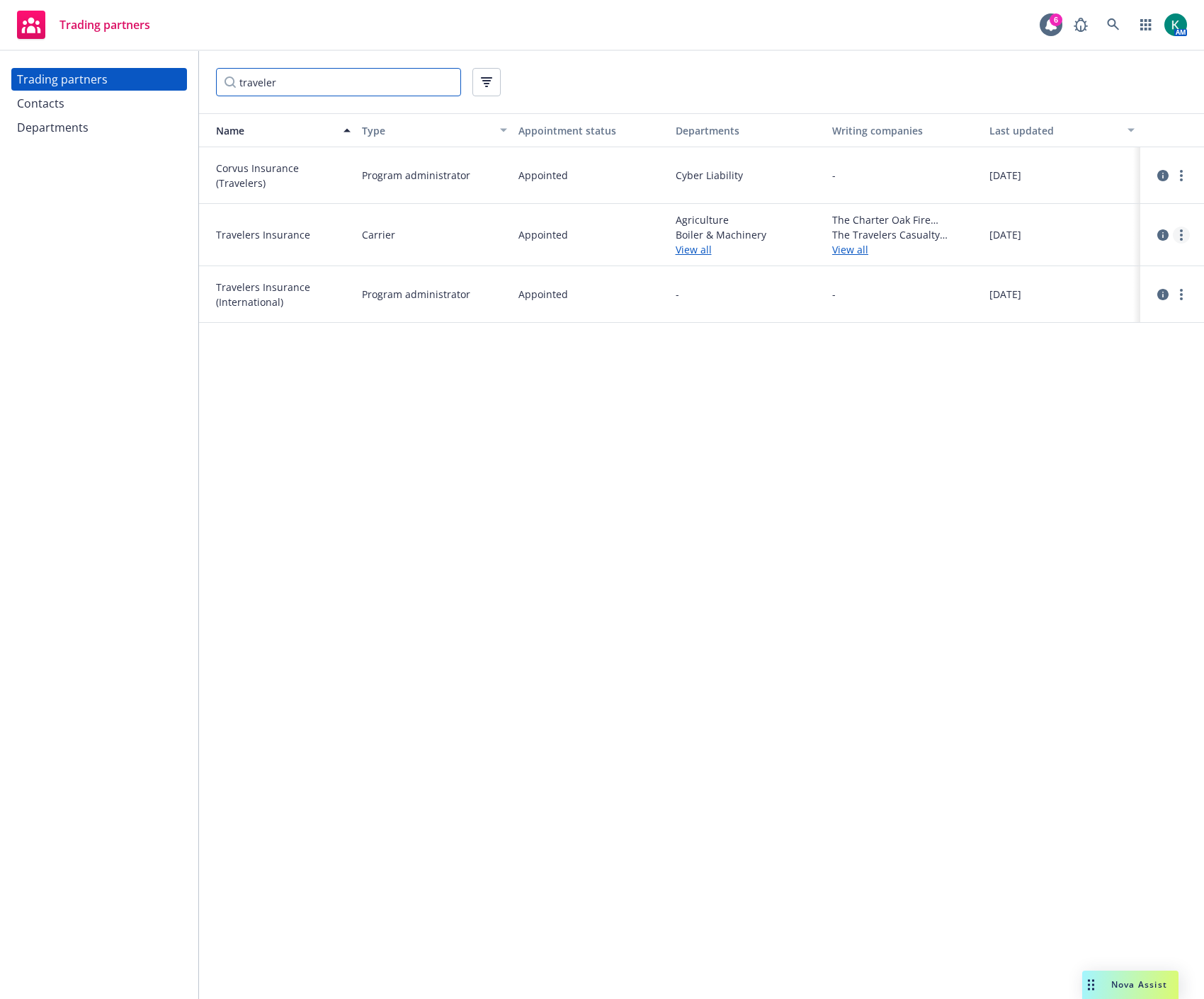
type input "traveler"
click at [1180, 235] on icon "more" at bounding box center [1181, 235] width 2 height 11
click at [1156, 261] on link "View contacts" at bounding box center [1110, 263] width 158 height 29
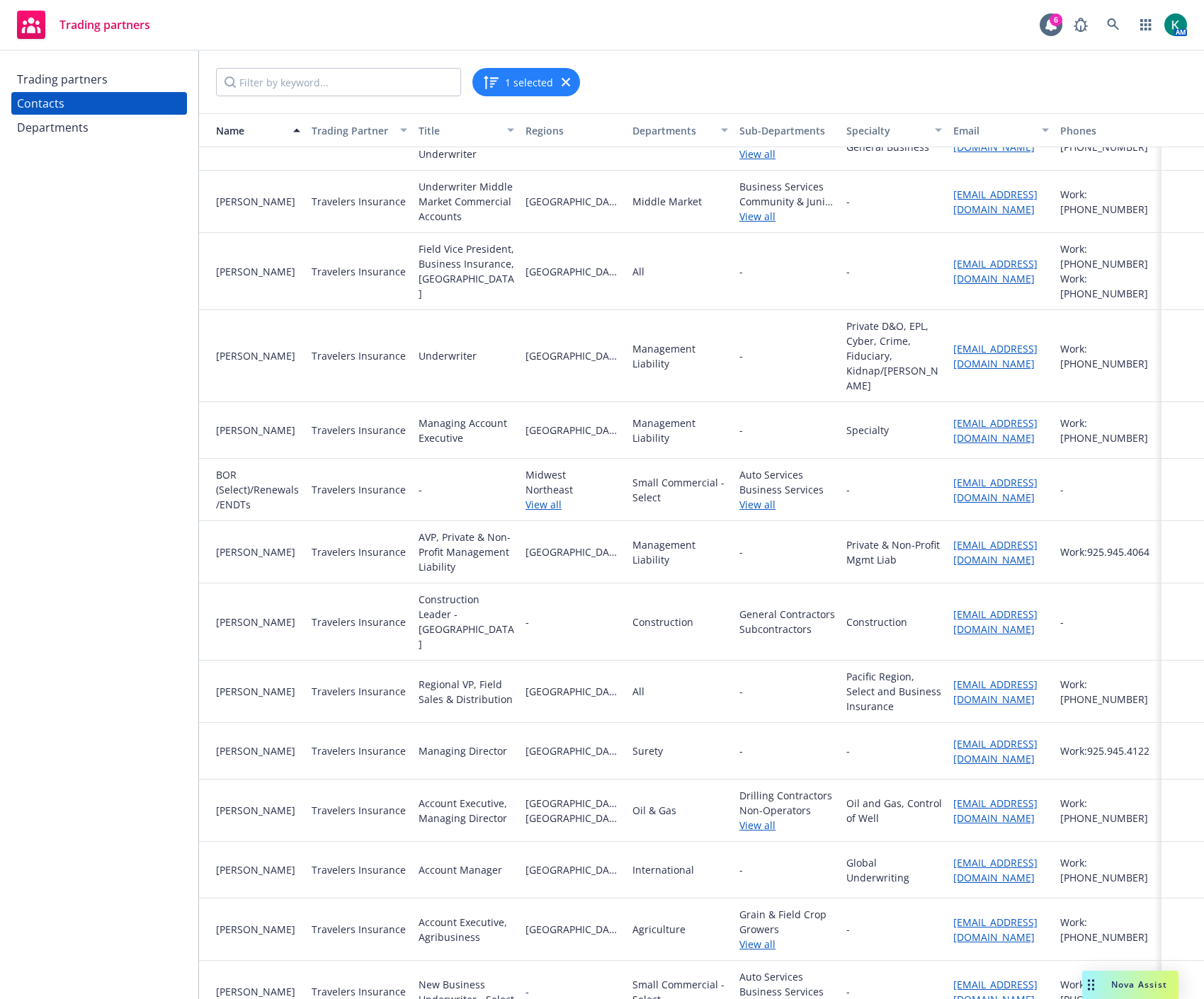
scroll to position [39, 0]
drag, startPoint x: 950, startPoint y: 327, endPoint x: 965, endPoint y: 347, distance: 25.0
click at [965, 347] on div "[EMAIL_ADDRESS][DOMAIN_NAME]" at bounding box center [1001, 356] width 96 height 30
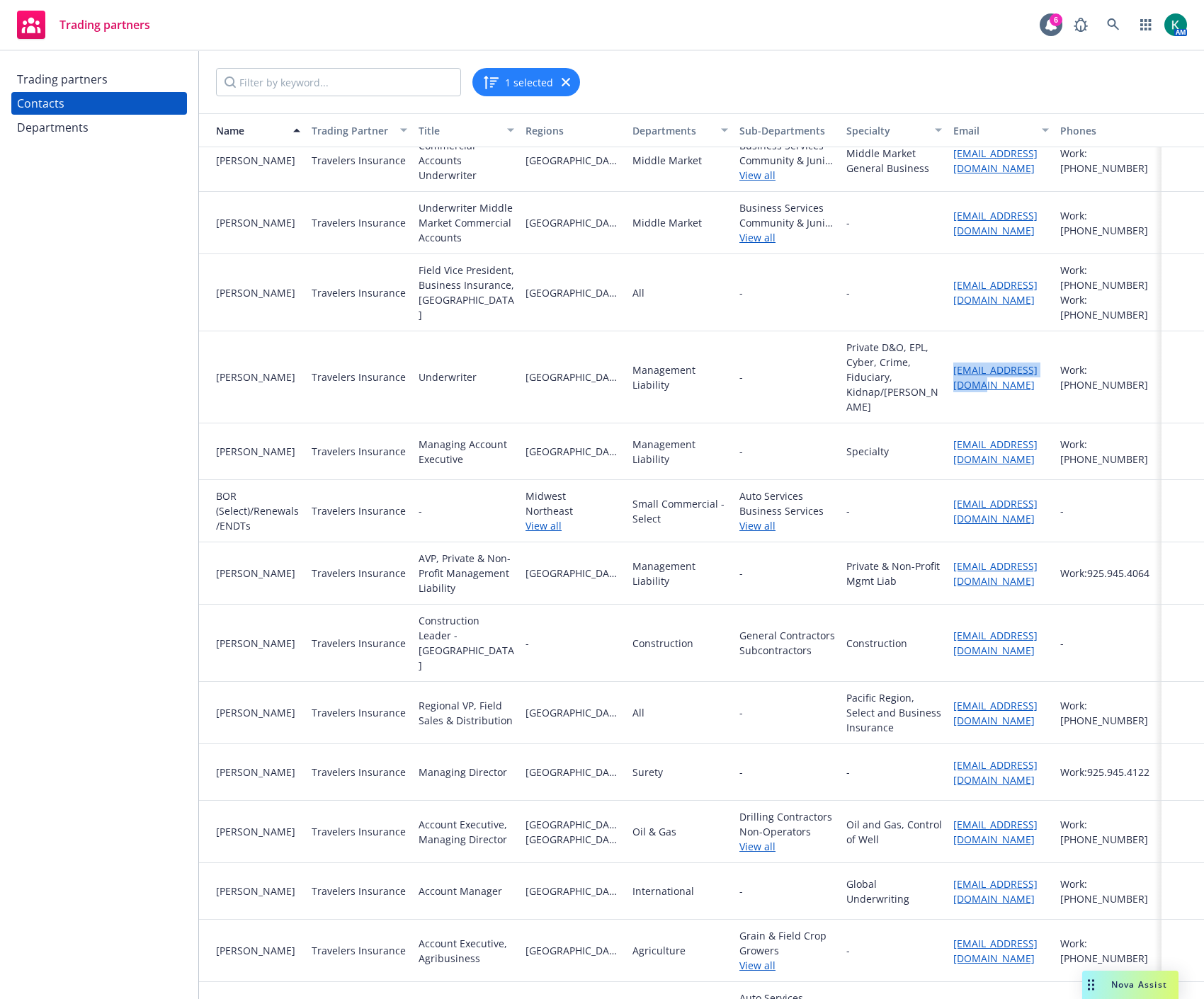
scroll to position [0, 0]
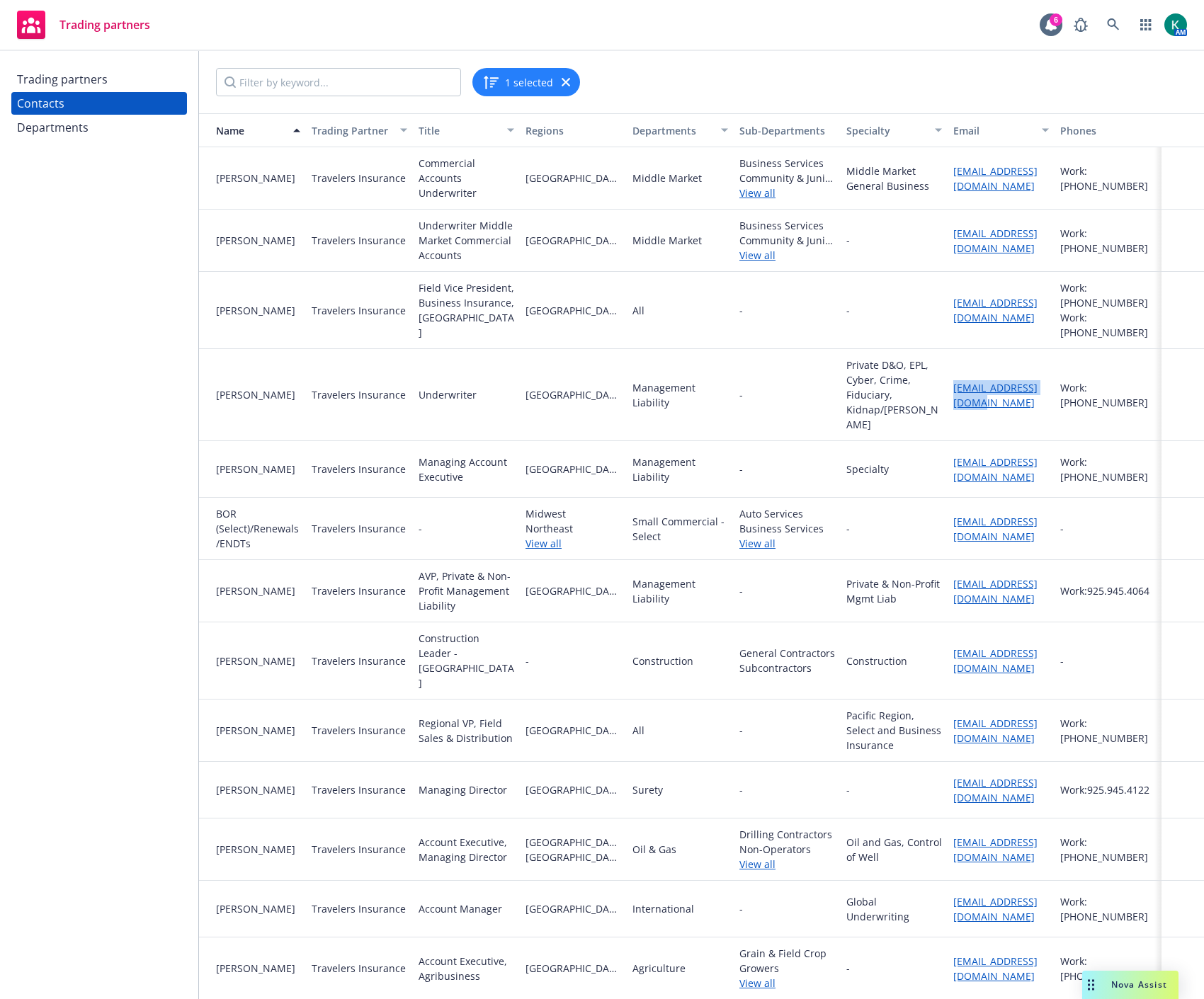
copy link "[EMAIL_ADDRESS][DOMAIN_NAME]"
